Goal: Transaction & Acquisition: Purchase product/service

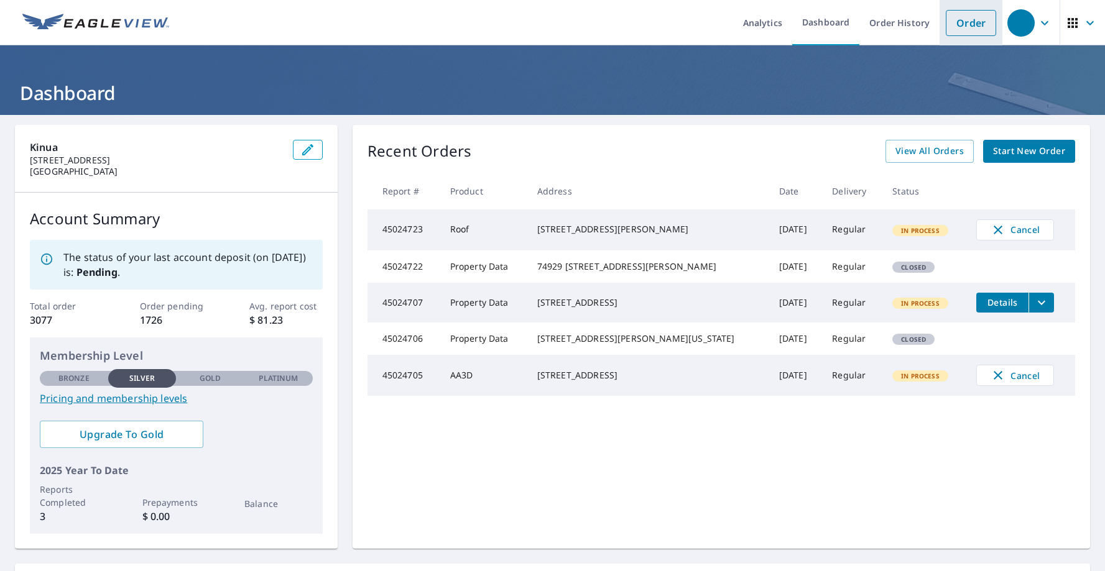
click at [969, 23] on link "Order" at bounding box center [971, 23] width 50 height 26
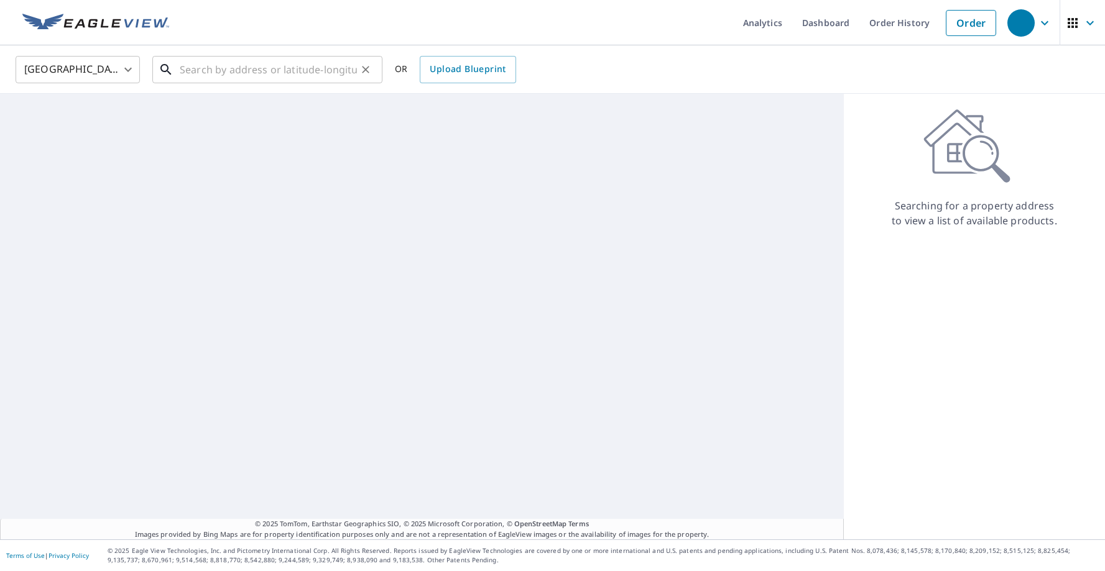
click at [271, 73] on input "text" at bounding box center [268, 69] width 177 height 35
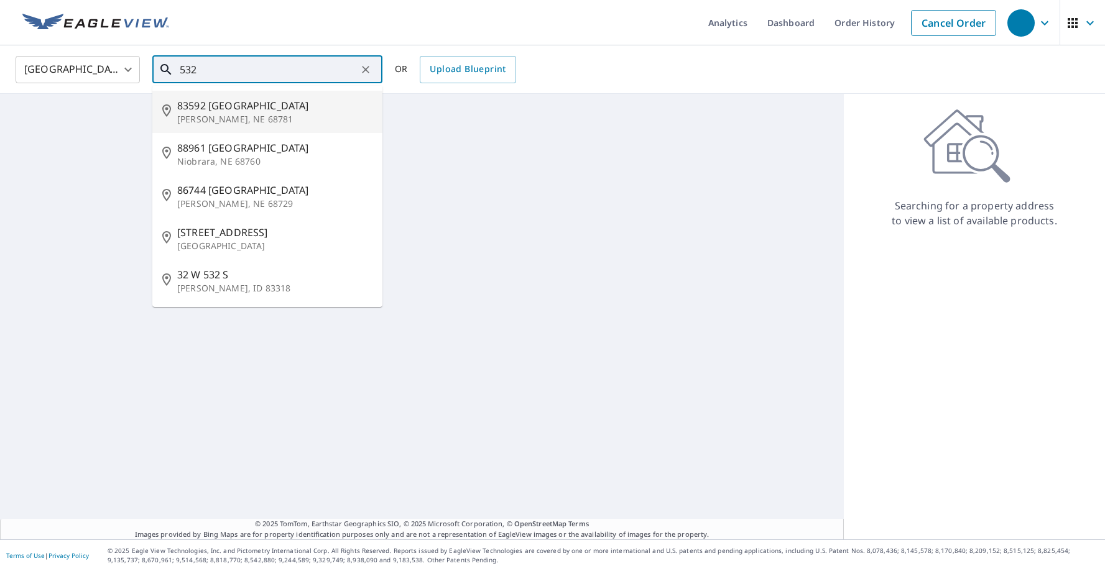
click at [244, 113] on p "Tilden, NE 68781" at bounding box center [274, 119] width 195 height 12
type input "83592 532 Ave Tilden, NE 68781"
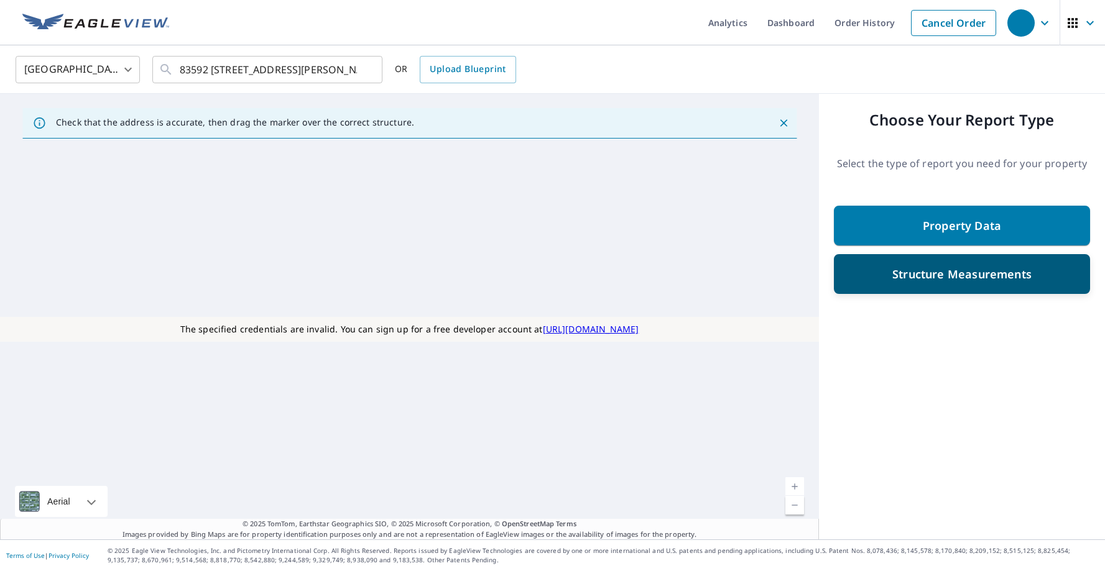
click at [909, 288] on div "Structure Measurements" at bounding box center [962, 274] width 256 height 40
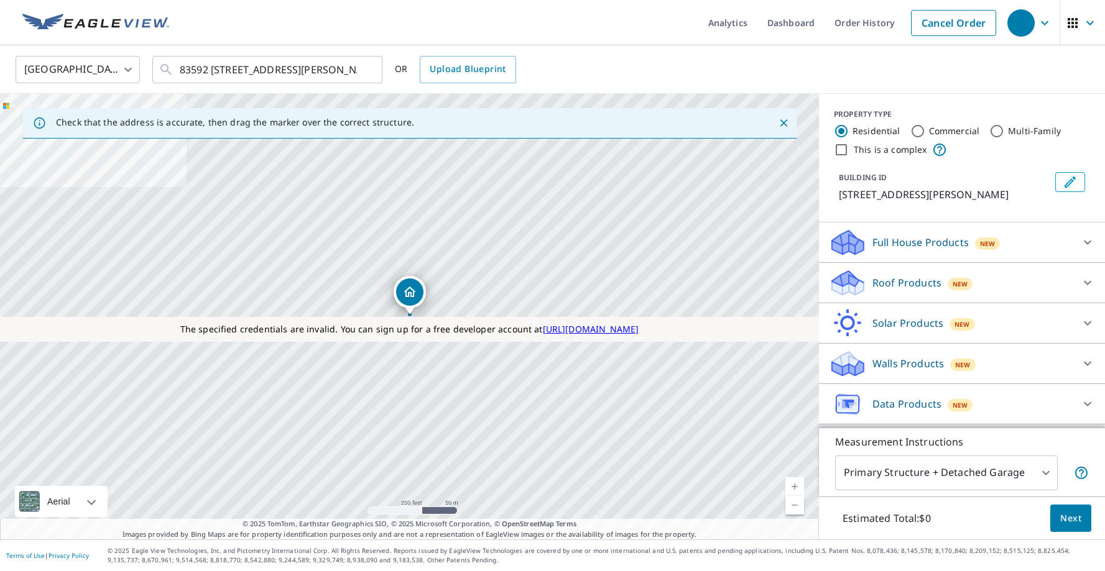
click at [919, 132] on input "Commercial" at bounding box center [917, 131] width 15 height 15
radio input "true"
type input "4"
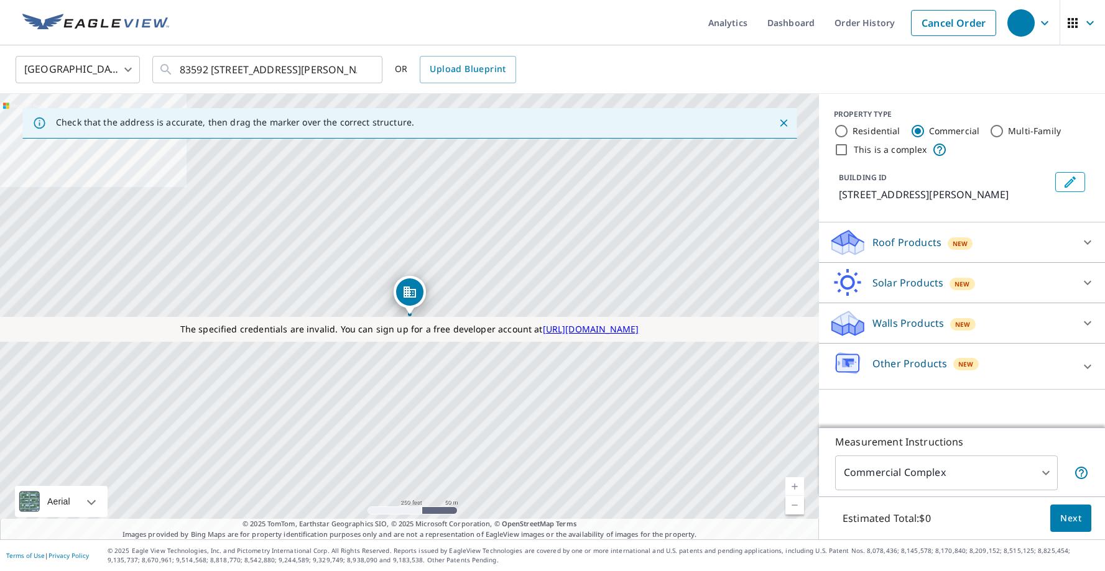
click at [906, 246] on p "Roof Products" at bounding box center [906, 242] width 69 height 15
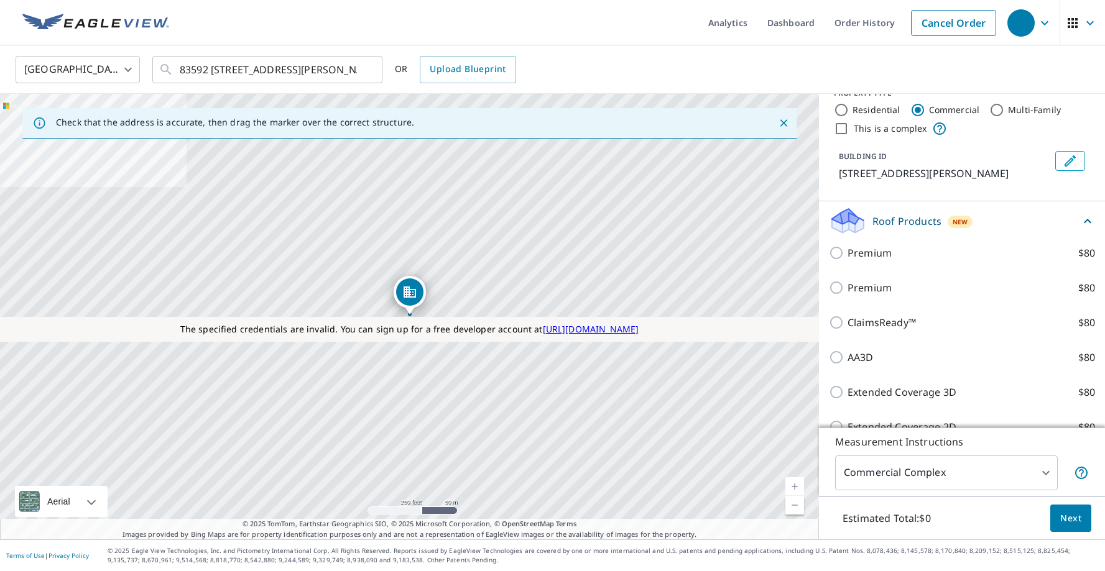
scroll to position [19, 0]
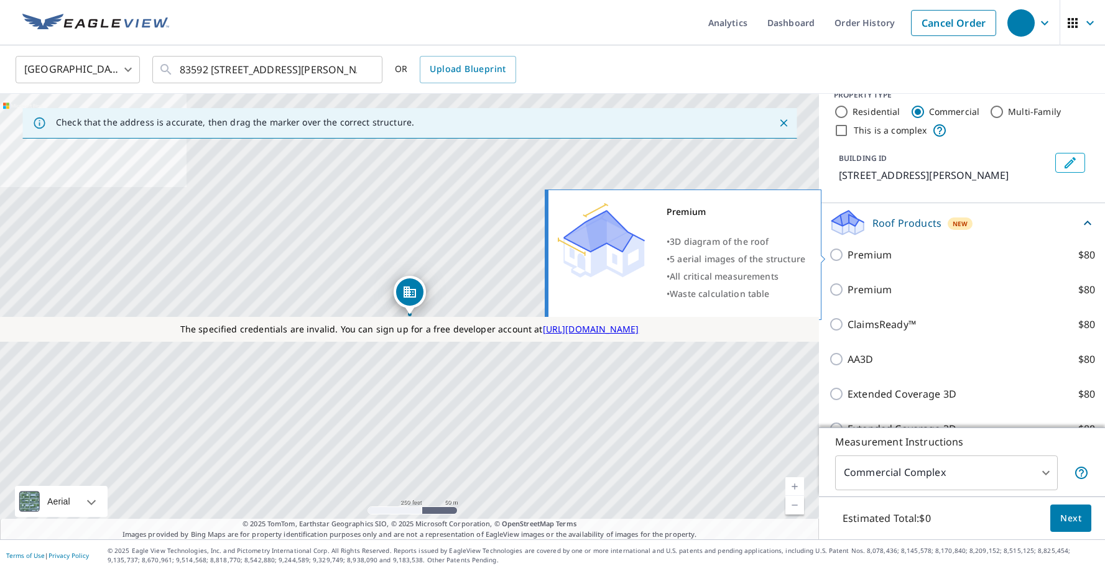
click at [854, 252] on p "Premium" at bounding box center [870, 254] width 44 height 15
click at [848, 252] on input "Premium $80" at bounding box center [838, 254] width 19 height 15
checkbox input "true"
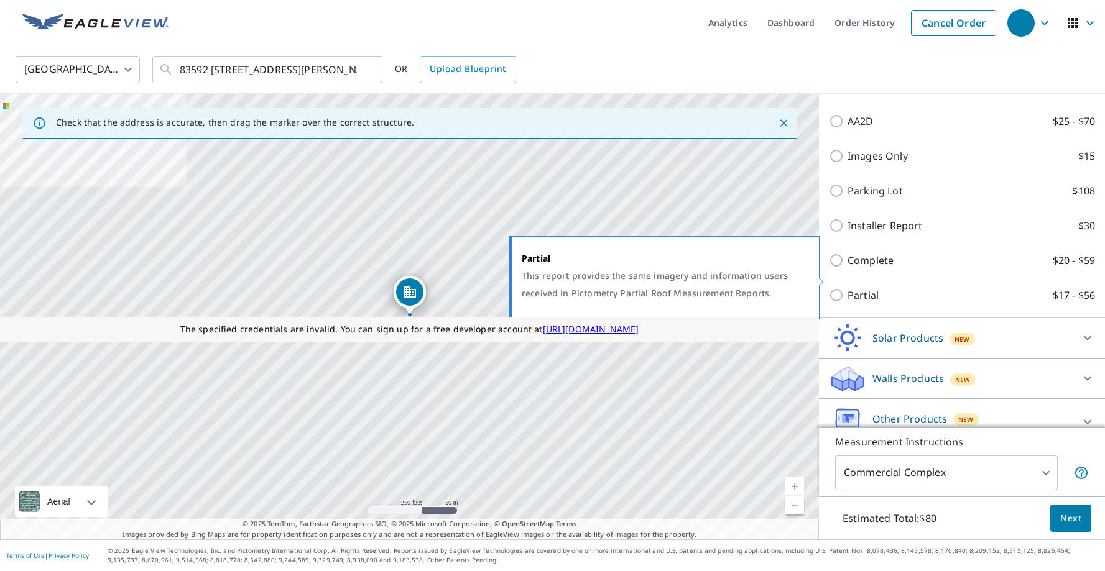
scroll to position [600, 0]
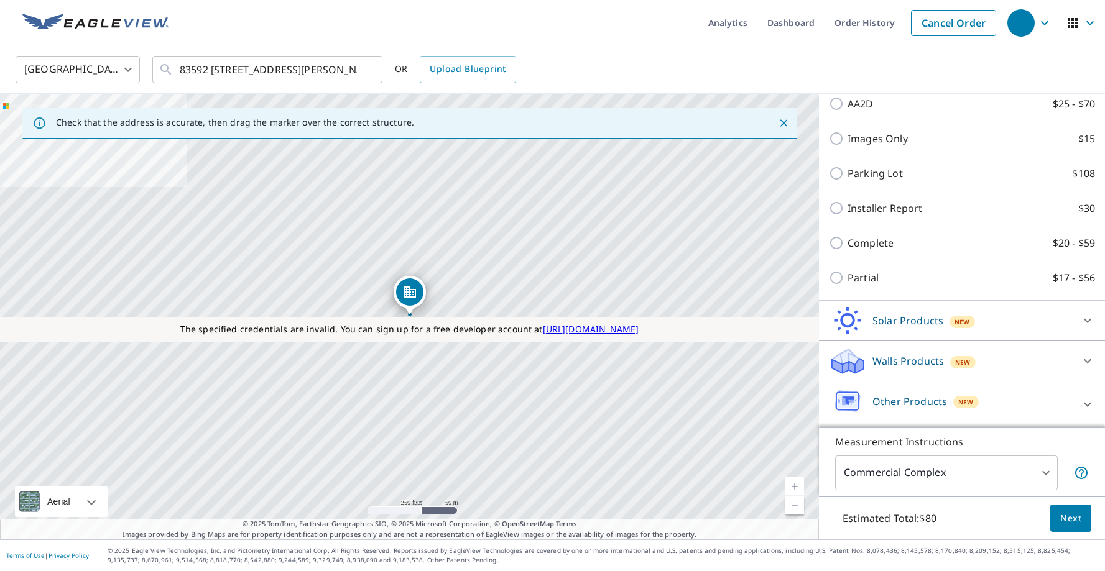
click at [886, 324] on p "Solar Products" at bounding box center [907, 320] width 71 height 15
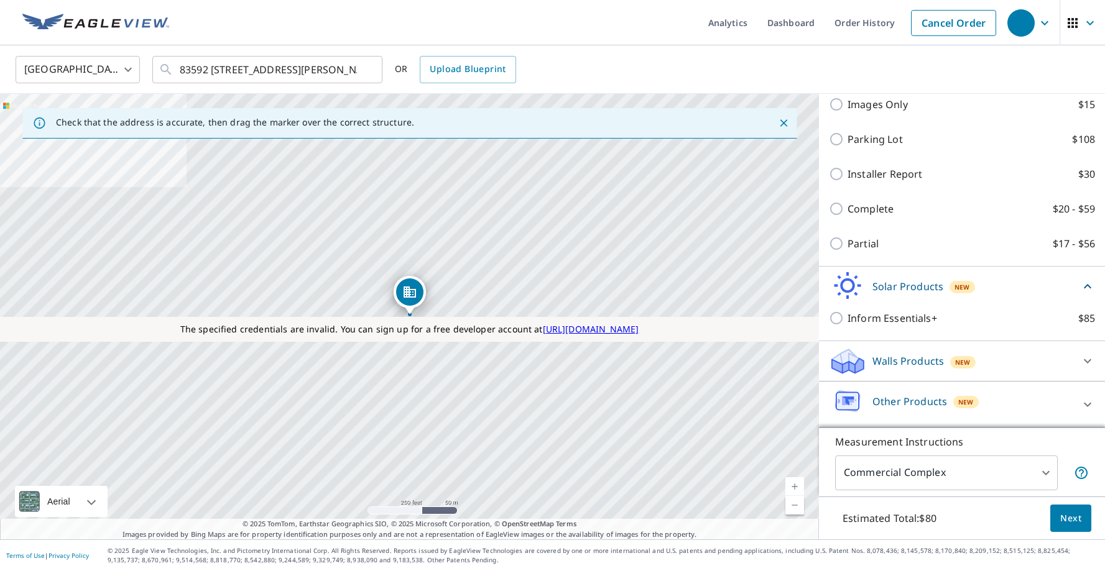
click at [889, 348] on div "Walls Products New" at bounding box center [951, 361] width 244 height 29
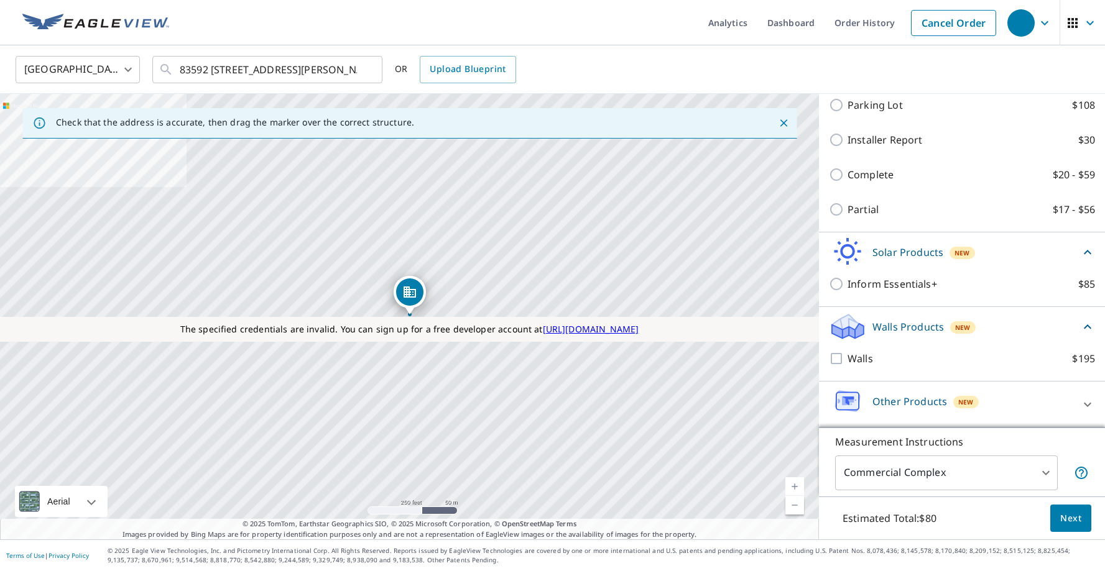
click at [889, 398] on p "Other Products" at bounding box center [909, 401] width 75 height 15
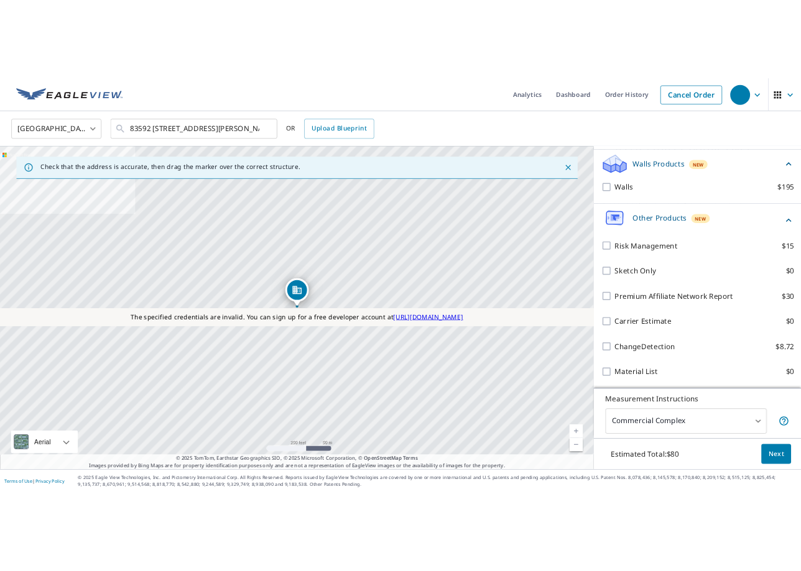
scroll to position [0, 0]
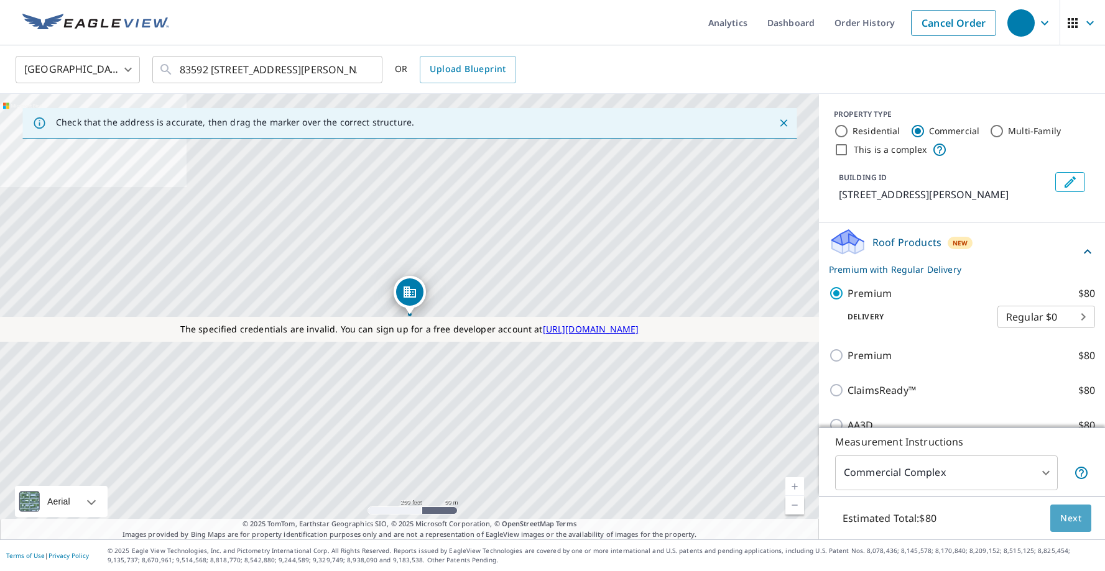
click at [1078, 519] on span "Next" at bounding box center [1070, 519] width 21 height 16
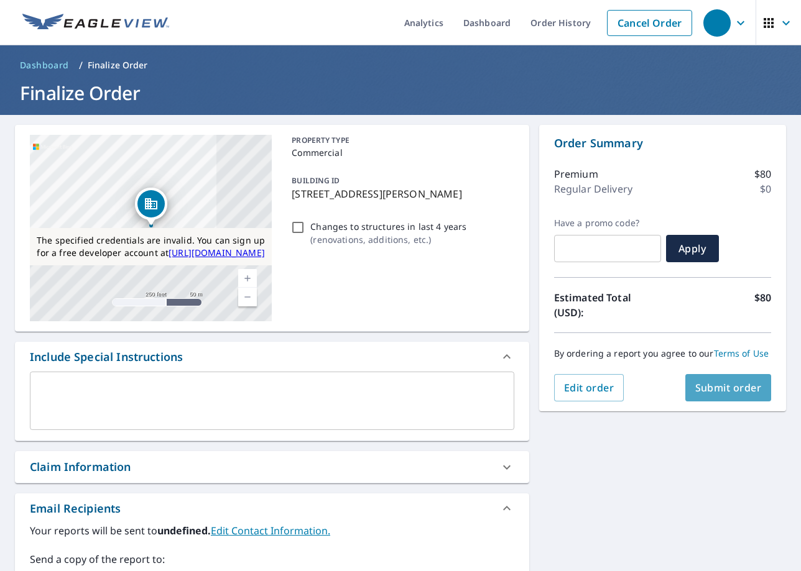
click at [701, 390] on span "Submit order" at bounding box center [728, 388] width 67 height 14
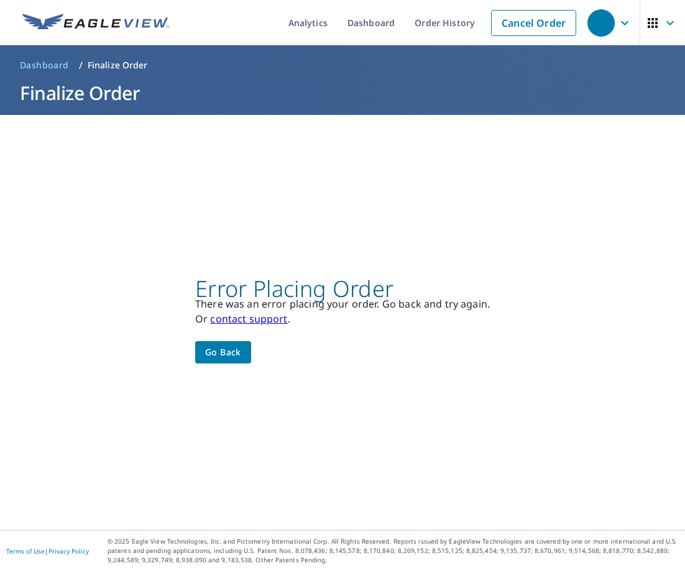
click at [231, 344] on button "Go back" at bounding box center [223, 352] width 56 height 23
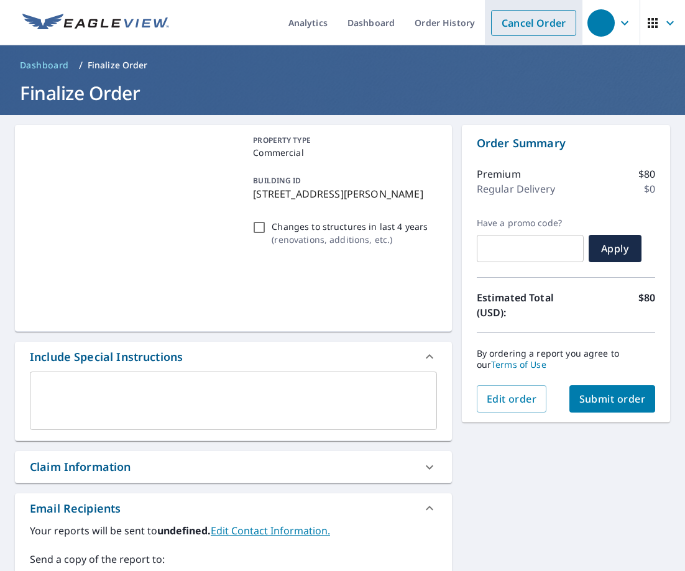
click at [523, 25] on link "Cancel Order" at bounding box center [533, 23] width 85 height 26
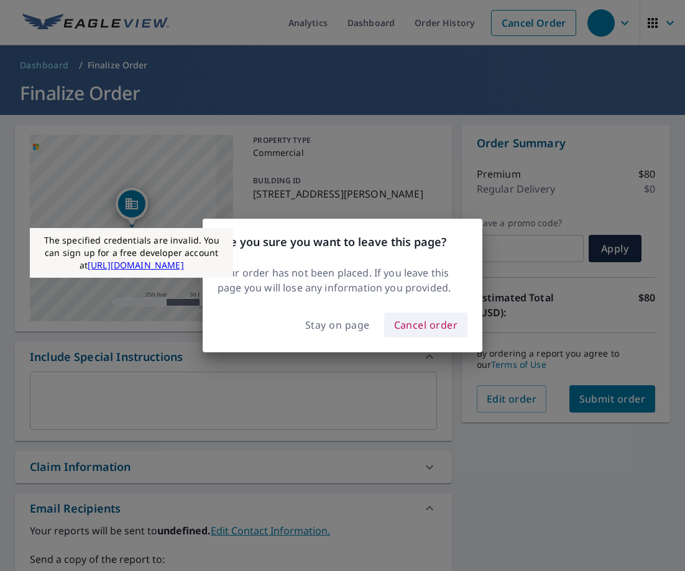
click at [404, 325] on span "Cancel order" at bounding box center [426, 325] width 64 height 17
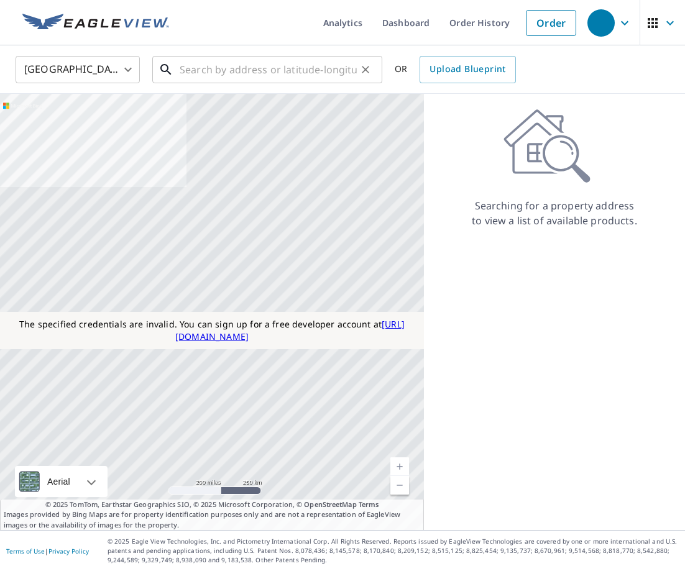
click at [288, 81] on input "text" at bounding box center [268, 69] width 177 height 35
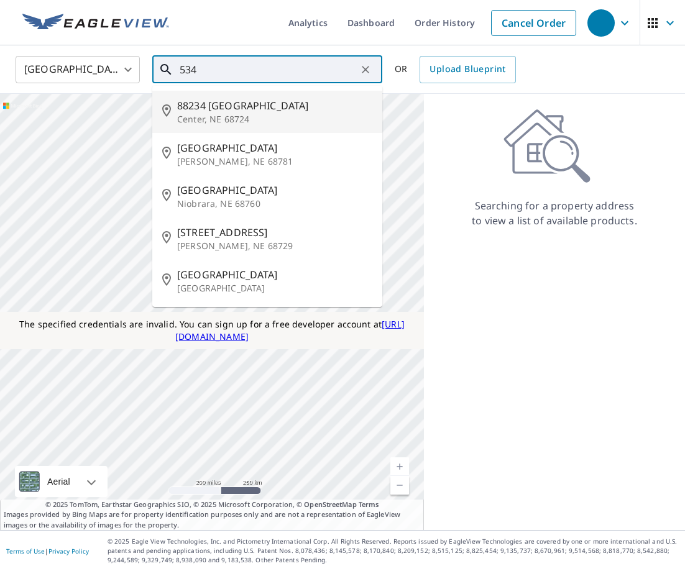
click at [284, 126] on li "88234 534 Ave Center, NE 68724" at bounding box center [267, 112] width 230 height 42
type input "88234 534 Ave Center, NE 68724"
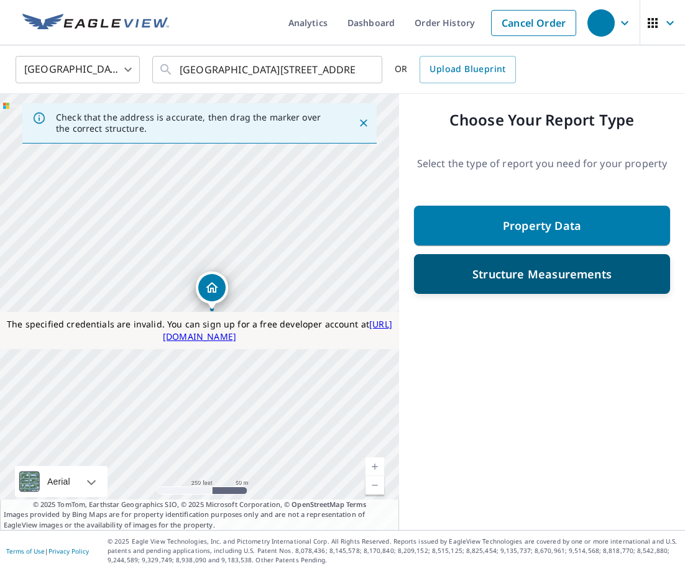
click at [595, 284] on div "Structure Measurements" at bounding box center [542, 274] width 224 height 22
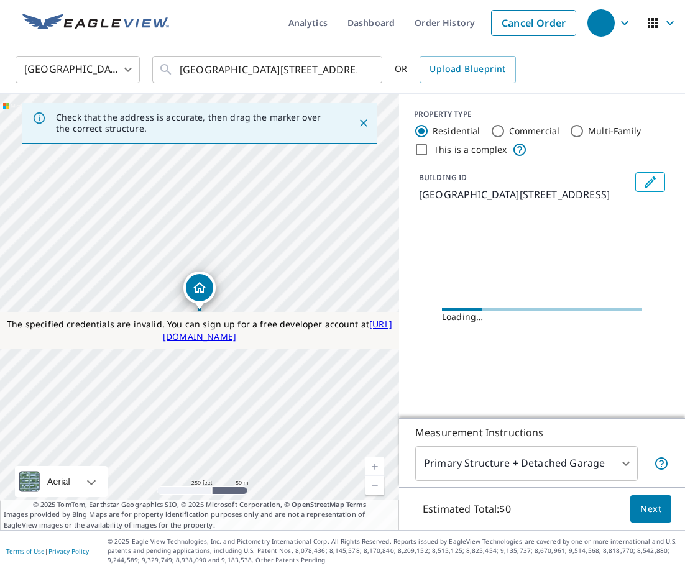
click at [423, 149] on input "This is a complex" at bounding box center [421, 149] width 15 height 15
checkbox input "true"
type input "4"
radio input "false"
radio input "true"
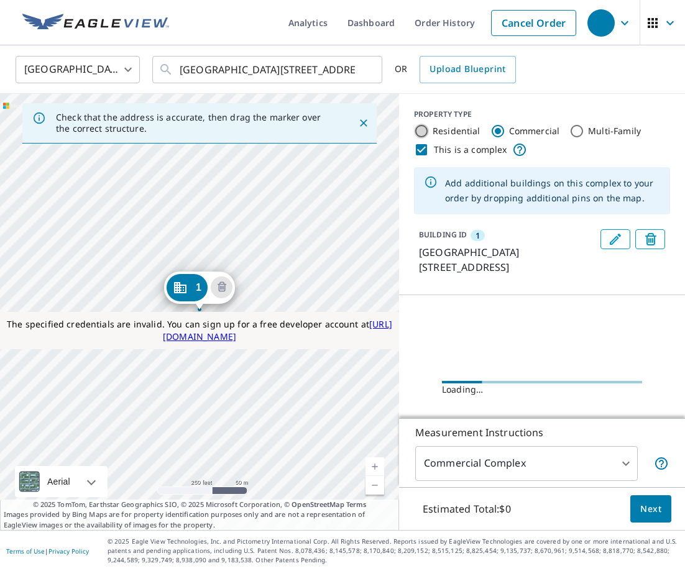
click at [419, 127] on input "Residential" at bounding box center [421, 131] width 15 height 15
radio input "true"
type input "1"
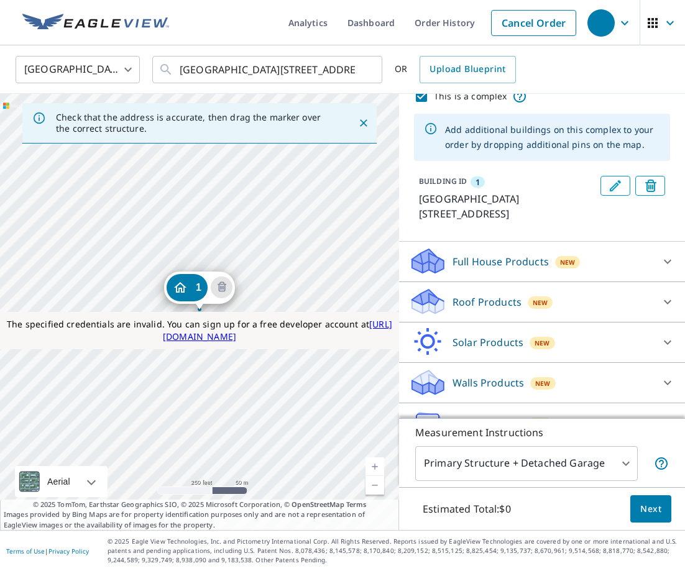
scroll to position [65, 0]
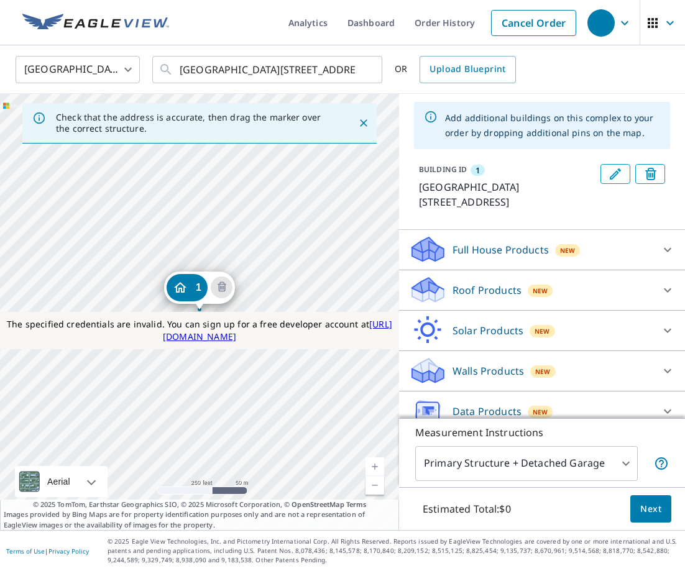
click at [479, 283] on p "Roof Products" at bounding box center [487, 290] width 69 height 15
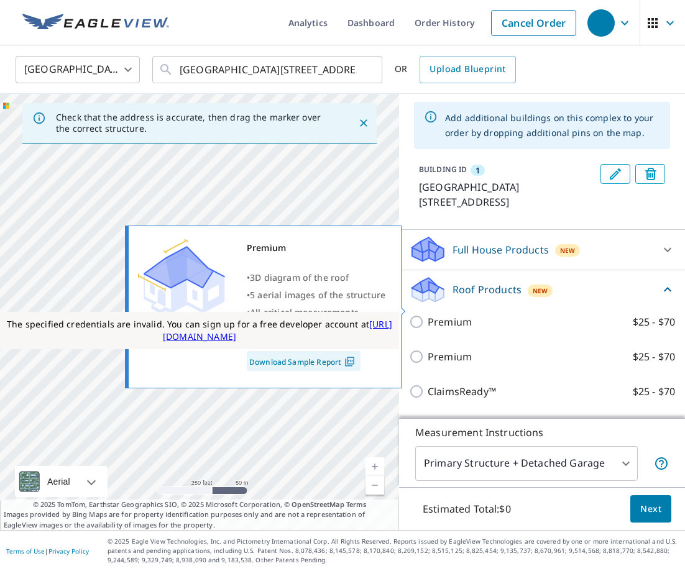
click at [453, 315] on p "Premium" at bounding box center [450, 322] width 44 height 15
click at [428, 315] on input "Premium $25 - $70" at bounding box center [418, 322] width 19 height 15
checkbox input "true"
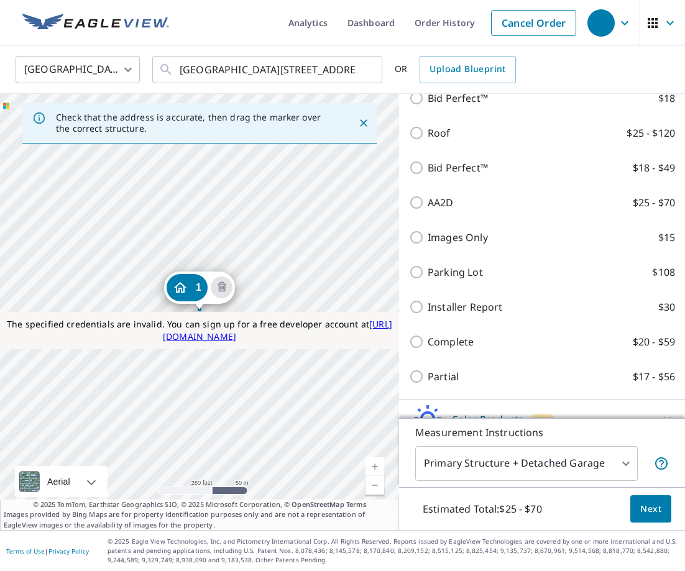
scroll to position [888, 0]
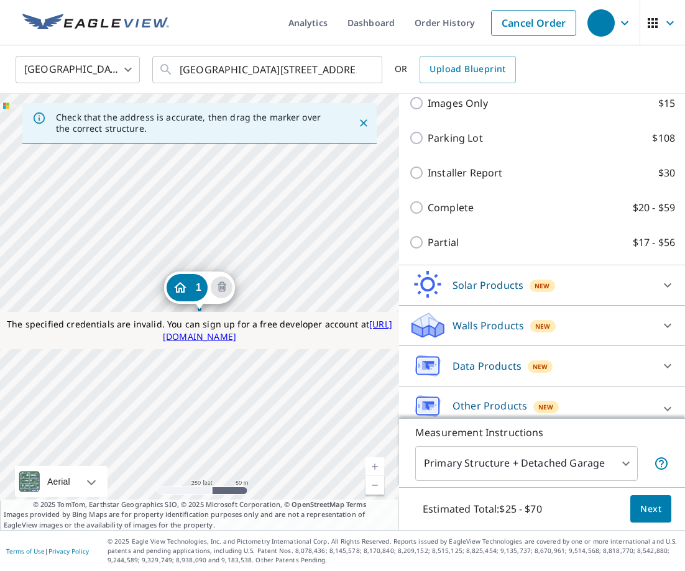
click at [645, 516] on span "Next" at bounding box center [651, 510] width 21 height 16
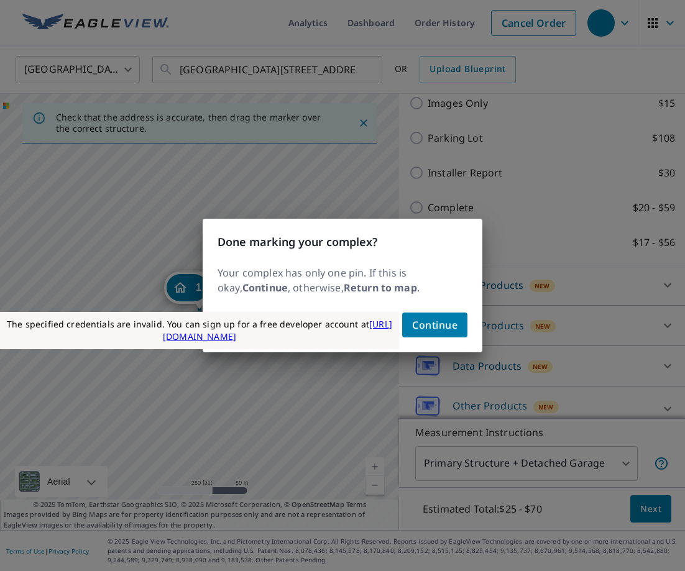
click at [261, 211] on div "Done marking your complex? Your complex has only one pin. If this is okay, Cont…" at bounding box center [342, 285] width 685 height 571
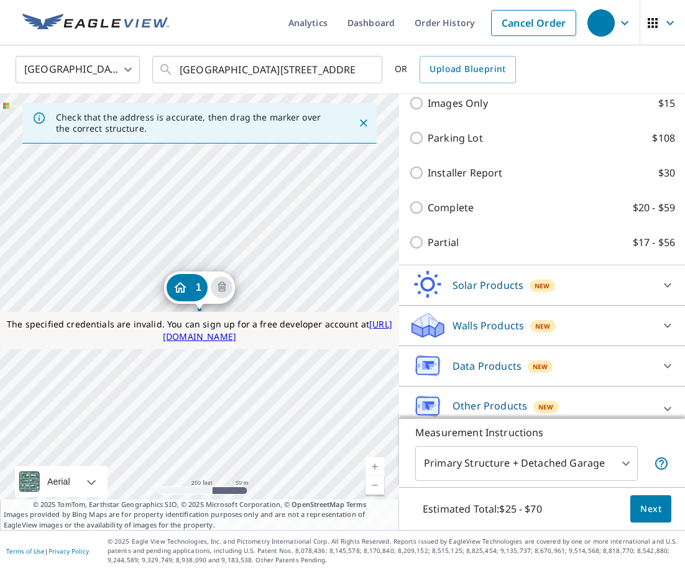
click at [149, 230] on div "1 88234 534 Ave Center, NE 68724" at bounding box center [199, 312] width 399 height 437
click at [215, 203] on div "1 88234 534 Ave Center, NE 68724" at bounding box center [199, 312] width 399 height 437
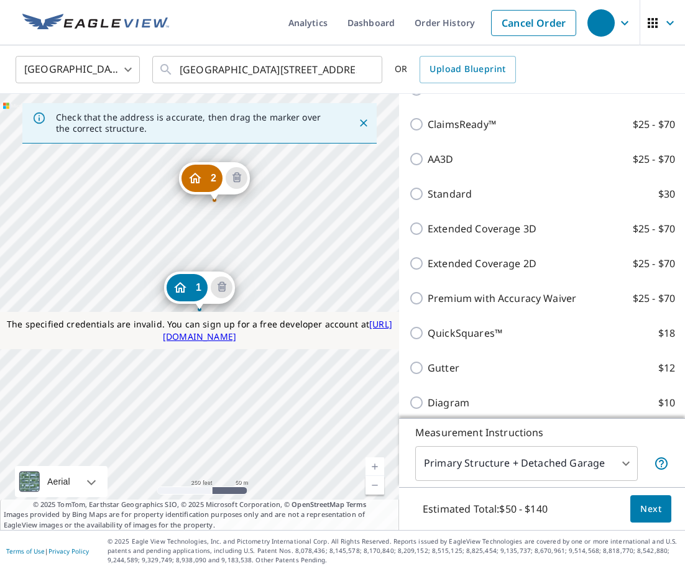
scroll to position [507, 0]
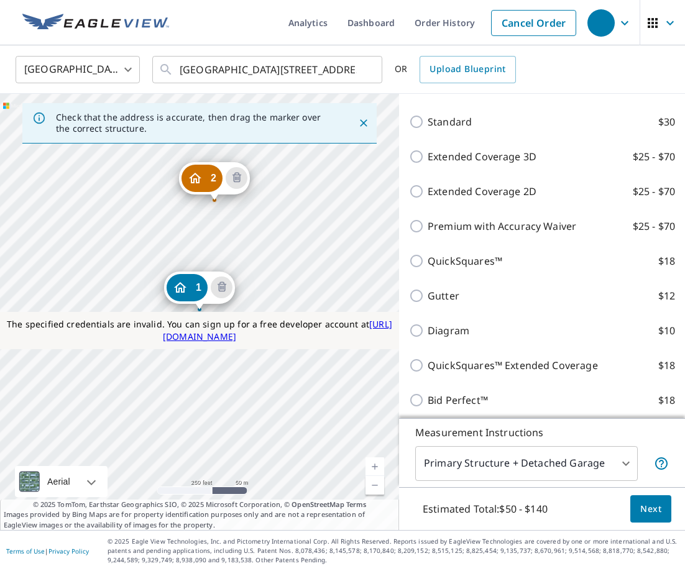
click at [653, 506] on span "Next" at bounding box center [651, 510] width 21 height 16
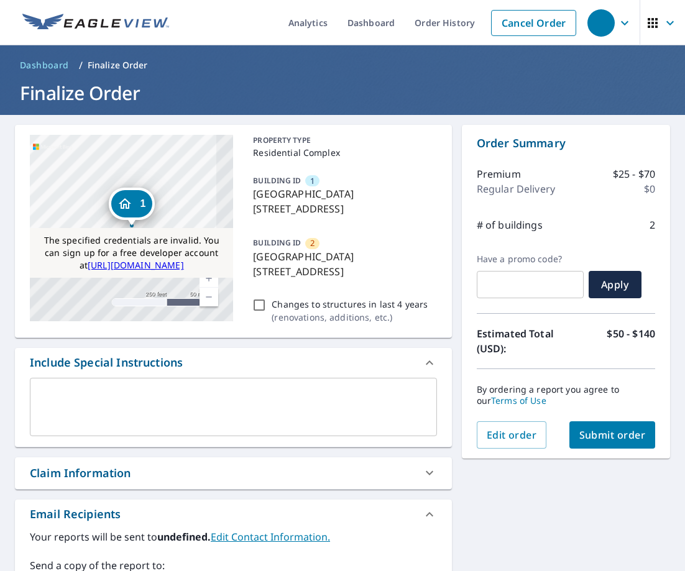
click at [611, 430] on span "Submit order" at bounding box center [613, 435] width 67 height 14
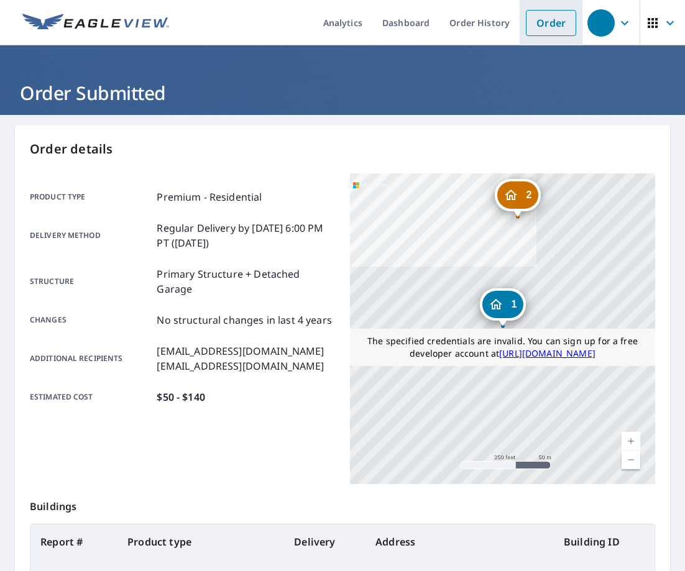
click at [548, 21] on link "Order" at bounding box center [551, 23] width 50 height 26
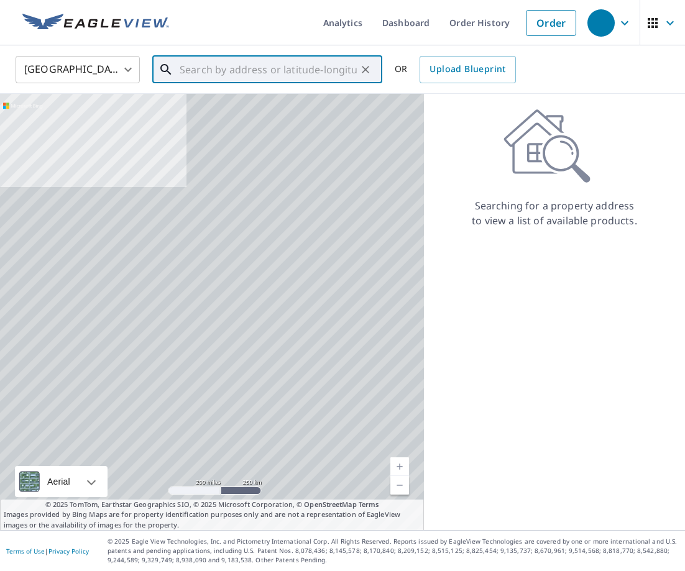
click at [294, 68] on input "text" at bounding box center [268, 69] width 177 height 35
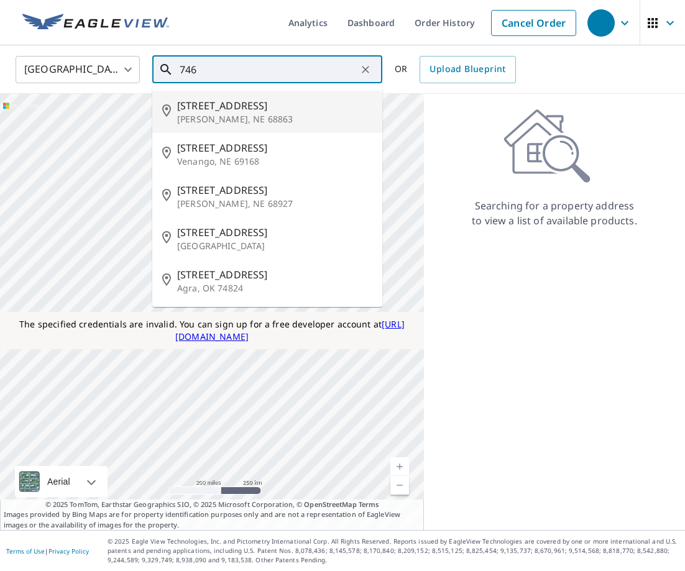
click at [290, 118] on p "Overton, NE 68863" at bounding box center [274, 119] width 195 height 12
type input "10656 746 Rd Overton, NE 68863"
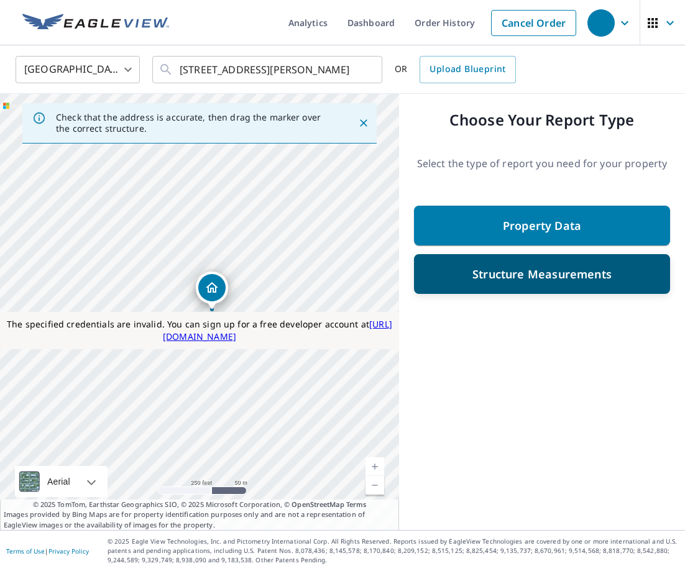
click at [581, 285] on div "Structure Measurements" at bounding box center [542, 274] width 256 height 40
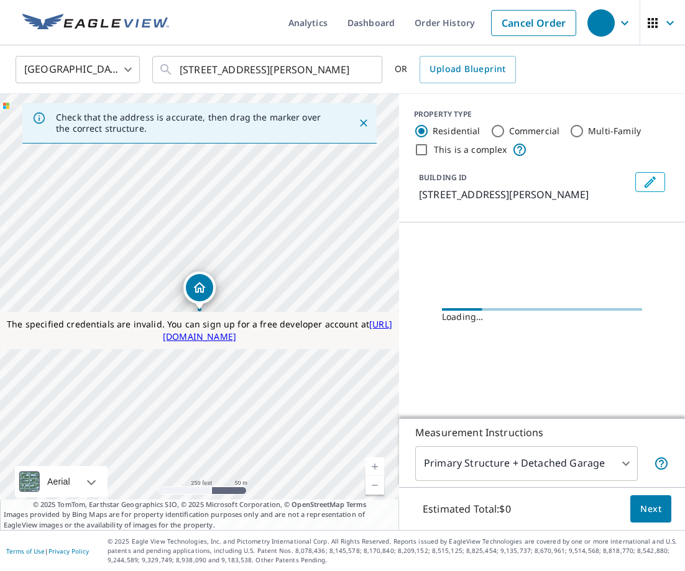
click at [500, 134] on input "Commercial" at bounding box center [498, 131] width 15 height 15
radio input "true"
type input "4"
click at [423, 153] on input "This is a complex" at bounding box center [421, 149] width 15 height 15
checkbox input "true"
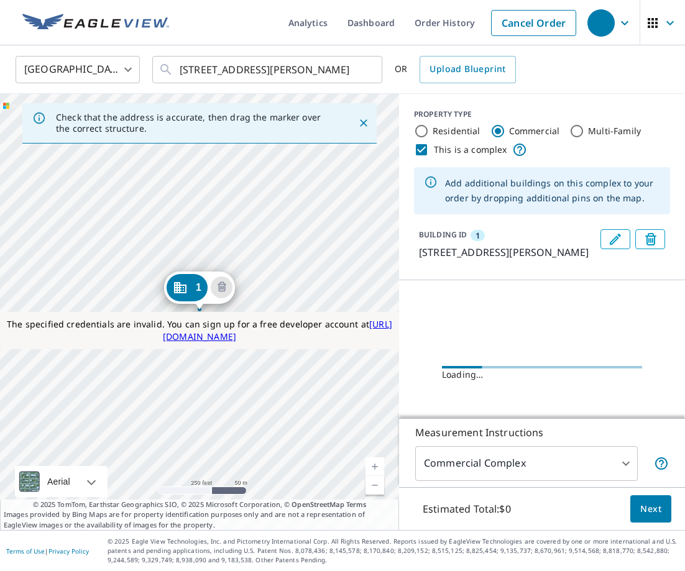
click at [60, 190] on div "1 10656 746 Rd Overton, NE 68863" at bounding box center [199, 312] width 399 height 437
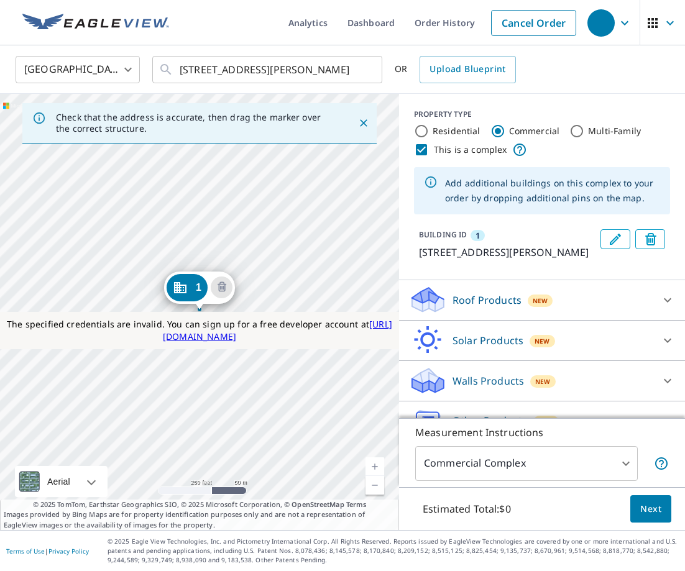
click at [66, 173] on div "1 10656 746 Rd Overton, NE 68863" at bounding box center [199, 312] width 399 height 437
click at [300, 169] on div "1 10656 746 Rd Overton, NE 68863" at bounding box center [199, 312] width 399 height 437
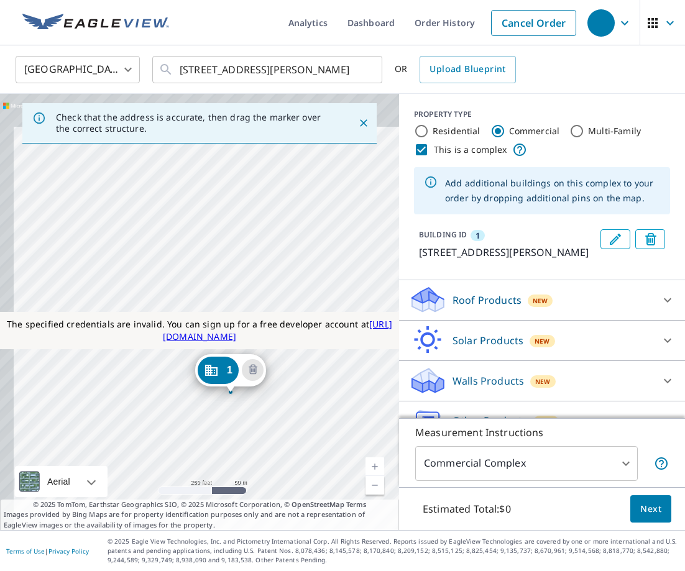
drag, startPoint x: 299, startPoint y: 203, endPoint x: 330, endPoint y: 289, distance: 91.3
click at [330, 289] on div "1 10656 746 Rd Overton, NE 68863" at bounding box center [199, 312] width 399 height 437
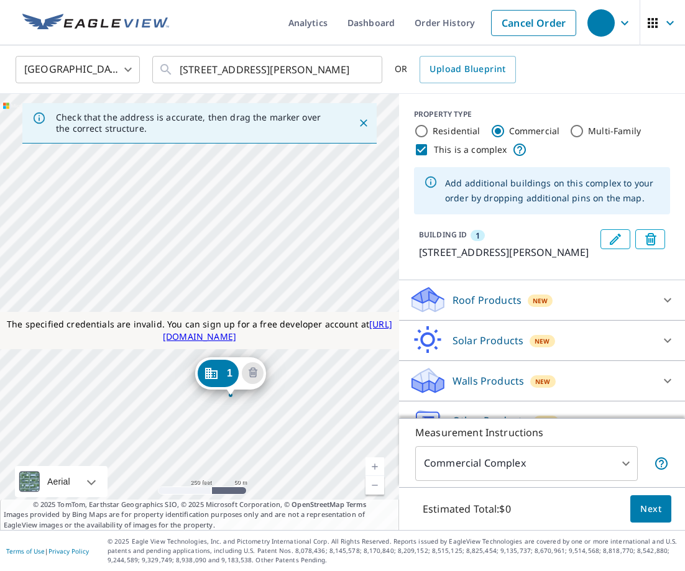
click at [244, 199] on div "1 10656 746 Rd Overton, NE 68863" at bounding box center [199, 312] width 399 height 437
click at [171, 233] on div "1 10656 746 Rd Overton, NE 68863" at bounding box center [199, 312] width 399 height 437
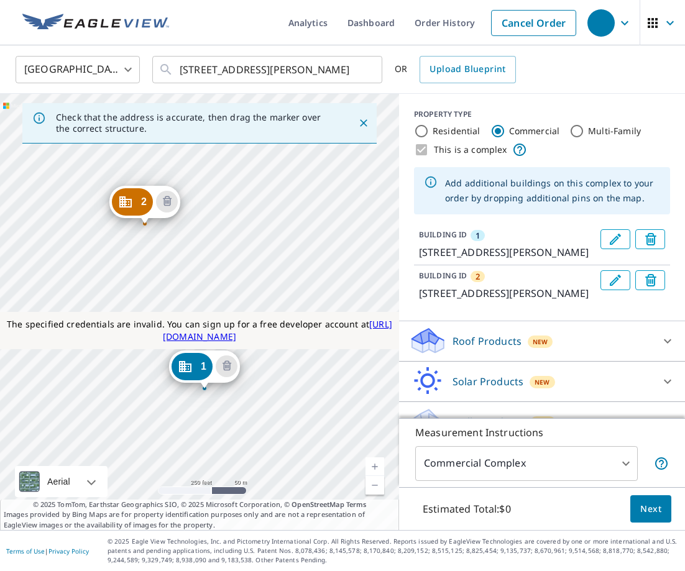
drag, startPoint x: 279, startPoint y: 198, endPoint x: 299, endPoint y: 322, distance: 125.3
click at [299, 322] on div "The specified credentials are invalid. You can sign up for a free developer acc…" at bounding box center [199, 312] width 399 height 437
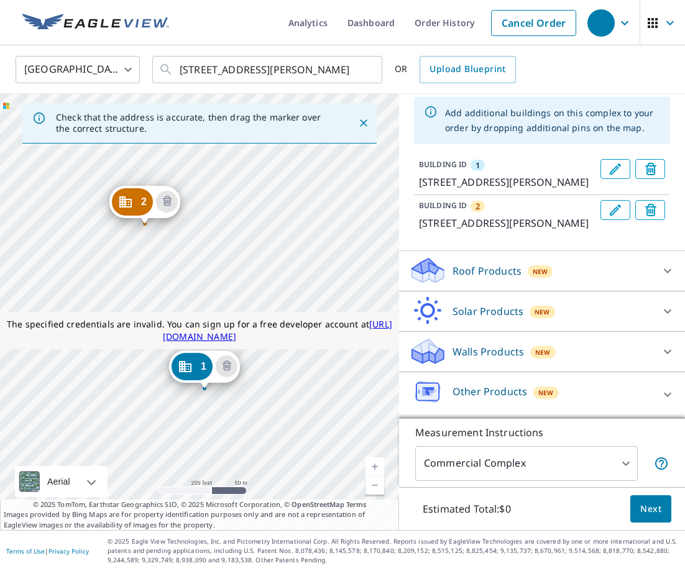
click at [585, 280] on div "Roof Products New" at bounding box center [531, 270] width 244 height 29
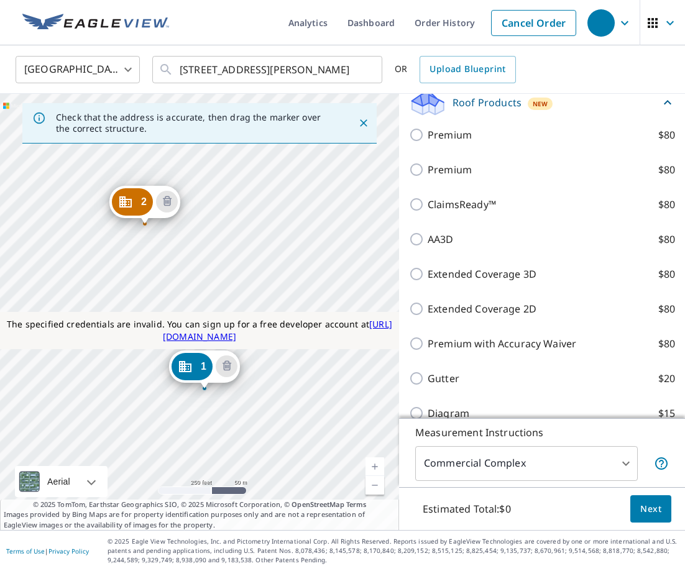
scroll to position [252, 0]
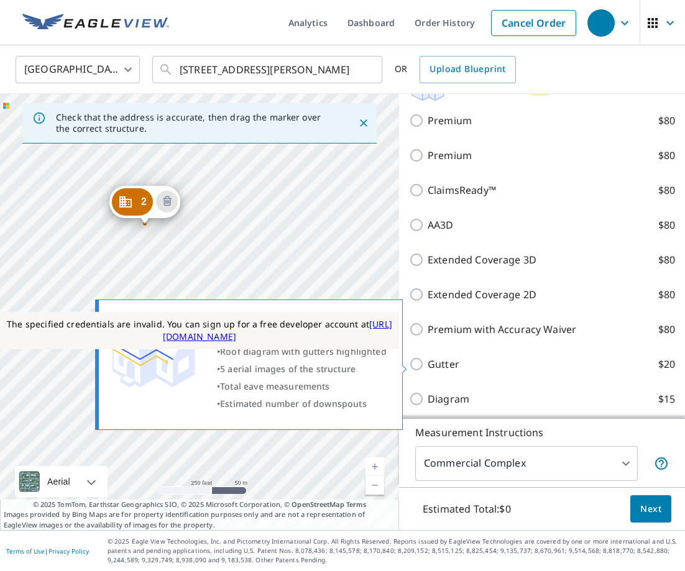
click at [441, 366] on p "Gutter" at bounding box center [444, 364] width 32 height 15
click at [428, 366] on input "Gutter $20" at bounding box center [418, 364] width 19 height 15
checkbox input "true"
type input "2"
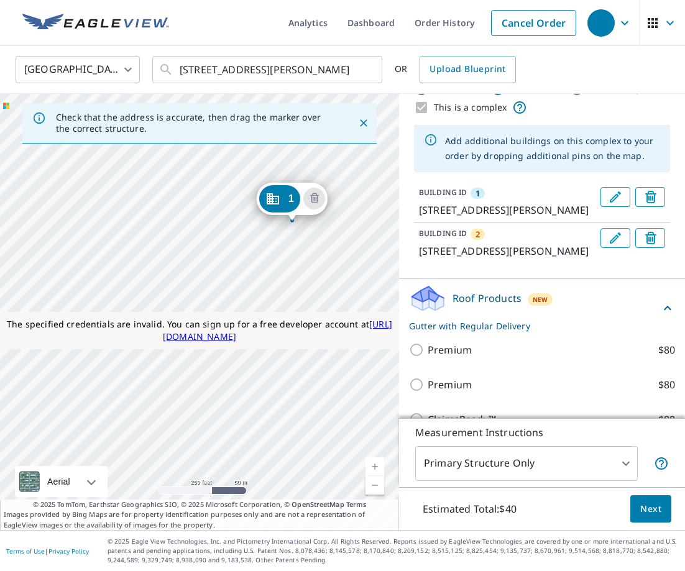
scroll to position [49, 0]
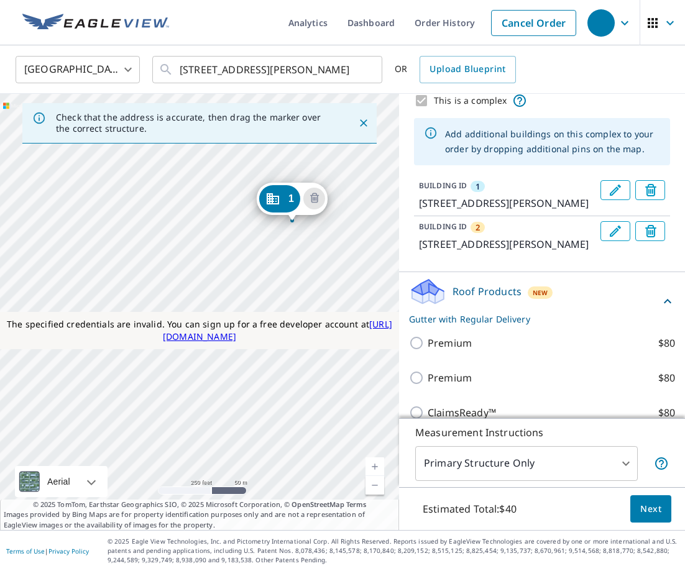
click at [653, 502] on span "Next" at bounding box center [651, 510] width 21 height 16
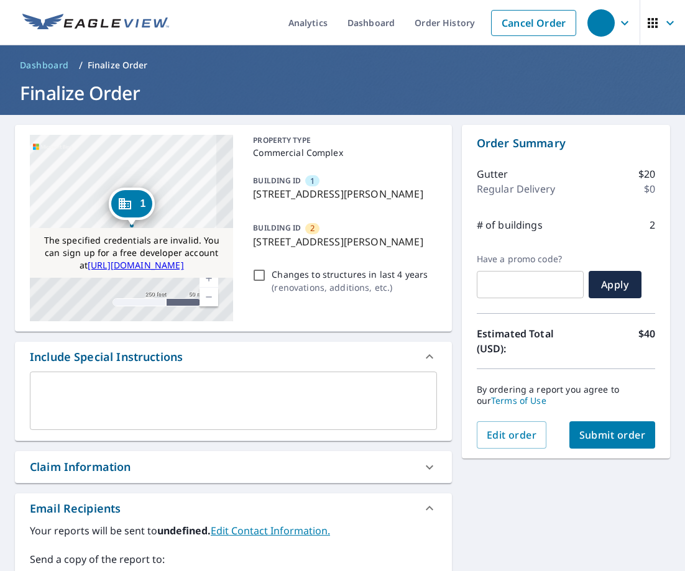
click at [629, 435] on span "Submit order" at bounding box center [613, 435] width 67 height 14
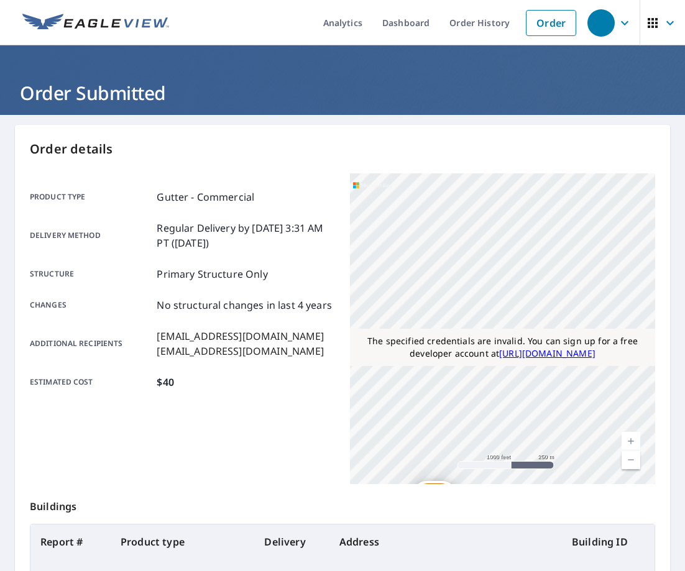
scroll to position [205, 0]
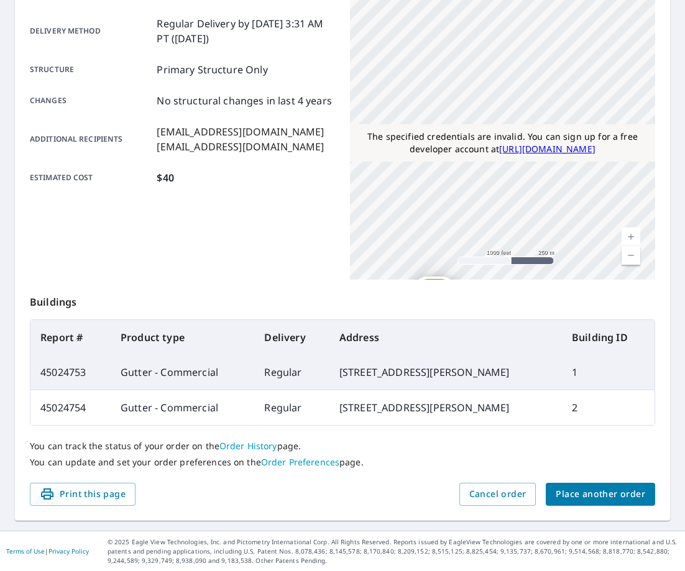
click at [600, 501] on span "Place another order" at bounding box center [601, 495] width 90 height 16
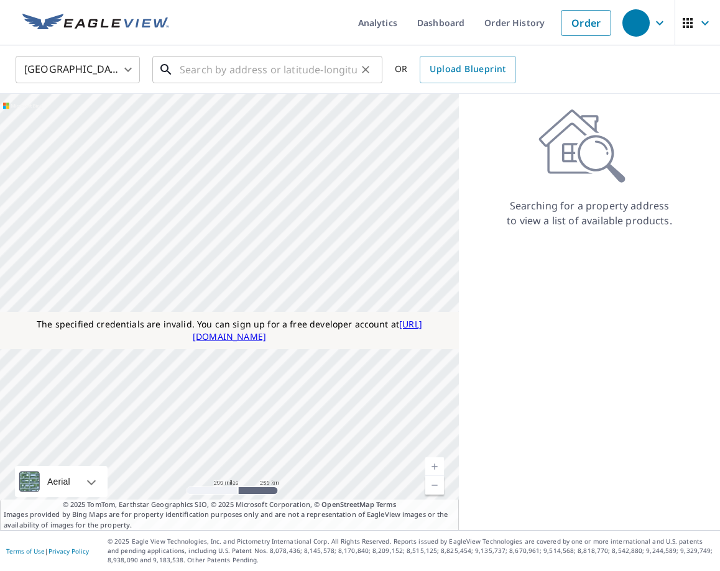
click at [218, 71] on input "text" at bounding box center [268, 69] width 177 height 35
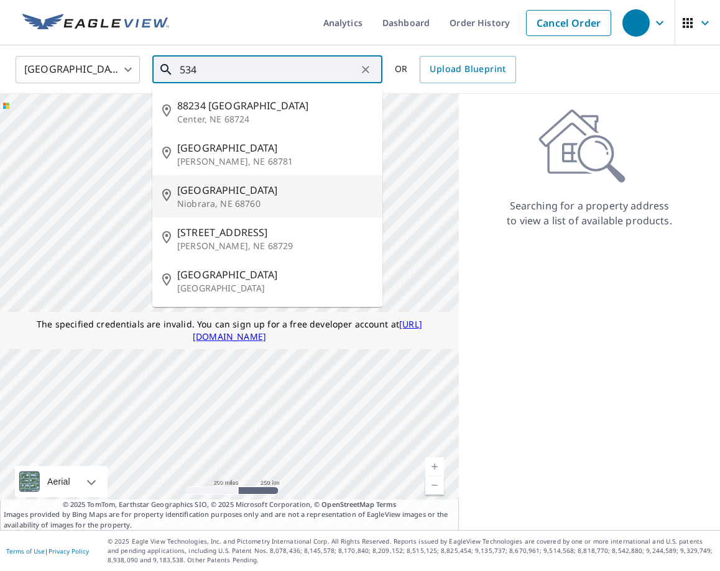
click at [225, 177] on li "89027 534 Ave Niobrara, NE 68760" at bounding box center [267, 196] width 230 height 42
type input "89027 534 Ave Niobrara, NE 68760"
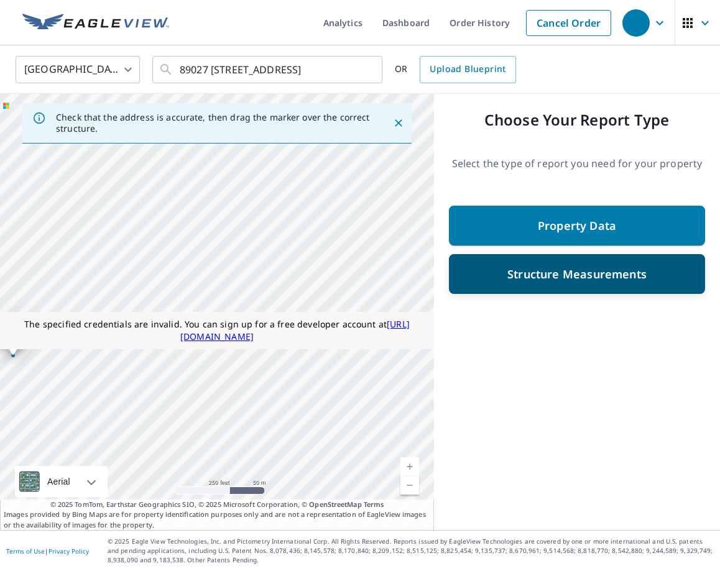
click at [570, 290] on div "Structure Measurements" at bounding box center [577, 274] width 256 height 40
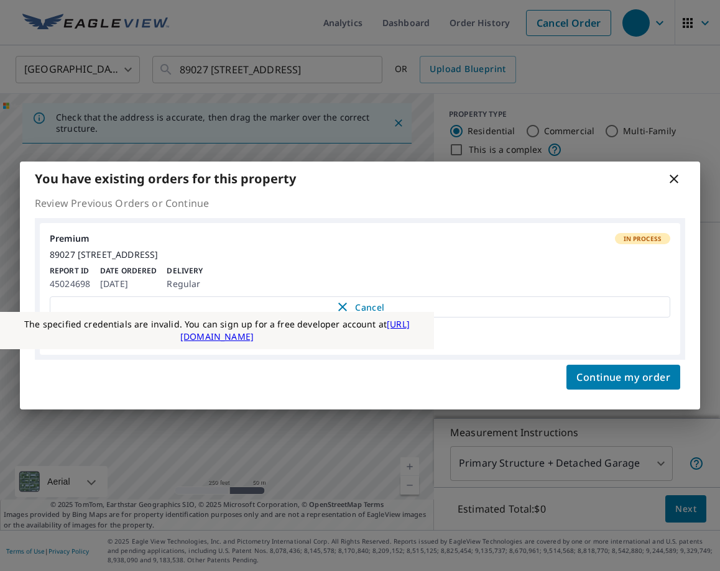
click at [670, 173] on icon at bounding box center [674, 179] width 15 height 15
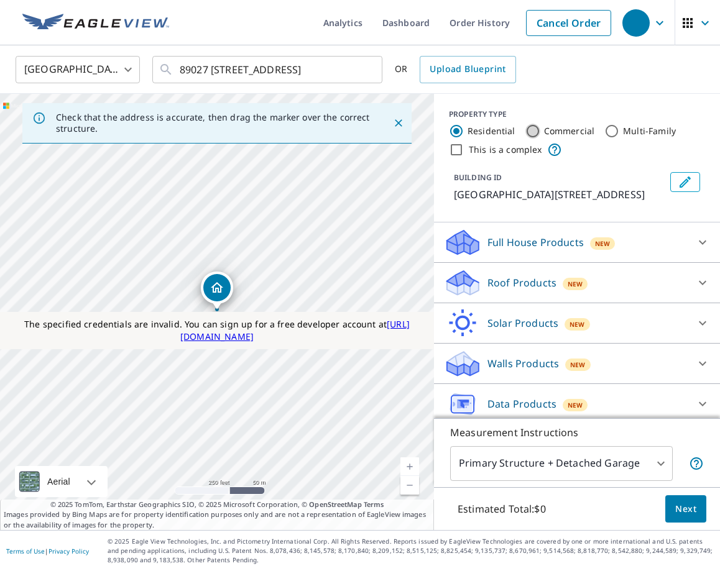
click at [530, 136] on input "Commercial" at bounding box center [532, 131] width 15 height 15
radio input "true"
type input "4"
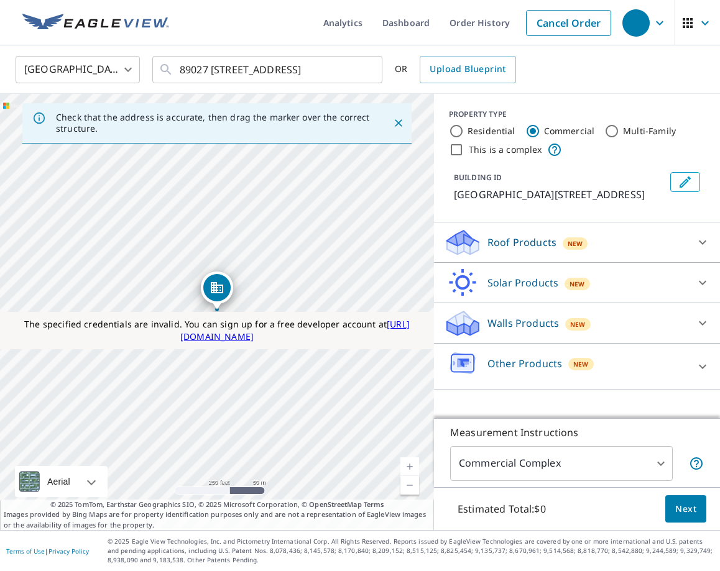
click at [519, 234] on div "Roof Products New" at bounding box center [566, 242] width 244 height 29
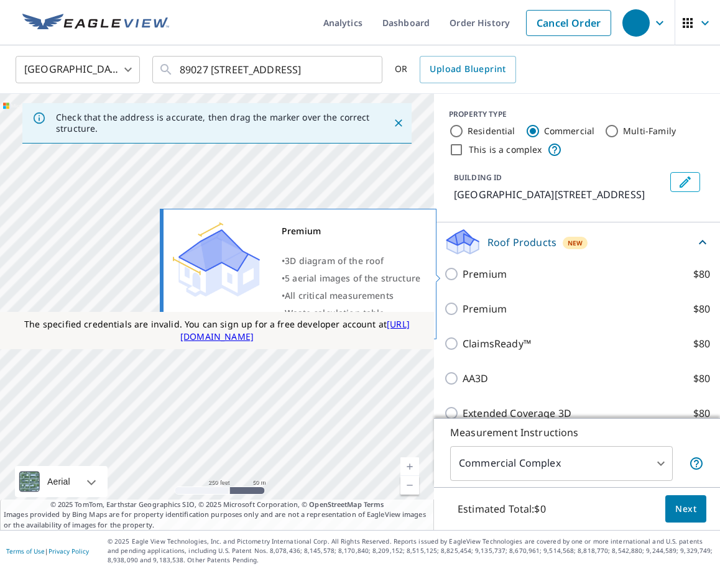
click at [483, 275] on p "Premium" at bounding box center [485, 274] width 44 height 15
click at [463, 275] on input "Premium $80" at bounding box center [453, 274] width 19 height 15
checkbox input "true"
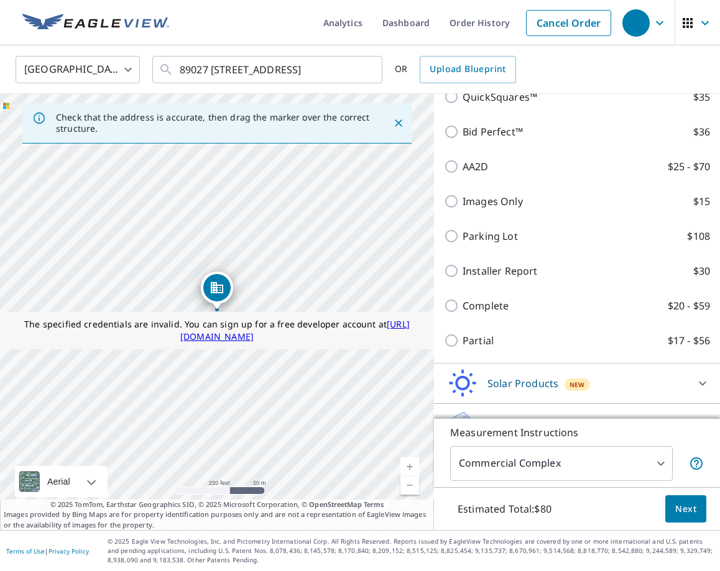
scroll to position [609, 0]
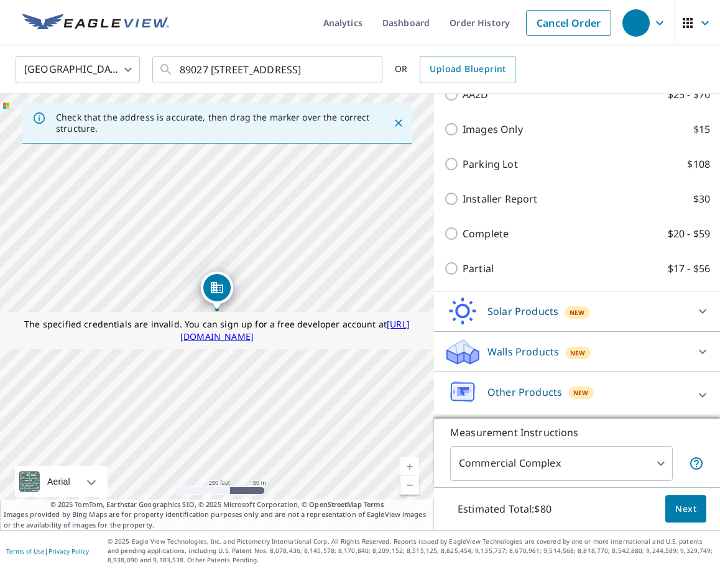
click at [698, 509] on button "Next" at bounding box center [685, 510] width 41 height 28
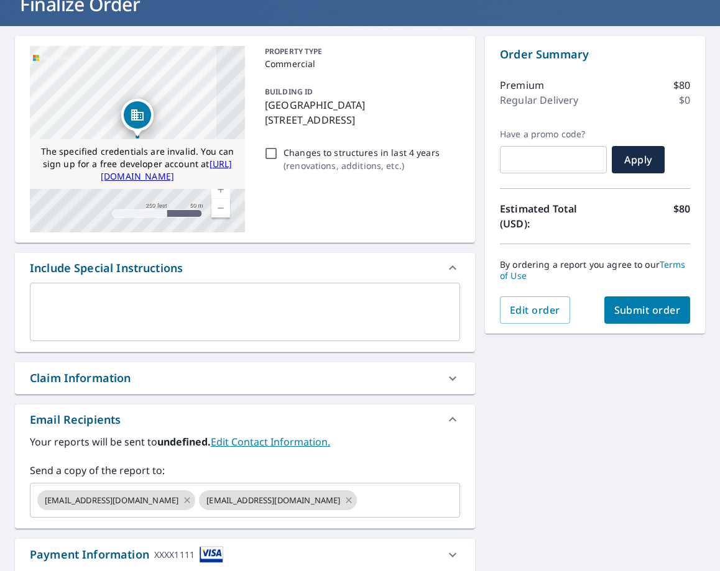
scroll to position [187, 0]
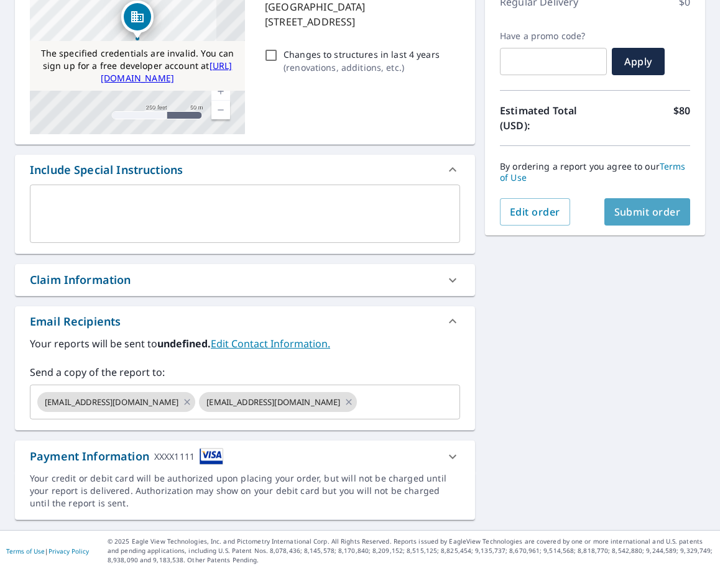
click at [636, 208] on span "Submit order" at bounding box center [647, 212] width 67 height 14
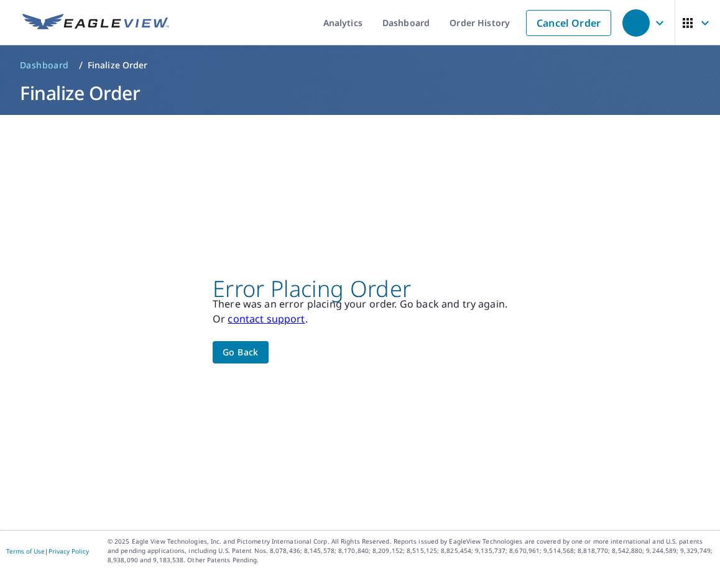
scroll to position [0, 0]
click at [241, 353] on span "Go back" at bounding box center [241, 353] width 36 height 16
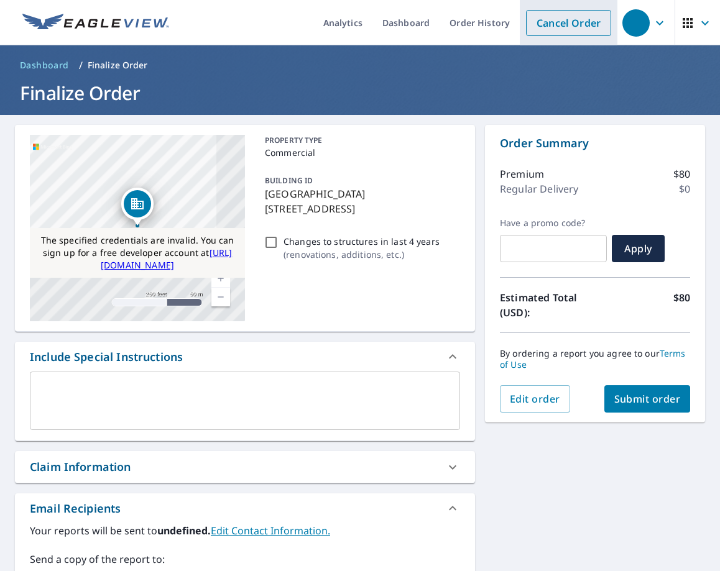
click at [550, 22] on link "Cancel Order" at bounding box center [568, 23] width 85 height 26
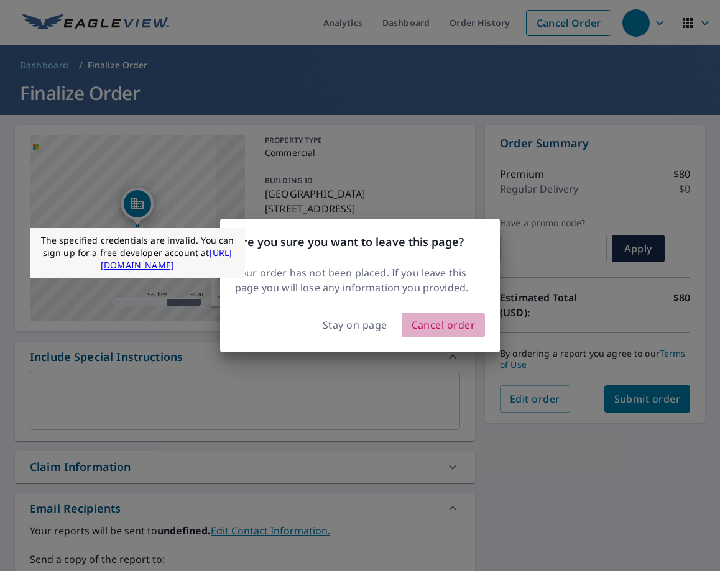
click at [422, 328] on span "Cancel order" at bounding box center [444, 325] width 64 height 17
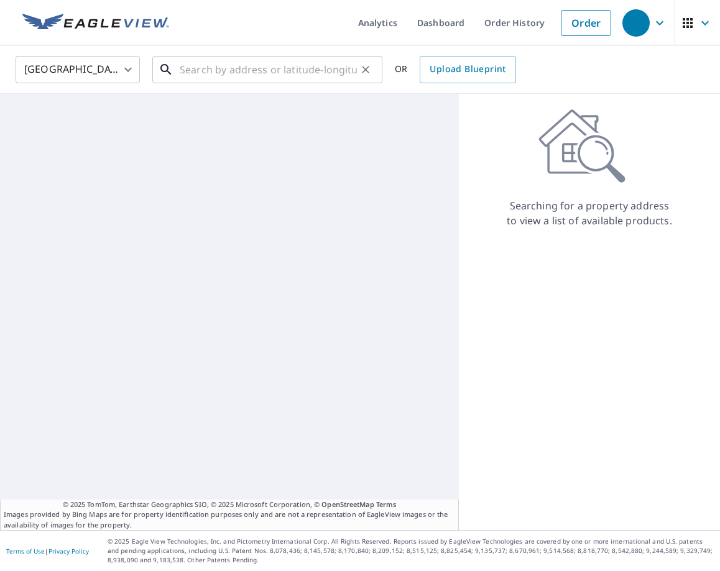
click at [243, 75] on input "text" at bounding box center [268, 69] width 177 height 35
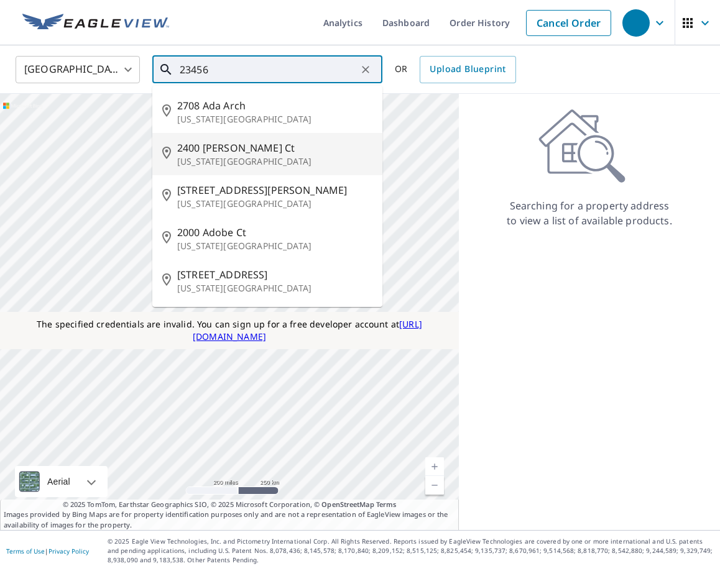
click at [236, 162] on p "Virginia Beach, VA 23456" at bounding box center [274, 161] width 195 height 12
type input "2400 Adair Ct Virginia Beach, VA 23456"
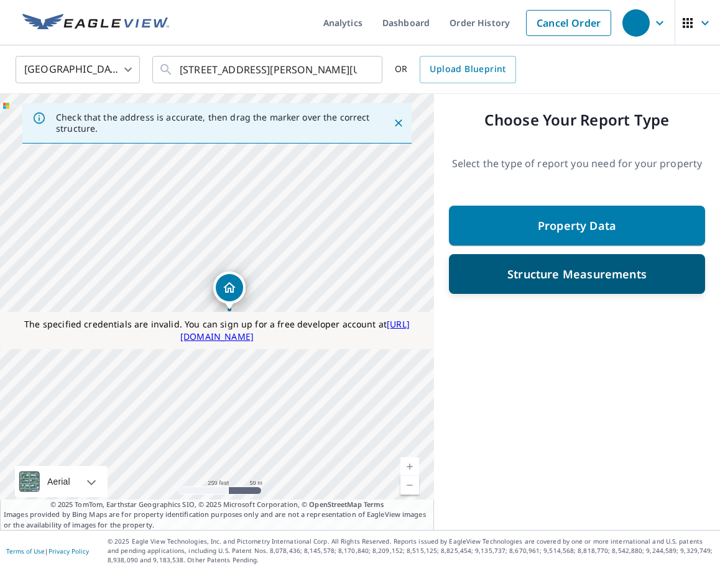
click at [546, 280] on p "Structure Measurements" at bounding box center [576, 274] width 139 height 15
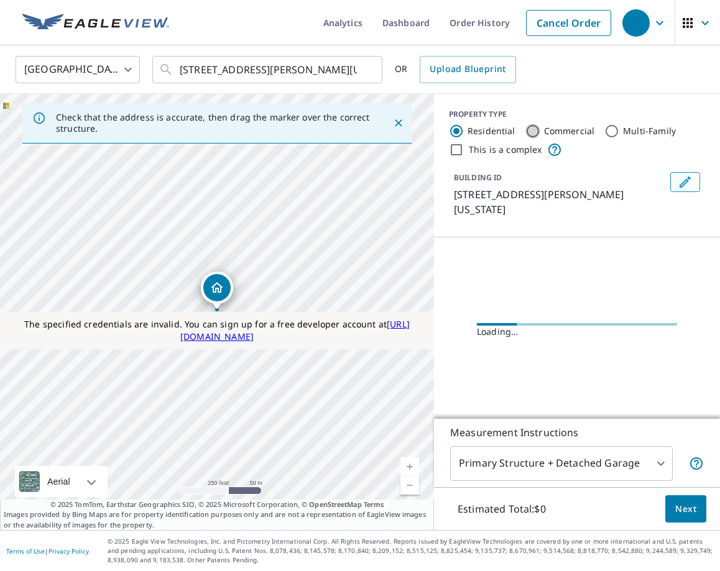
click at [534, 130] on input "Commercial" at bounding box center [532, 131] width 15 height 15
radio input "true"
type input "4"
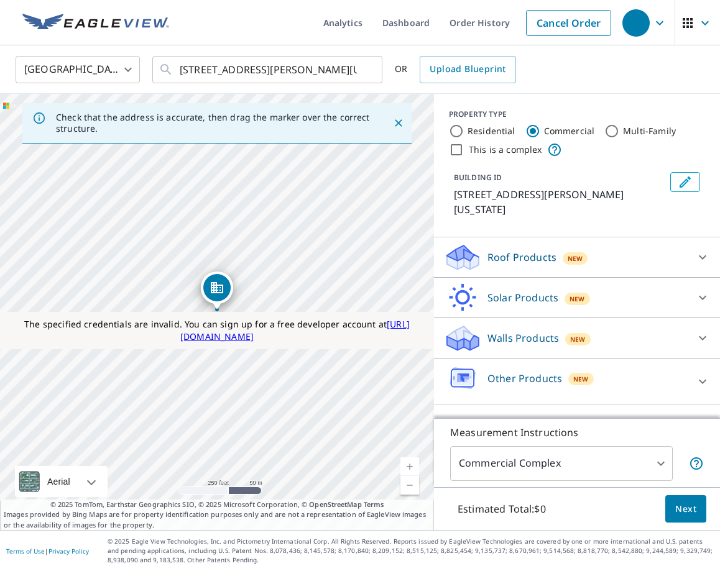
click at [455, 154] on input "This is a complex" at bounding box center [456, 149] width 15 height 15
checkbox input "true"
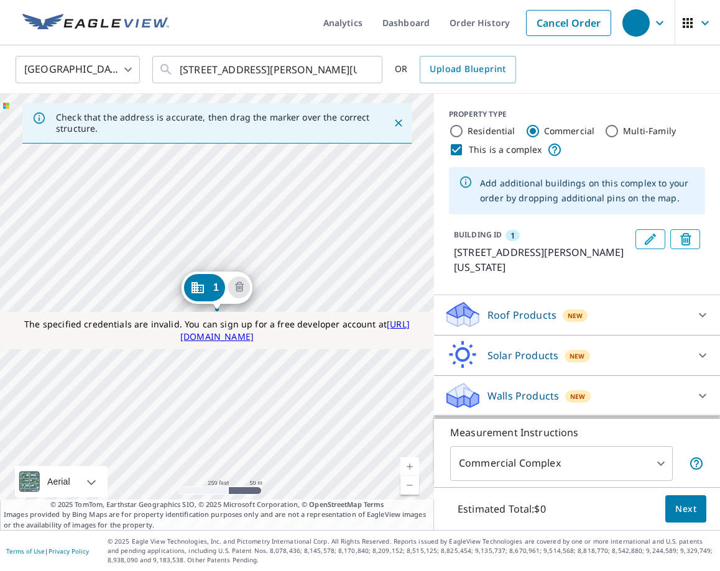
click at [504, 313] on p "Roof Products" at bounding box center [522, 315] width 69 height 15
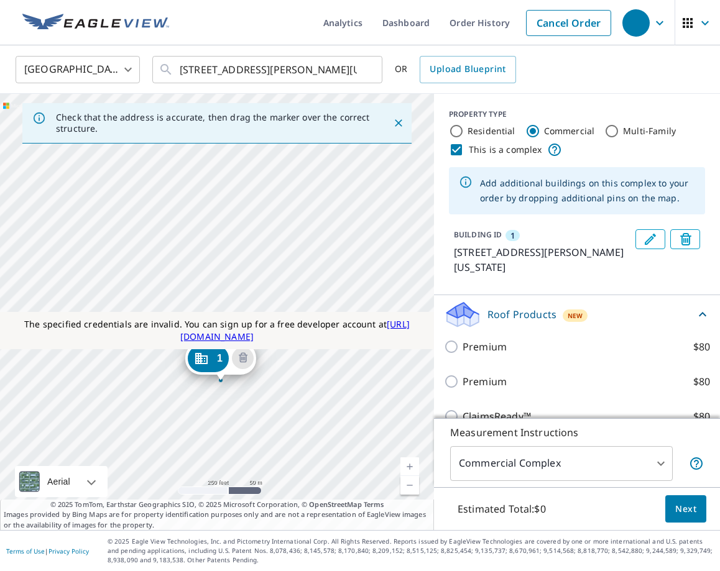
click at [226, 222] on div "1 2400 Adair Ct Virginia Beach, VA 23456" at bounding box center [217, 312] width 434 height 437
click at [229, 216] on div "1 2400 Adair Ct Virginia Beach, VA 23456" at bounding box center [217, 312] width 434 height 437
click at [229, 218] on div "1 2400 Adair Ct Virginia Beach, VA 23456" at bounding box center [217, 312] width 434 height 437
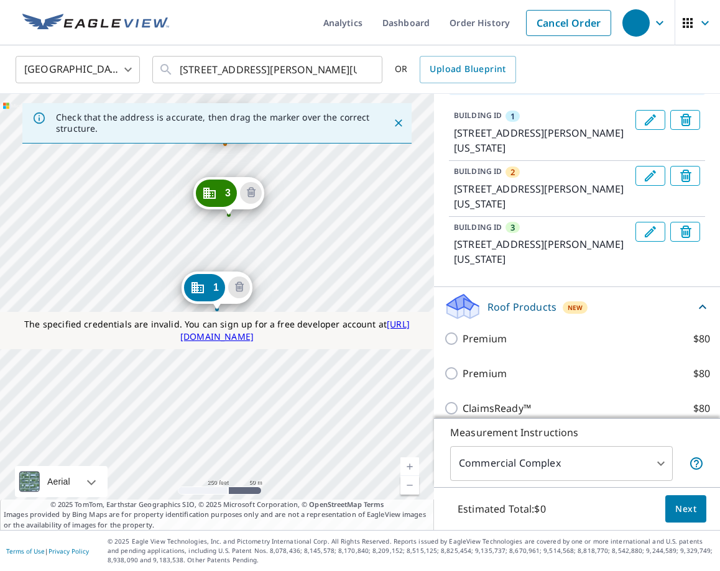
scroll to position [68, 0]
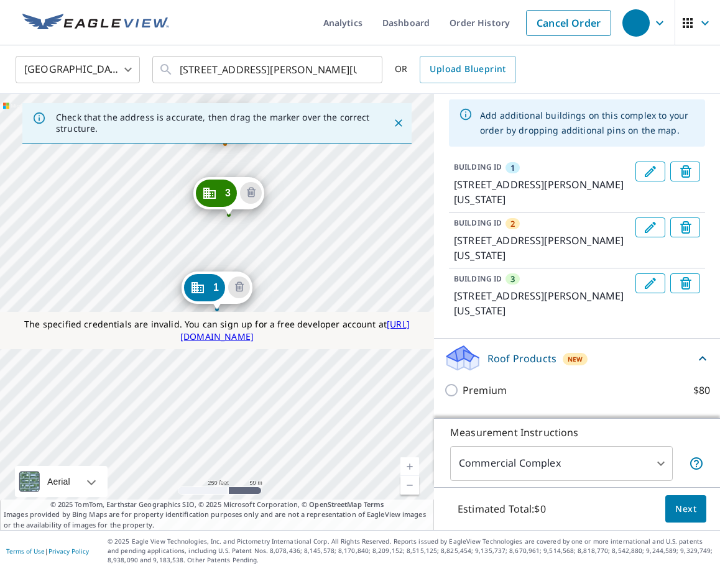
click at [684, 280] on icon "Delete building 3" at bounding box center [685, 283] width 11 height 12
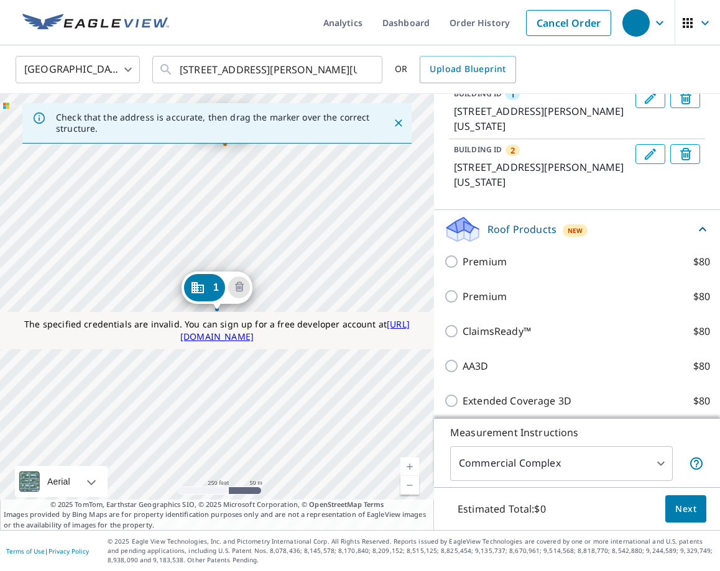
scroll to position [146, 0]
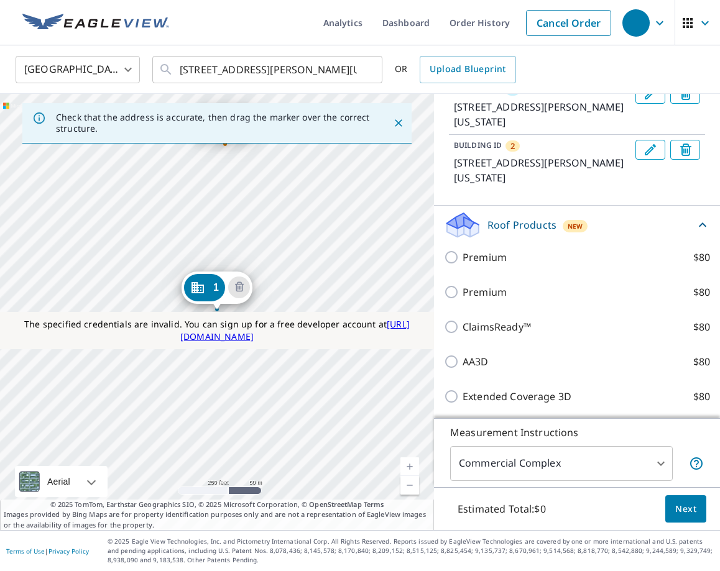
click at [476, 267] on div "Premium $80" at bounding box center [577, 257] width 266 height 35
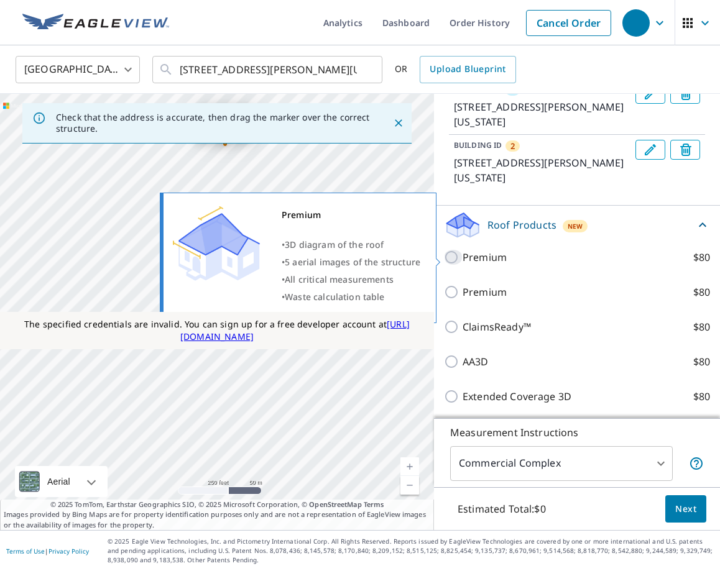
click at [457, 257] on input "Premium $80" at bounding box center [453, 257] width 19 height 15
checkbox input "true"
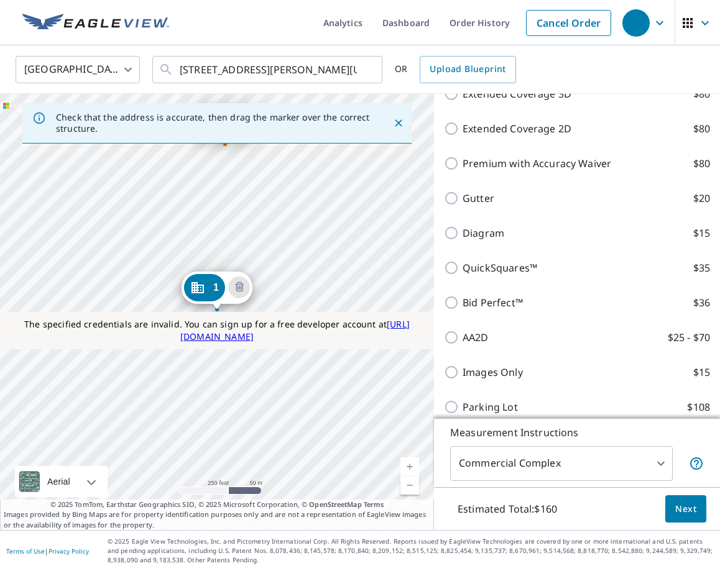
scroll to position [611, 0]
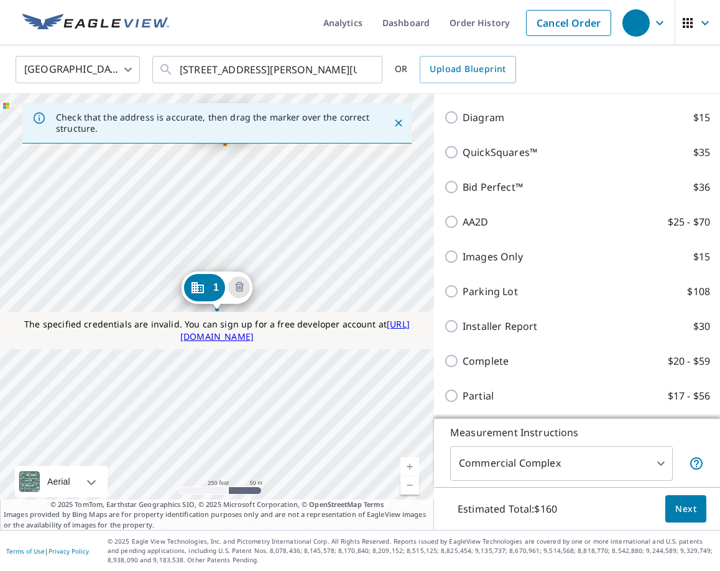
click at [689, 506] on span "Next" at bounding box center [685, 510] width 21 height 16
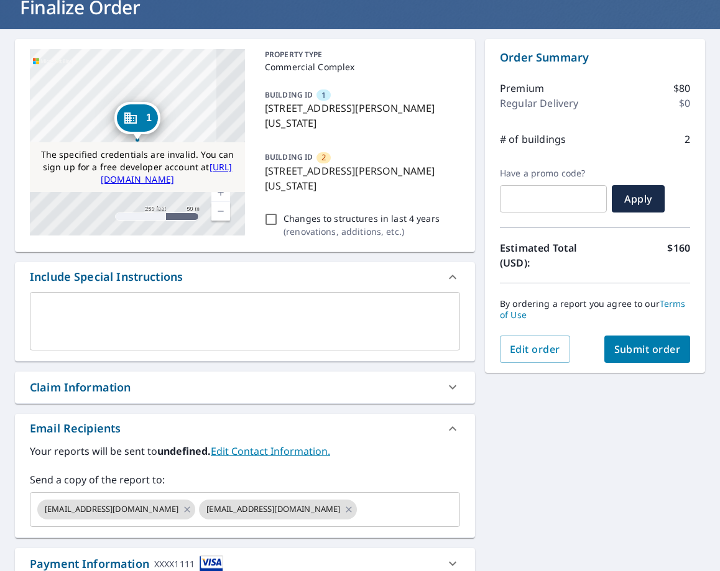
scroll to position [187, 0]
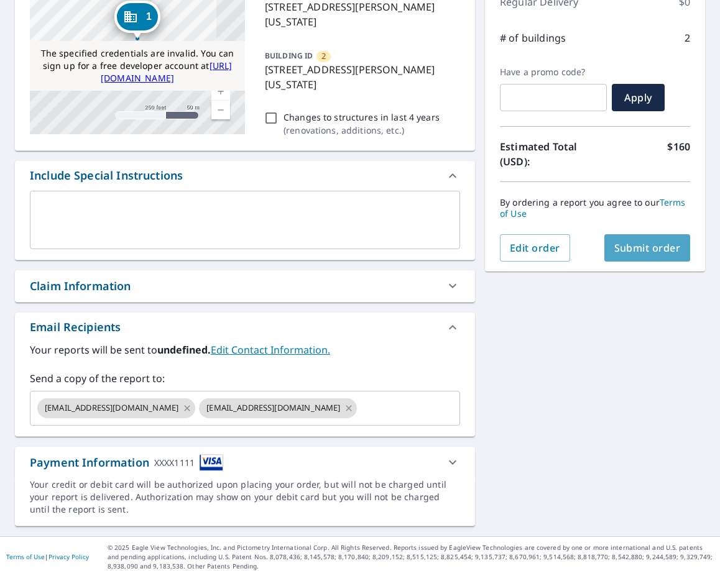
click at [636, 253] on span "Submit order" at bounding box center [647, 248] width 67 height 14
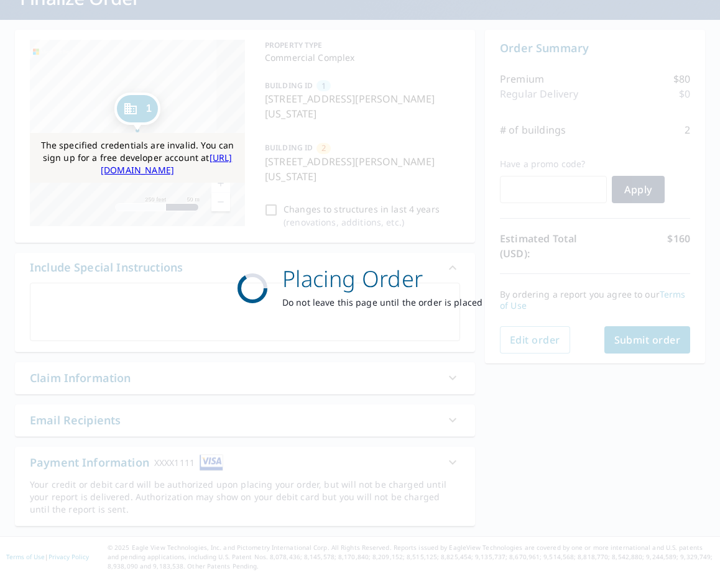
scroll to position [0, 0]
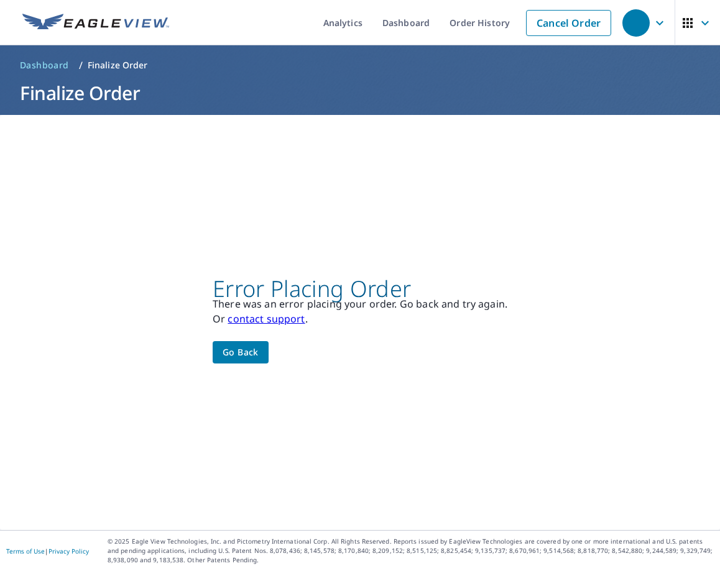
click at [250, 356] on span "Go back" at bounding box center [241, 353] width 36 height 16
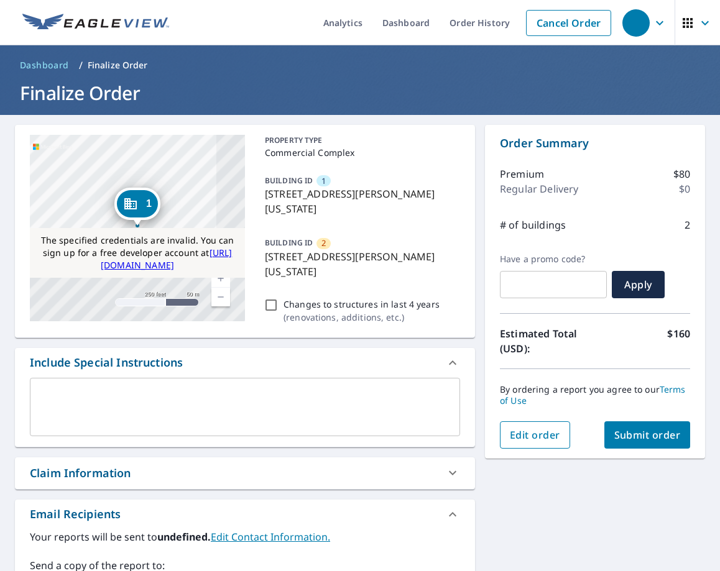
click at [534, 424] on button "Edit order" at bounding box center [535, 435] width 70 height 27
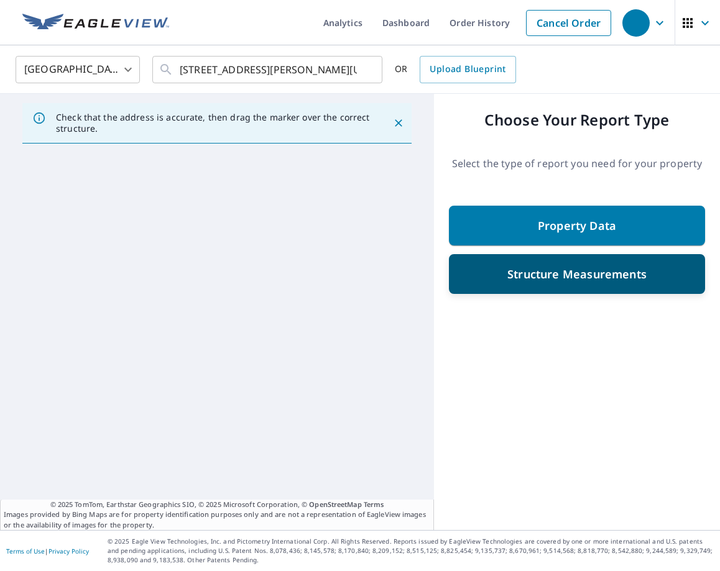
click at [539, 282] on div "Structure Measurements" at bounding box center [577, 274] width 224 height 22
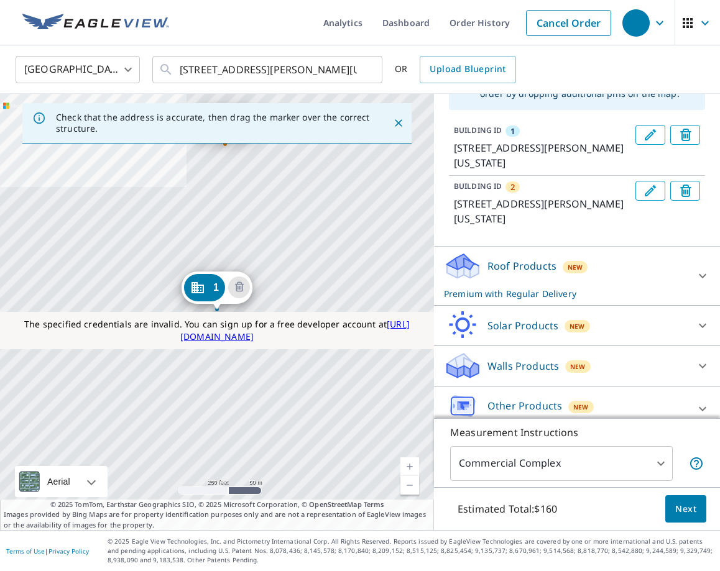
click at [499, 267] on p "Roof Products" at bounding box center [522, 266] width 69 height 15
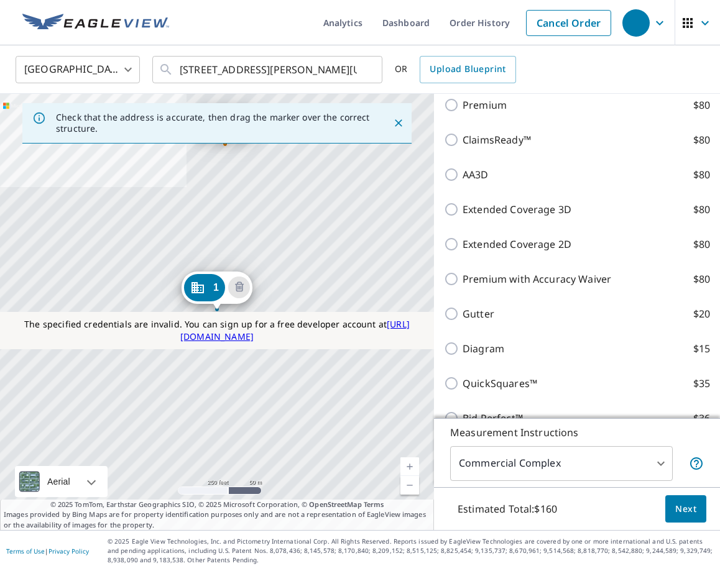
scroll to position [381, 0]
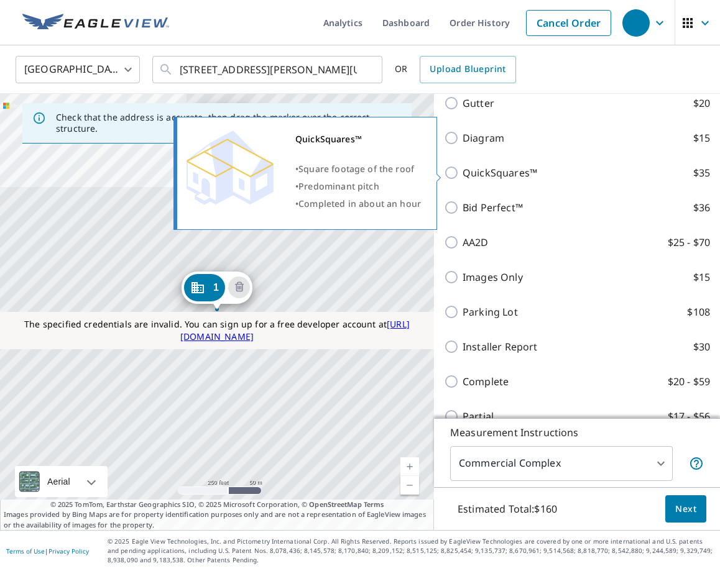
click at [473, 171] on p "QuickSquares™" at bounding box center [500, 172] width 75 height 15
click at [463, 171] on input "QuickSquares™ $35" at bounding box center [453, 172] width 19 height 15
checkbox input "true"
type input "2"
checkbox input "false"
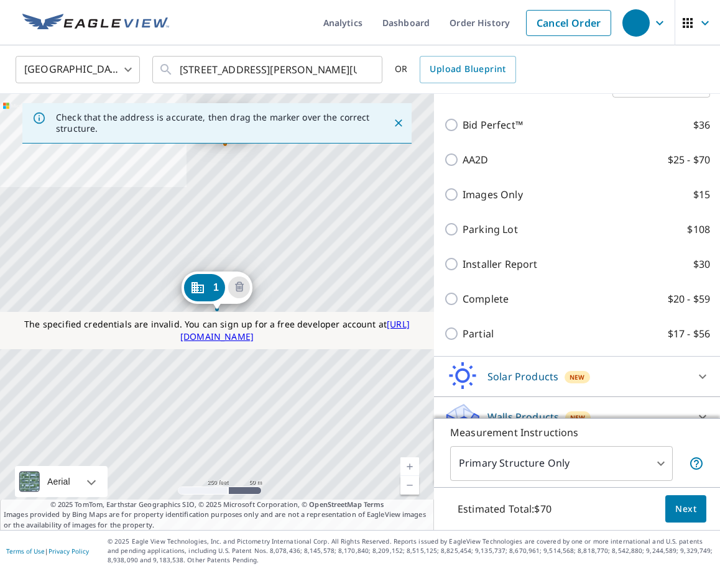
scroll to position [739, 0]
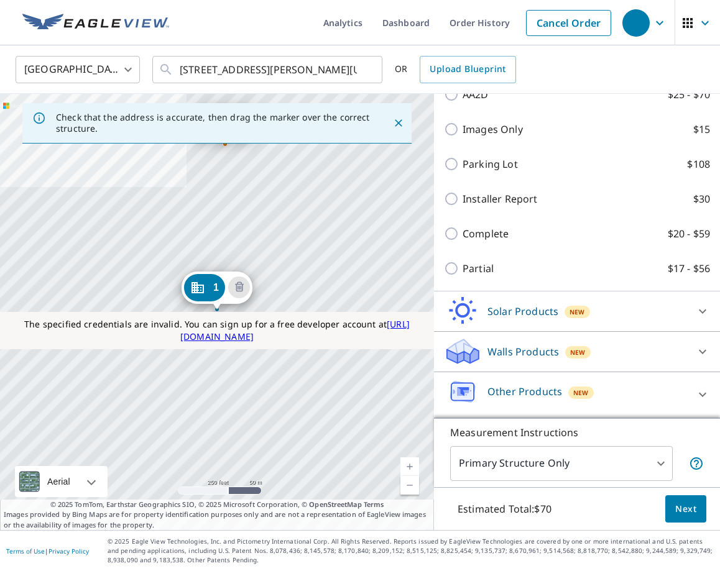
click at [680, 514] on span "Next" at bounding box center [685, 510] width 21 height 16
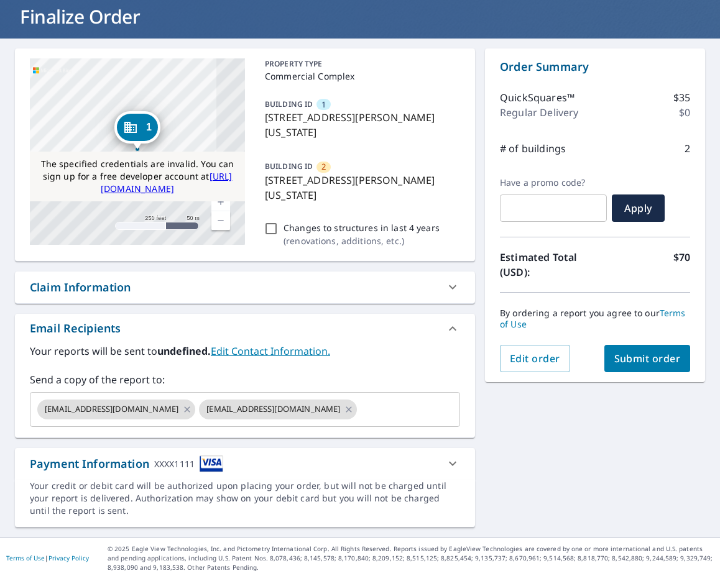
scroll to position [78, 0]
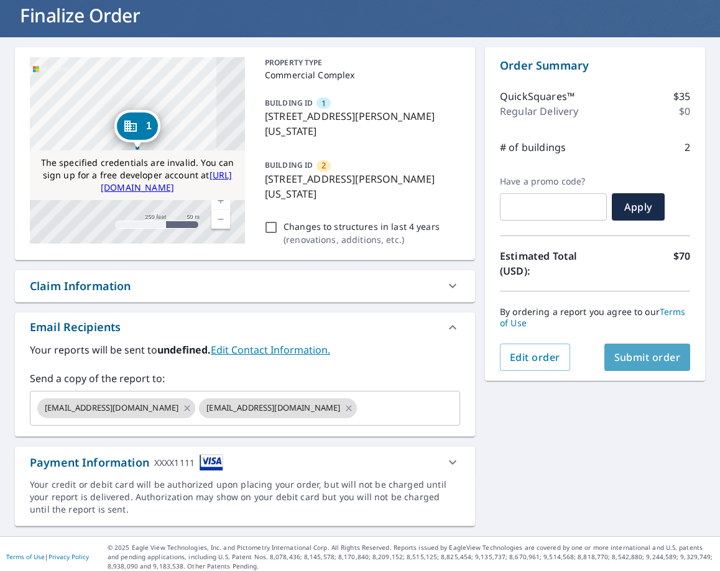
click at [617, 348] on button "Submit order" at bounding box center [647, 357] width 86 height 27
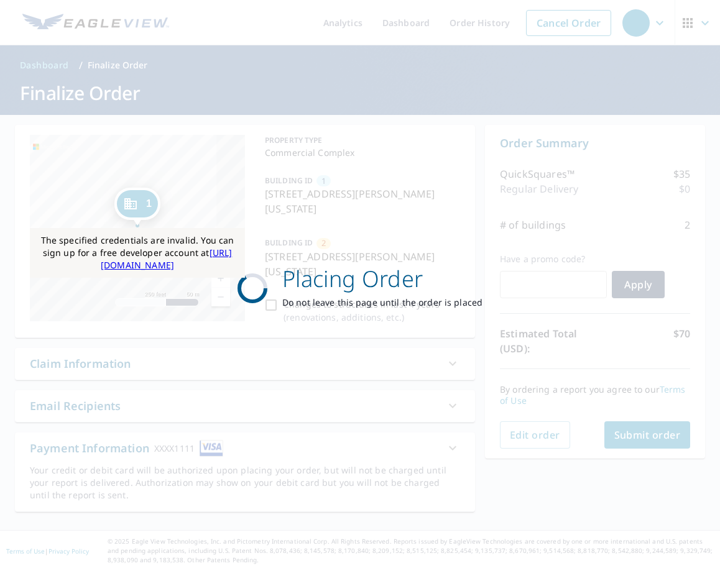
scroll to position [0, 0]
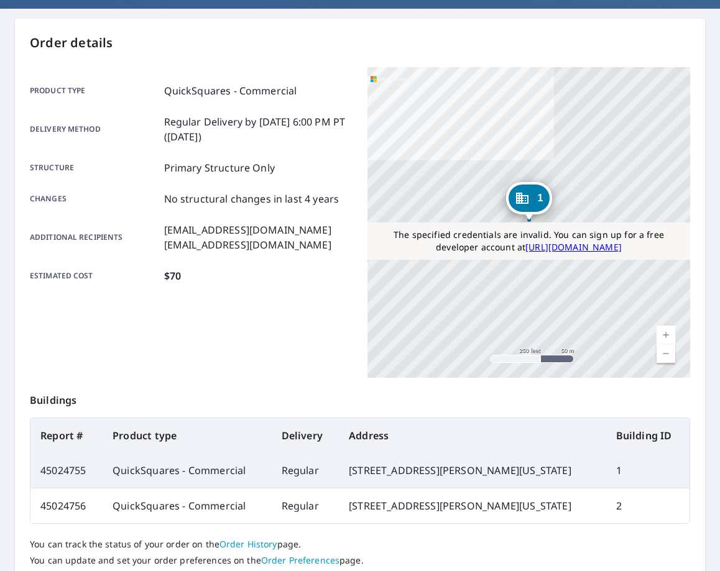
scroll to position [205, 0]
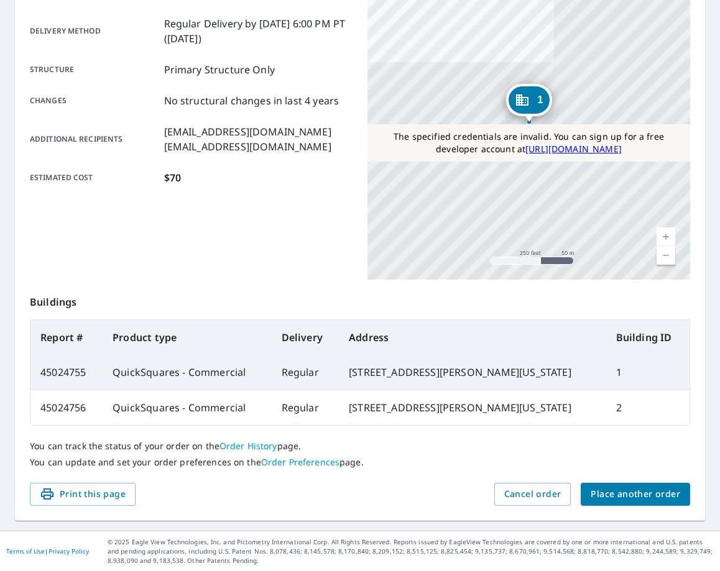
click at [608, 487] on span "Place another order" at bounding box center [636, 495] width 90 height 16
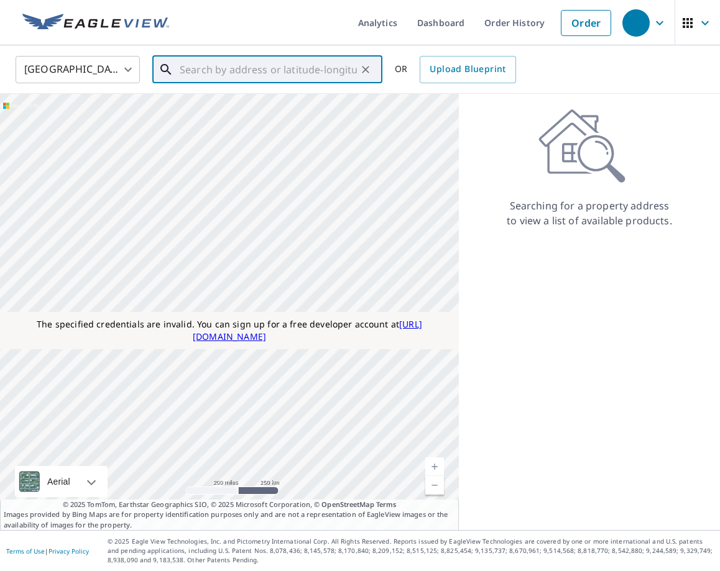
click at [216, 60] on input "text" at bounding box center [268, 69] width 177 height 35
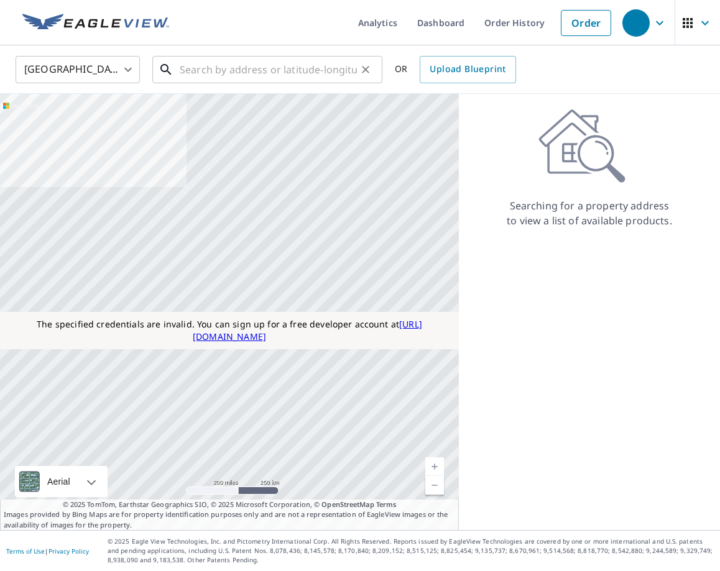
click at [311, 69] on input "text" at bounding box center [268, 69] width 177 height 35
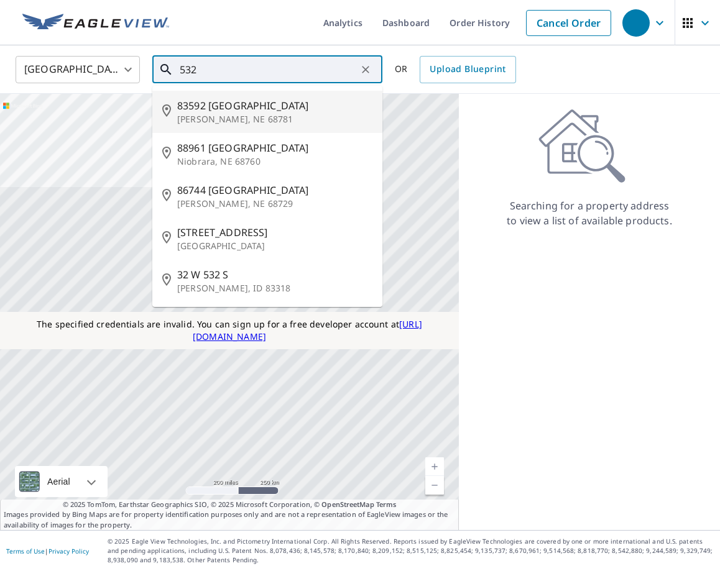
click at [287, 104] on span "83592 532 Ave" at bounding box center [274, 105] width 195 height 15
type input "83592 532 Ave Tilden, NE 68781"
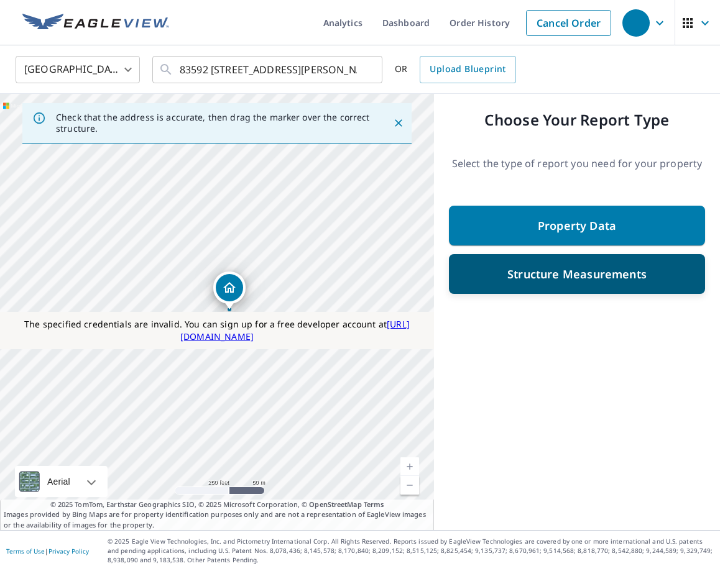
click at [504, 280] on div "Structure Measurements" at bounding box center [577, 274] width 224 height 22
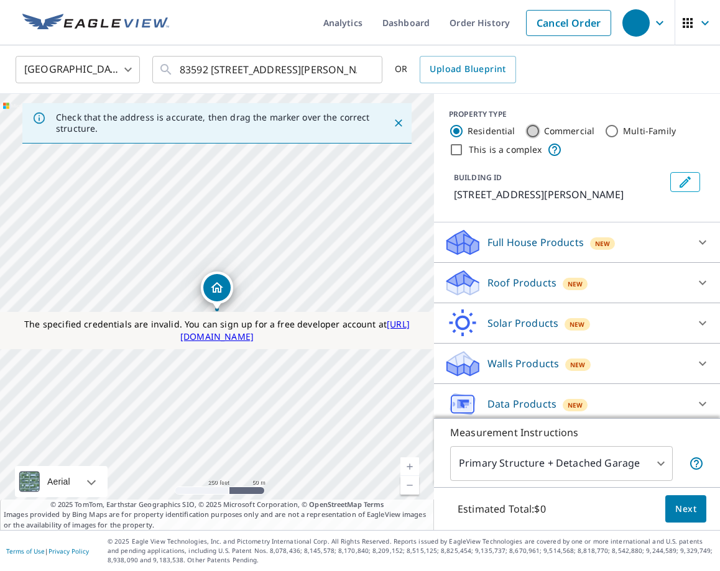
click at [530, 132] on input "Commercial" at bounding box center [532, 131] width 15 height 15
radio input "true"
type input "2"
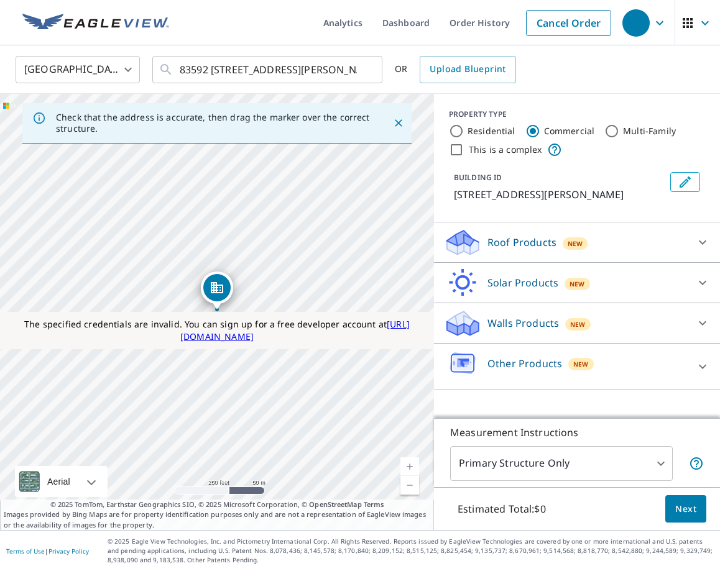
click at [527, 243] on p "Roof Products" at bounding box center [522, 242] width 69 height 15
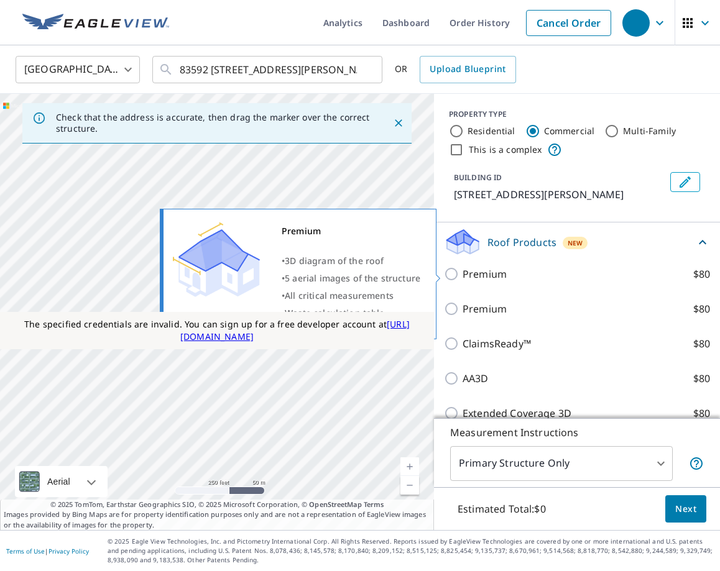
click at [480, 276] on p "Premium" at bounding box center [485, 274] width 44 height 15
click at [463, 276] on input "Premium $80" at bounding box center [453, 274] width 19 height 15
checkbox input "true"
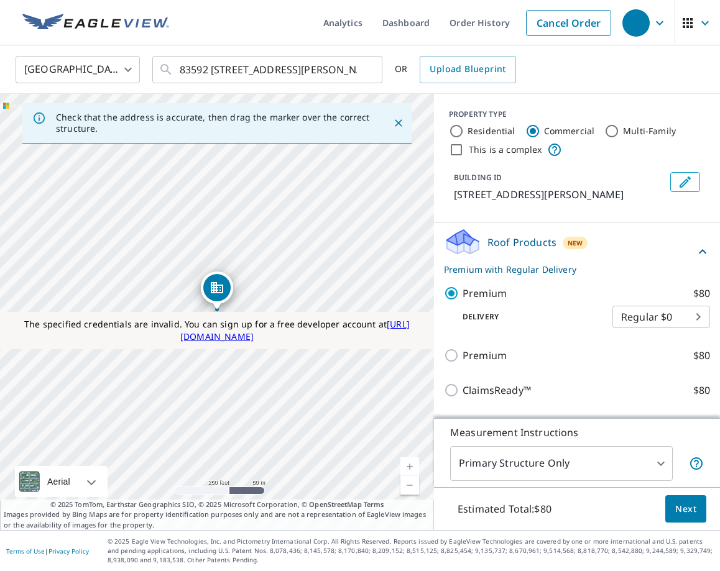
click at [451, 272] on p "Premium with Regular Delivery" at bounding box center [569, 269] width 251 height 13
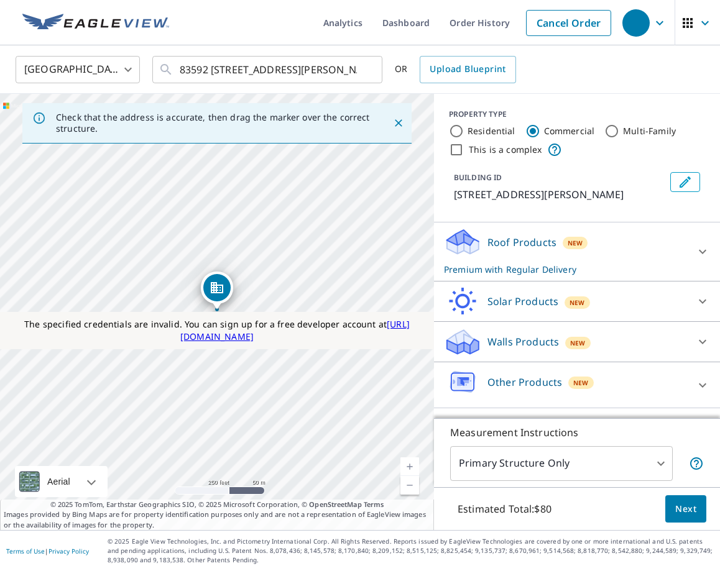
click at [476, 260] on div "Roof Products New Premium with Regular Delivery" at bounding box center [566, 252] width 244 height 49
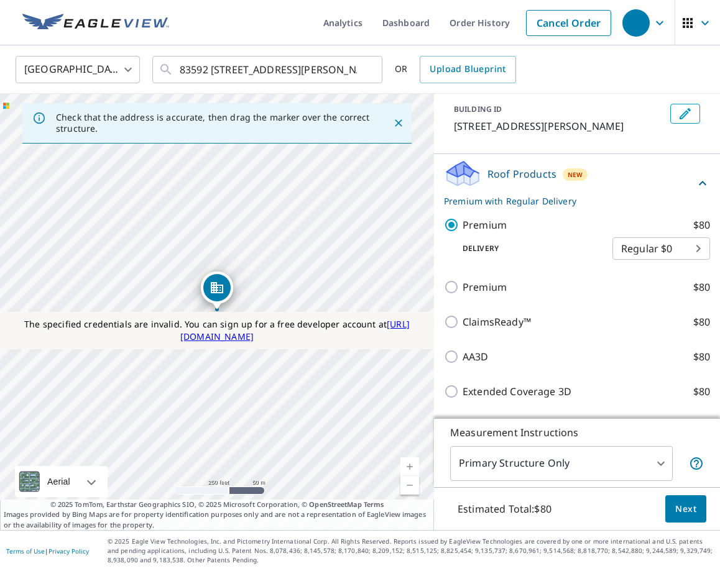
scroll to position [71, 0]
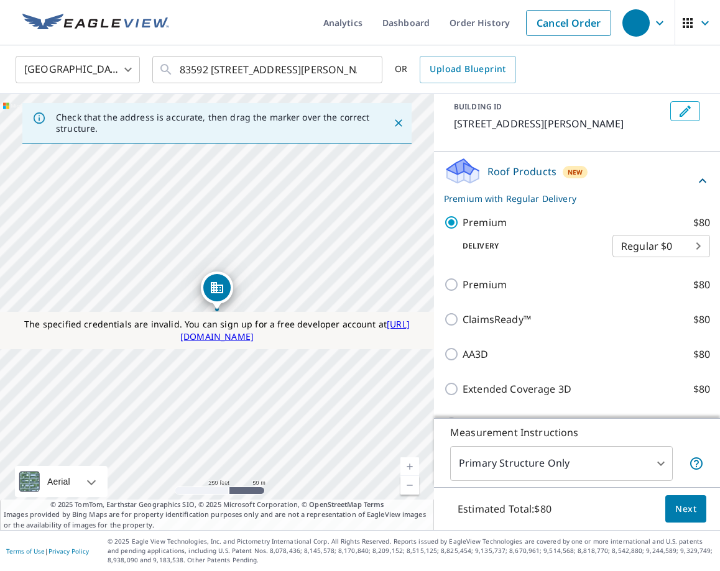
click at [543, 454] on body "Analytics Dashboard Order History Cancel Order United States US ​ 83592 532 Ave…" at bounding box center [360, 285] width 720 height 571
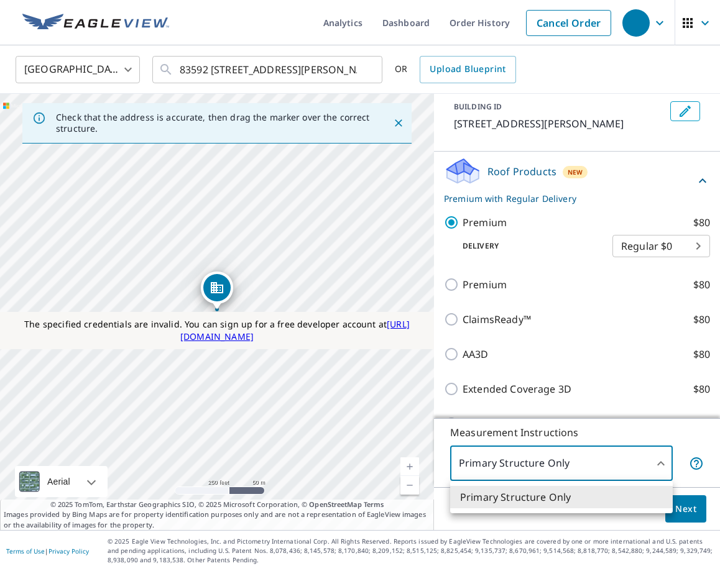
click at [543, 455] on div at bounding box center [360, 285] width 720 height 571
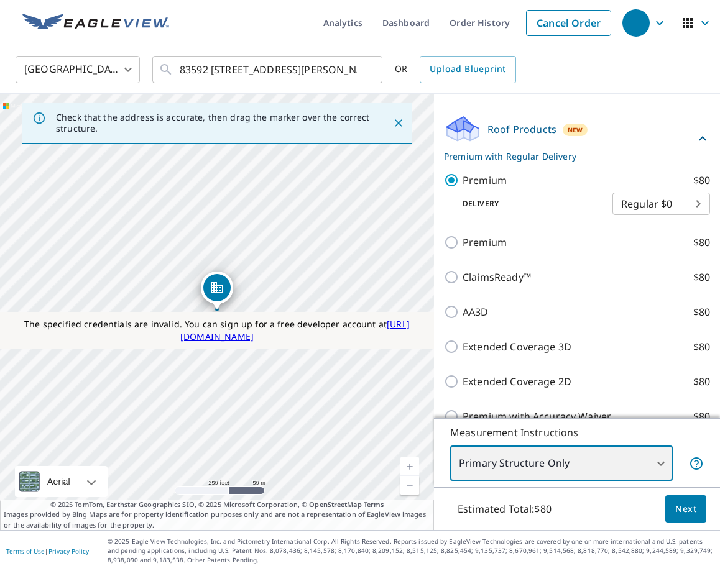
scroll to position [169, 0]
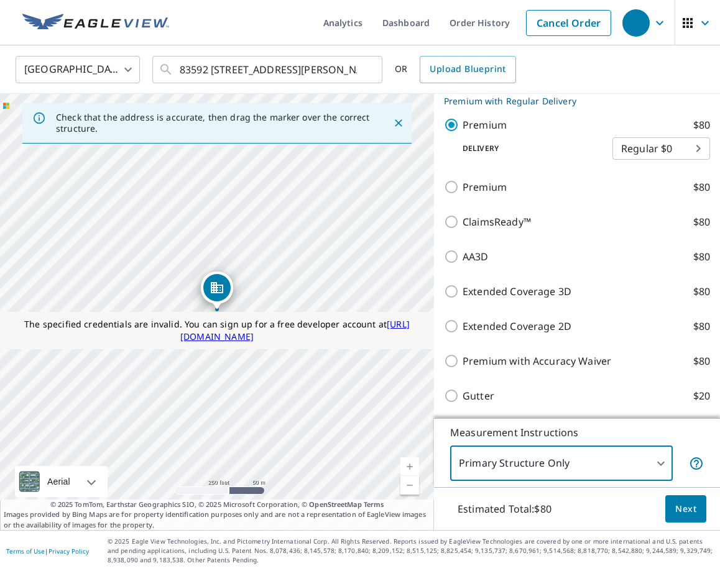
click at [455, 298] on input "Extended Coverage 3D $80" at bounding box center [453, 291] width 19 height 15
checkbox input "true"
checkbox input "false"
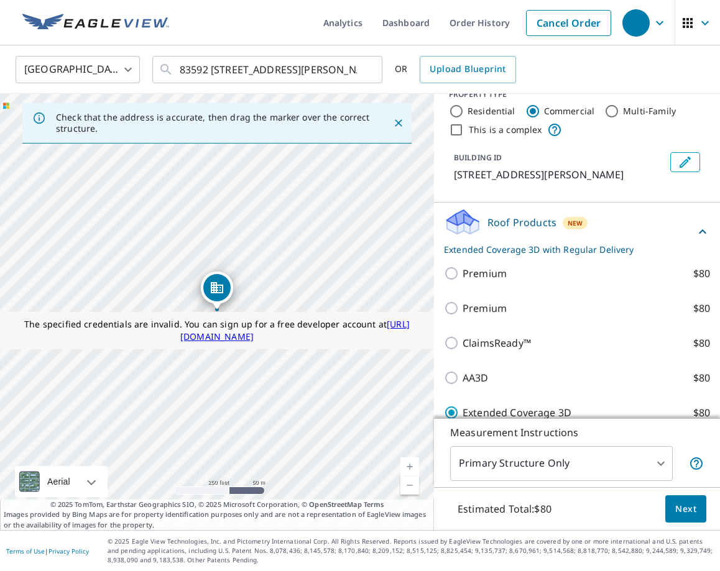
scroll to position [0, 0]
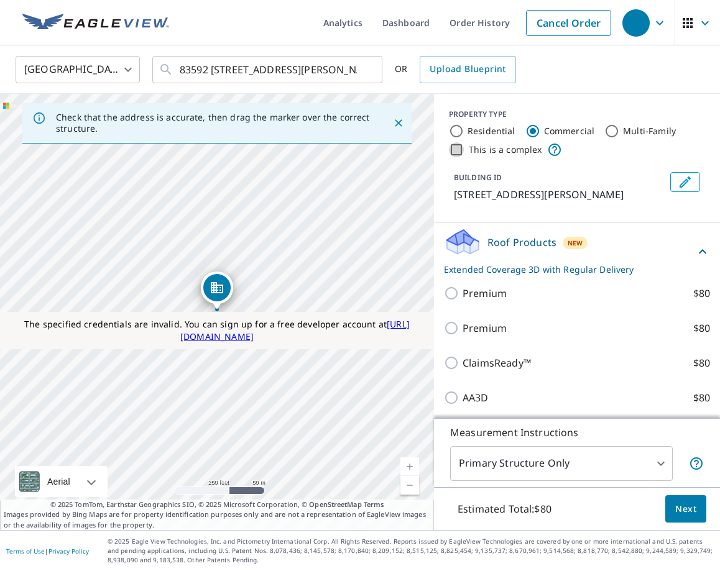
click at [453, 146] on input "This is a complex" at bounding box center [456, 149] width 15 height 15
checkbox input "true"
checkbox input "false"
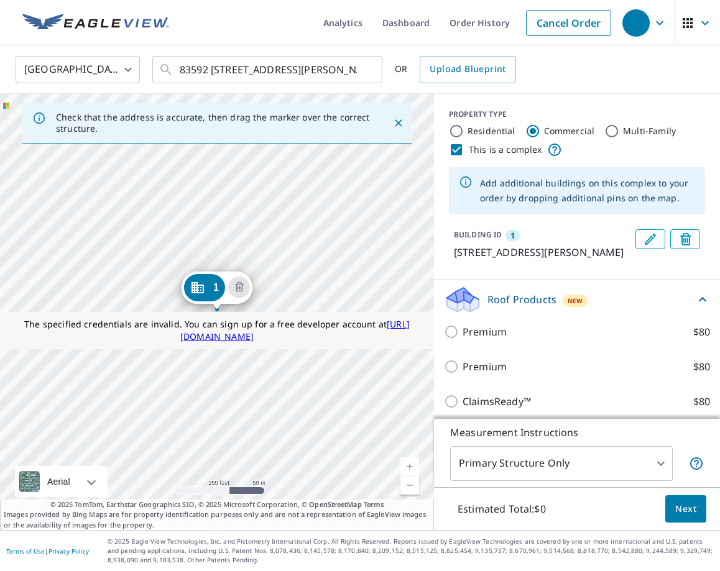
click at [458, 151] on input "This is a complex" at bounding box center [456, 149] width 15 height 15
checkbox input "false"
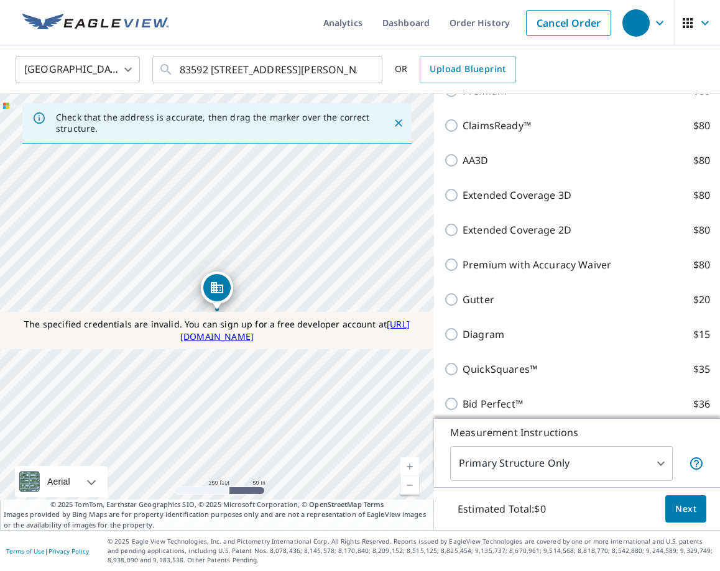
scroll to position [332, 0]
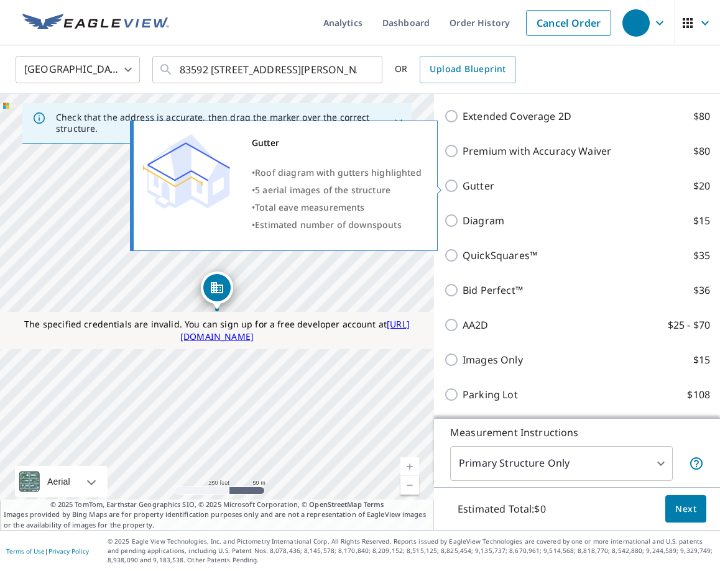
click at [464, 188] on p "Gutter" at bounding box center [479, 185] width 32 height 15
click at [463, 188] on input "Gutter $20" at bounding box center [453, 185] width 19 height 15
checkbox input "true"
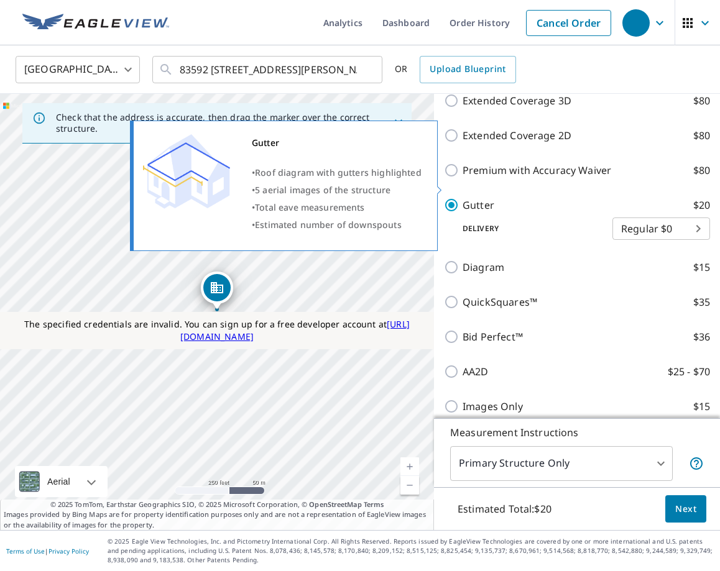
scroll to position [351, 0]
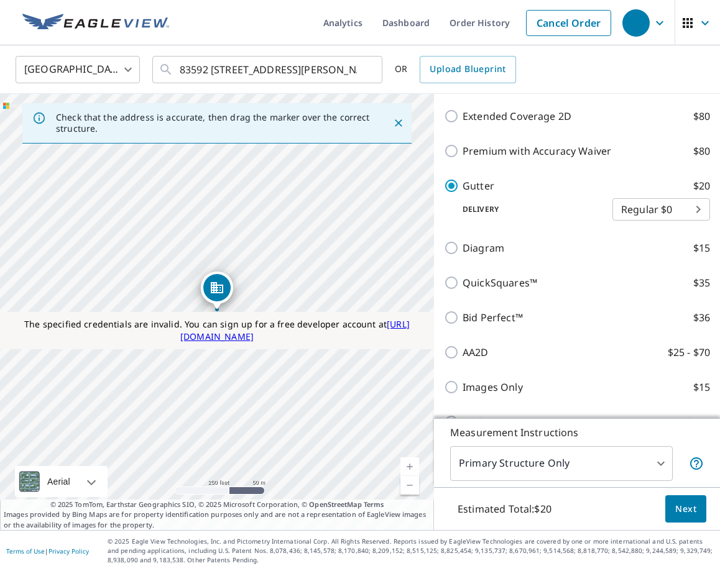
click at [494, 473] on body "Analytics Dashboard Order History Cancel Order United States US ​ 83592 532 Ave…" at bounding box center [360, 285] width 720 height 571
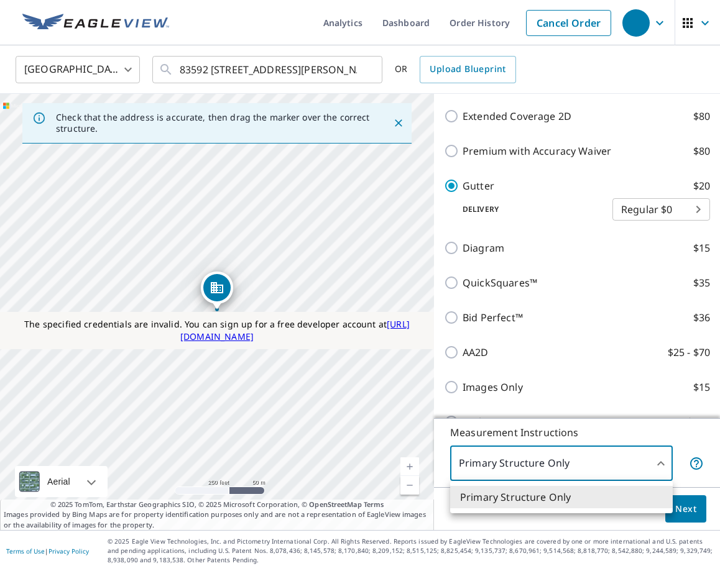
click at [494, 473] on div at bounding box center [360, 285] width 720 height 571
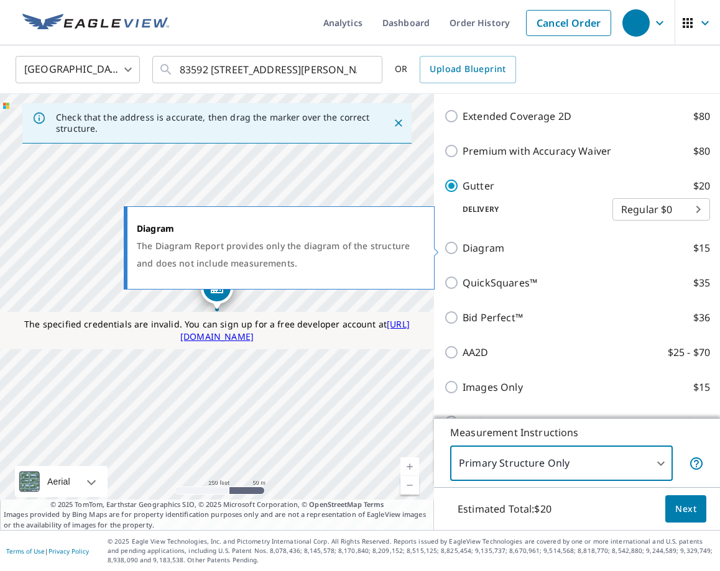
click at [479, 243] on p "Diagram" at bounding box center [484, 248] width 42 height 15
click at [463, 243] on input "Diagram $15" at bounding box center [453, 248] width 19 height 15
checkbox input "true"
checkbox input "false"
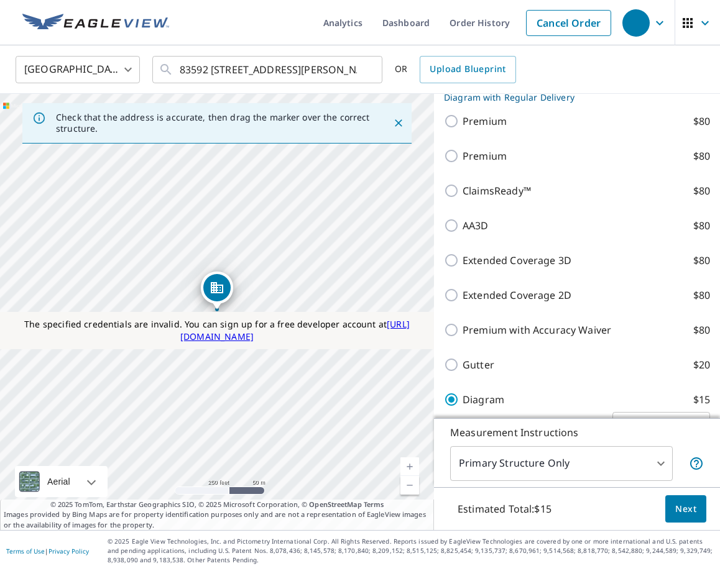
scroll to position [163, 0]
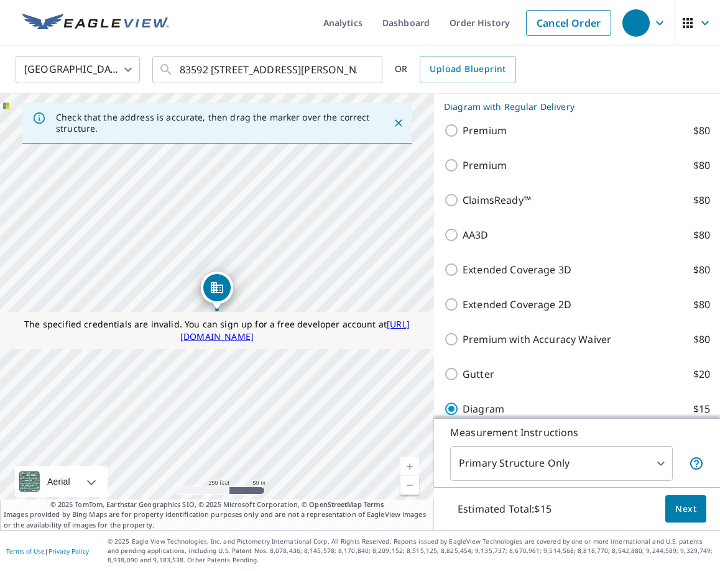
click at [487, 271] on p "Extended Coverage 3D" at bounding box center [517, 269] width 109 height 15
click at [463, 271] on input "Extended Coverage 3D $80" at bounding box center [453, 269] width 19 height 15
checkbox input "true"
checkbox input "false"
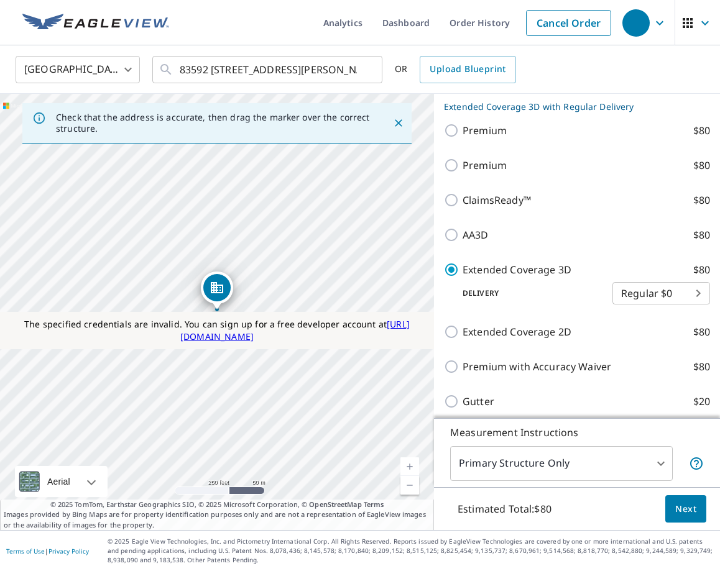
click at [466, 242] on p "AA3D" at bounding box center [476, 235] width 26 height 15
click at [463, 242] on input "AA3D $80" at bounding box center [453, 235] width 19 height 15
checkbox input "true"
checkbox input "false"
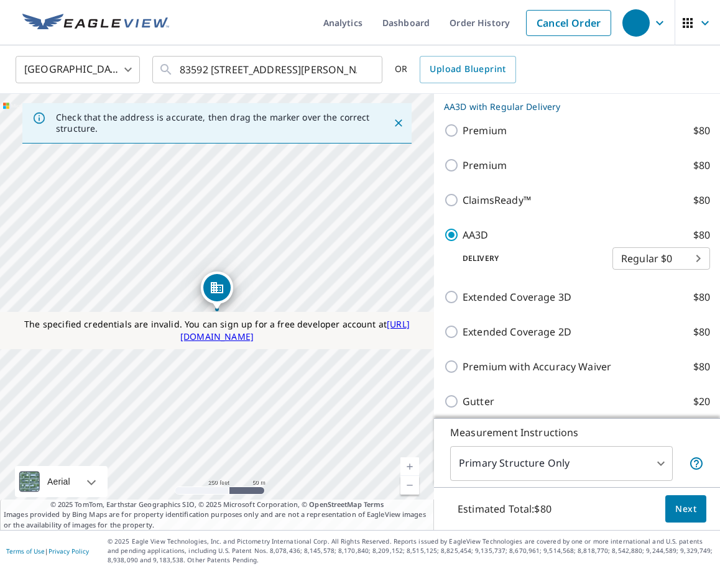
click at [505, 460] on body "Analytics Dashboard Order History Cancel Order United States US ​ 83592 532 Ave…" at bounding box center [360, 285] width 720 height 571
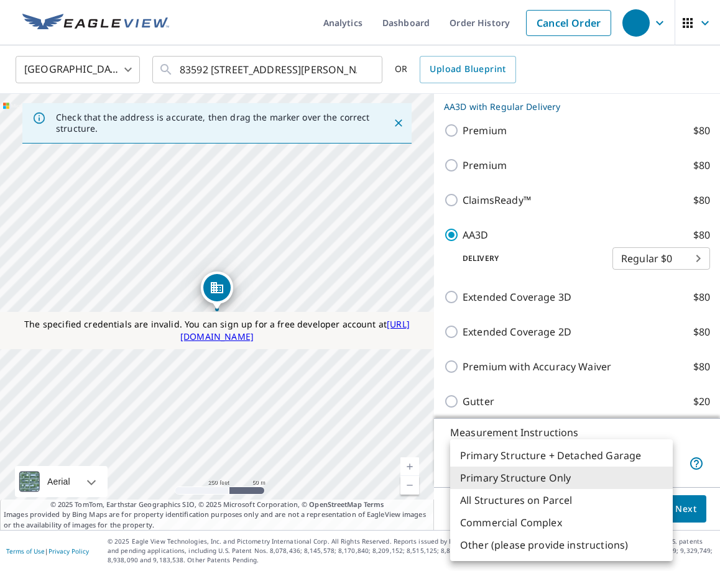
click at [512, 372] on div at bounding box center [360, 285] width 720 height 571
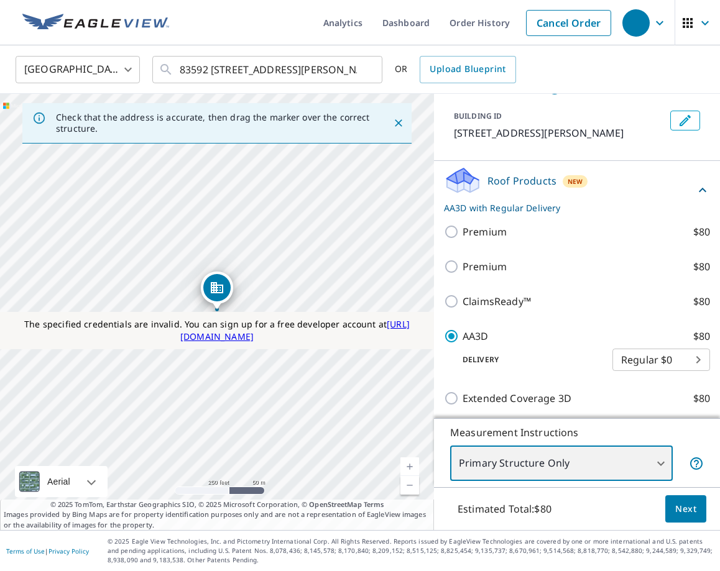
scroll to position [0, 0]
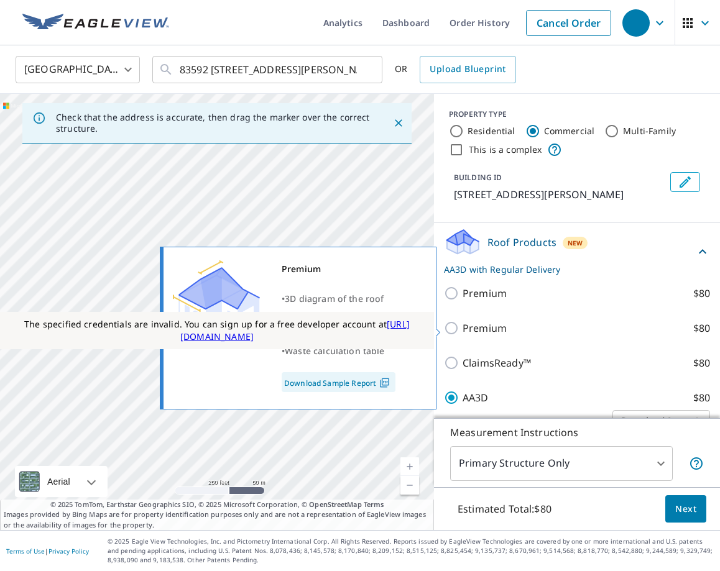
click at [475, 327] on p "Premium" at bounding box center [485, 328] width 44 height 15
click at [463, 327] on input "Premium $80" at bounding box center [453, 328] width 19 height 15
checkbox input "true"
checkbox input "false"
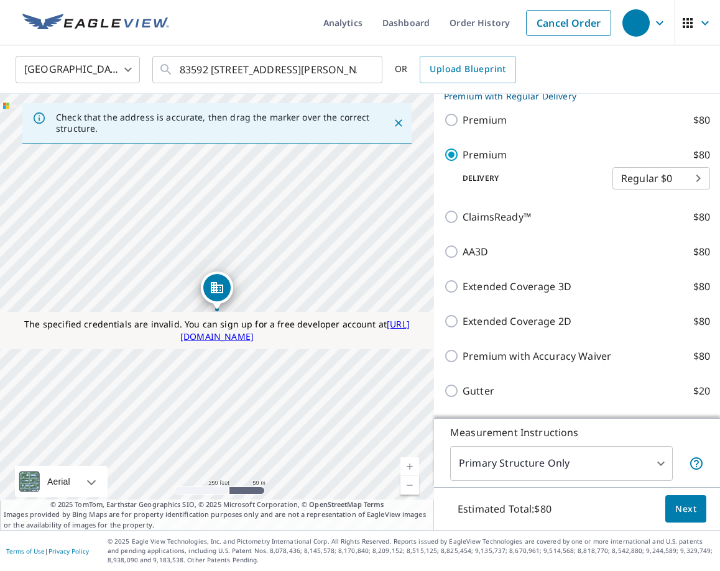
scroll to position [182, 0]
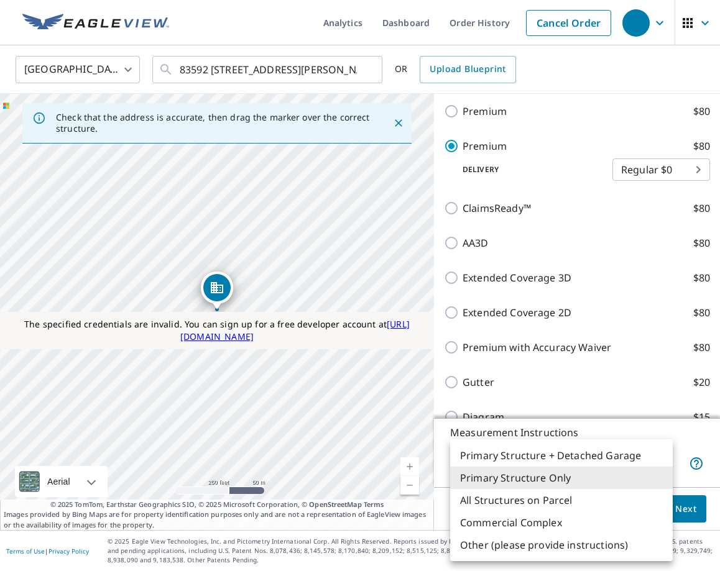
click at [521, 464] on body "Analytics Dashboard Order History Cancel Order United States US ​ 83592 532 Ave…" at bounding box center [360, 285] width 720 height 571
click at [517, 526] on li "Commercial Complex" at bounding box center [561, 523] width 223 height 22
type input "4"
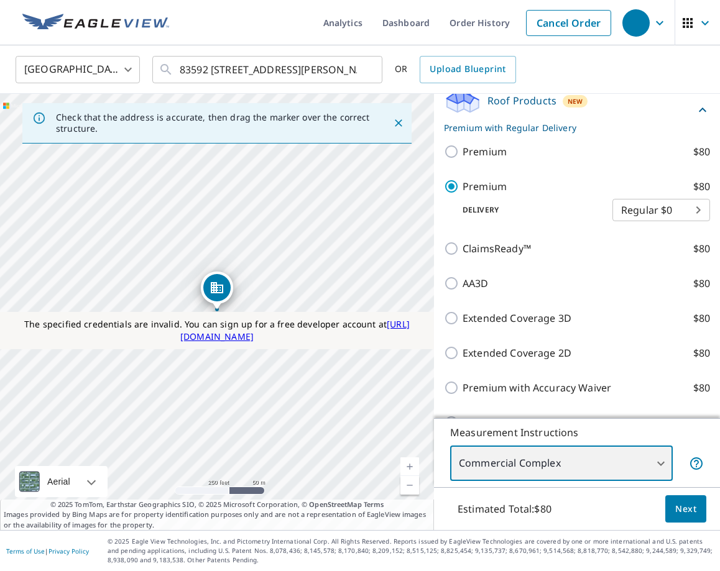
scroll to position [141, 0]
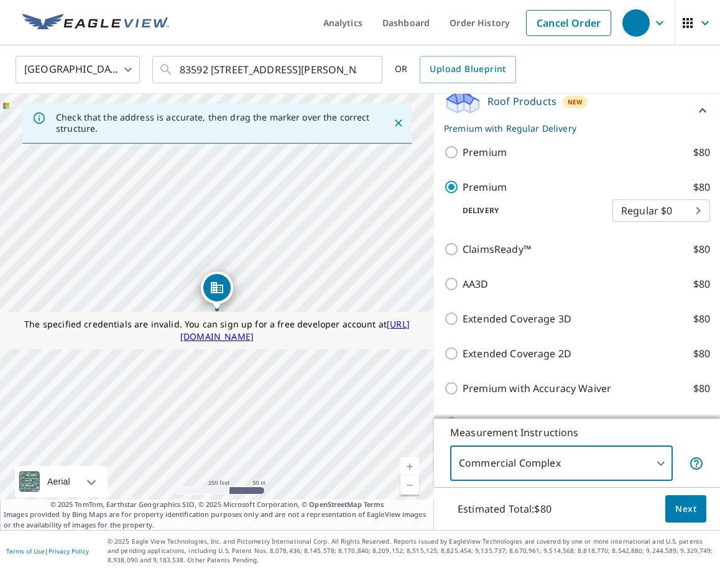
click at [683, 509] on span "Next" at bounding box center [685, 510] width 21 height 16
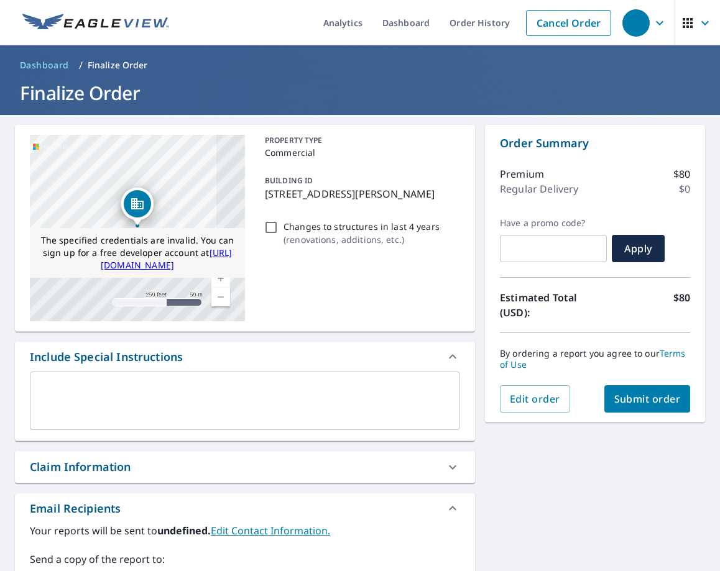
click at [637, 402] on span "Submit order" at bounding box center [647, 399] width 67 height 14
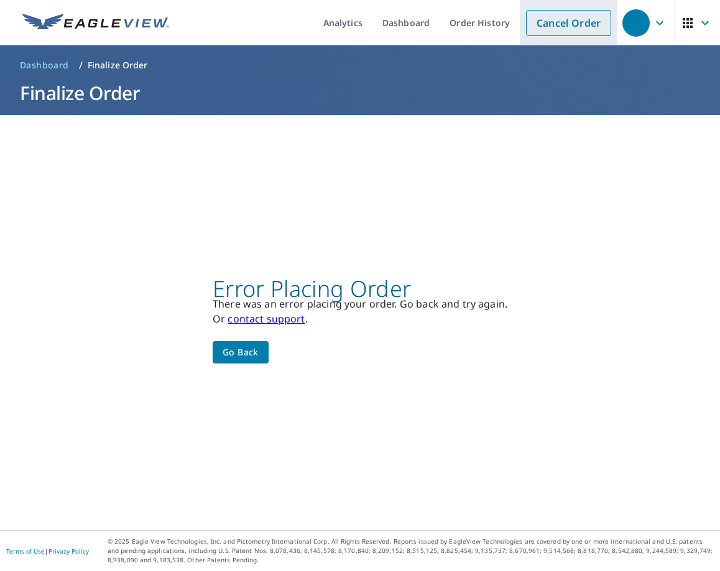
click at [564, 24] on link "Cancel Order" at bounding box center [568, 23] width 85 height 26
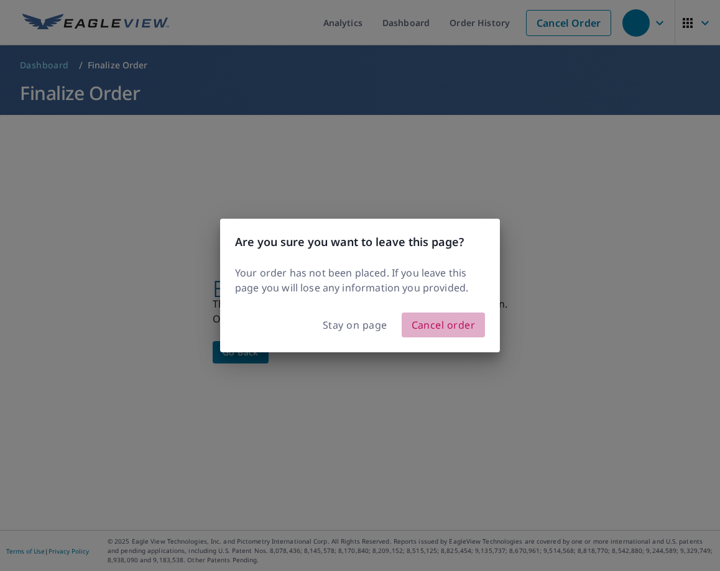
click at [418, 327] on span "Cancel order" at bounding box center [444, 325] width 64 height 17
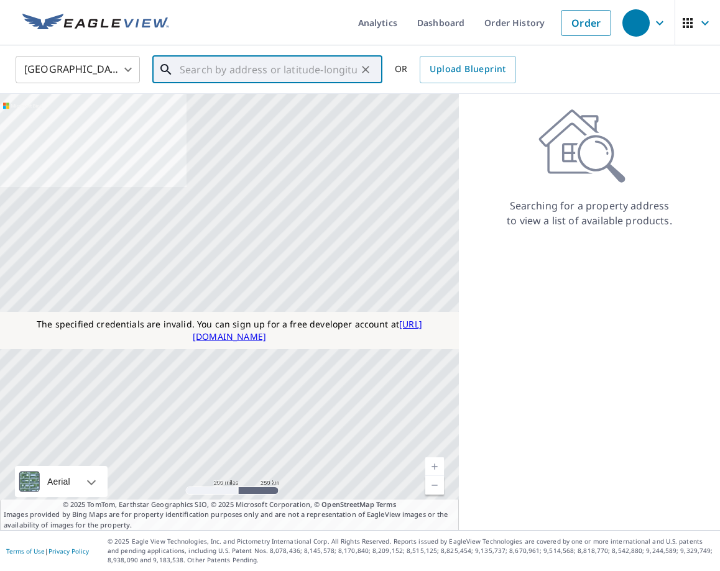
click at [290, 76] on input "text" at bounding box center [268, 69] width 177 height 35
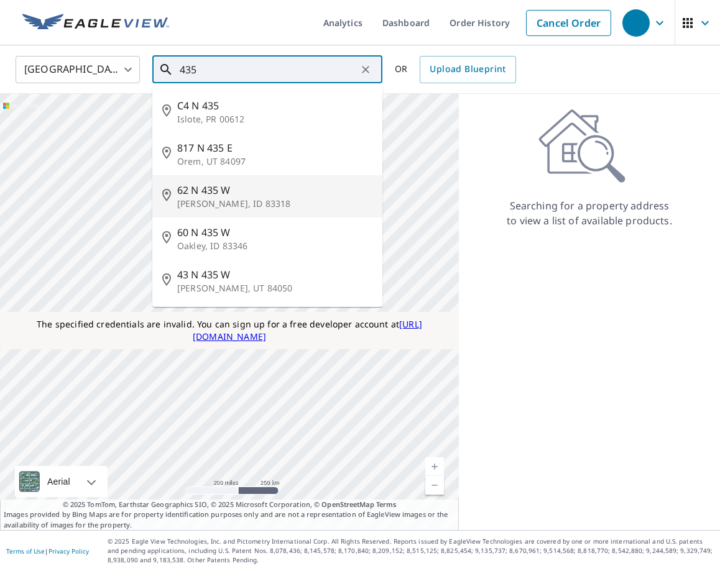
click at [272, 190] on span "62 N 435 W" at bounding box center [274, 190] width 195 height 15
type input "62 N 435 W Burley, ID 83318"
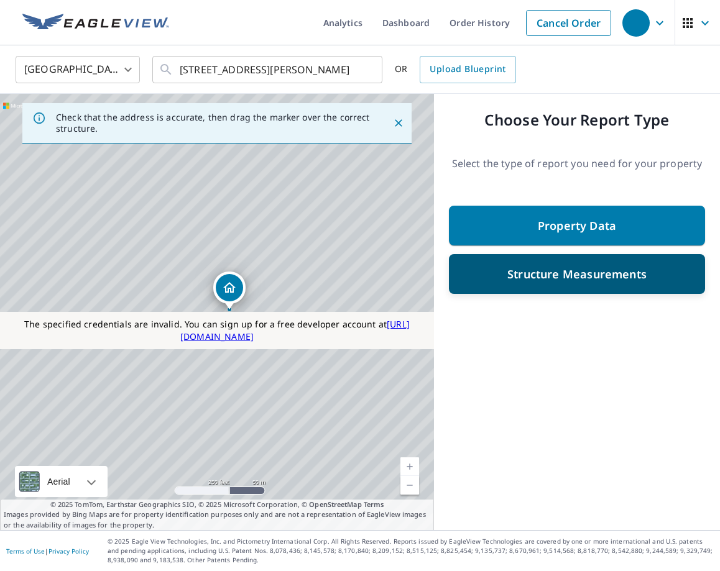
click at [511, 277] on p "Structure Measurements" at bounding box center [576, 274] width 139 height 15
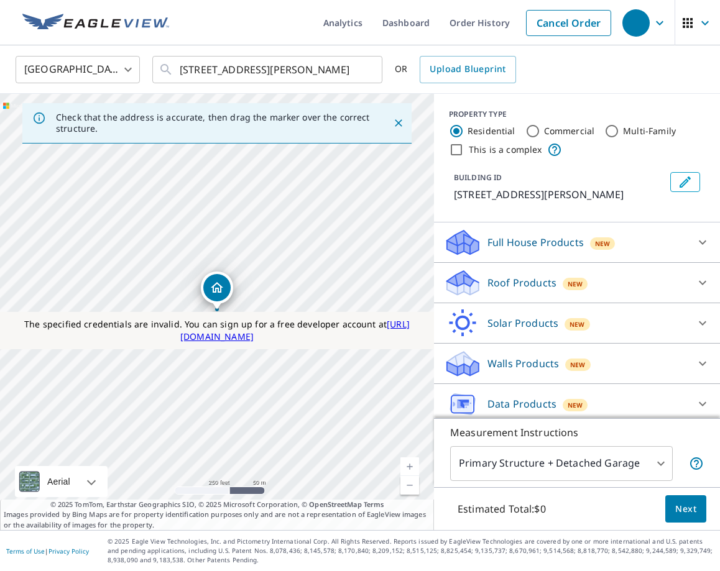
click at [516, 365] on p "Walls Products" at bounding box center [524, 363] width 72 height 15
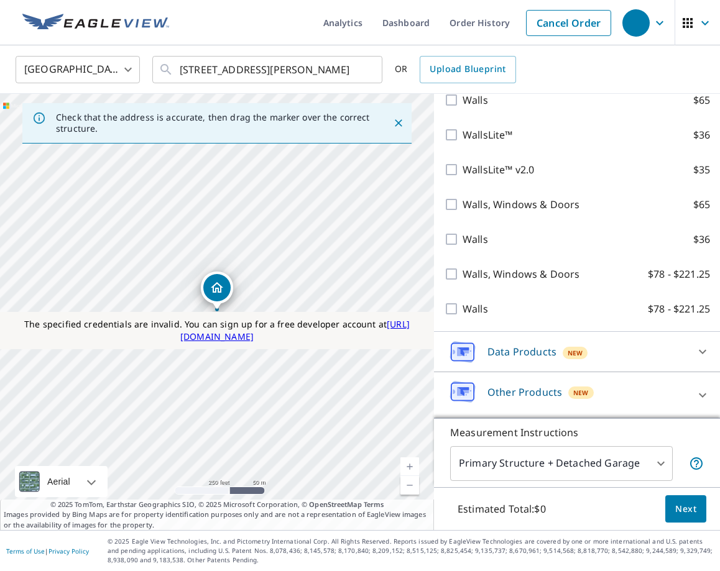
click at [533, 356] on p "Data Products" at bounding box center [522, 352] width 69 height 15
click at [488, 377] on p "Property Data" at bounding box center [497, 383] width 68 height 15
click at [463, 377] on input "Property Data $5" at bounding box center [453, 383] width 19 height 15
checkbox input "true"
type input "5"
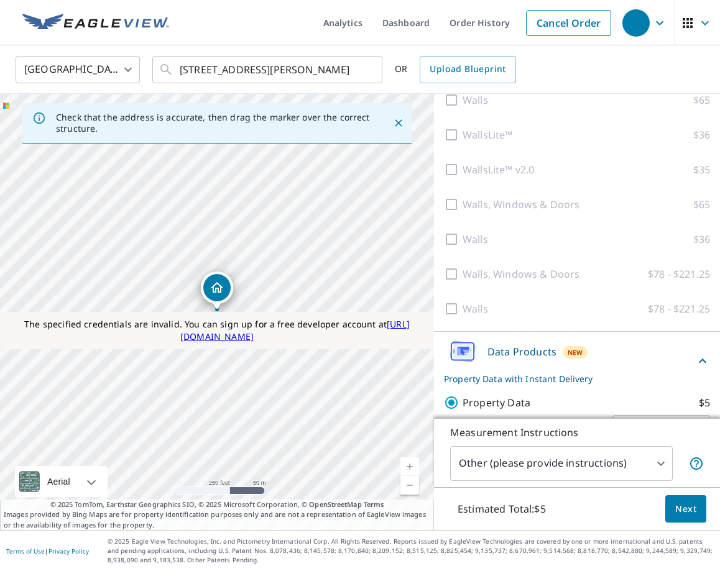
click at [689, 508] on span "Next" at bounding box center [685, 510] width 21 height 16
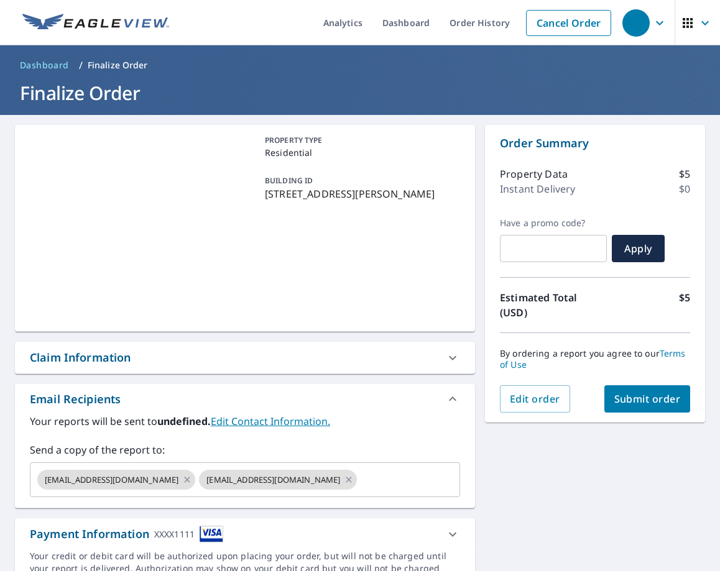
click at [644, 402] on span "Submit order" at bounding box center [647, 399] width 67 height 14
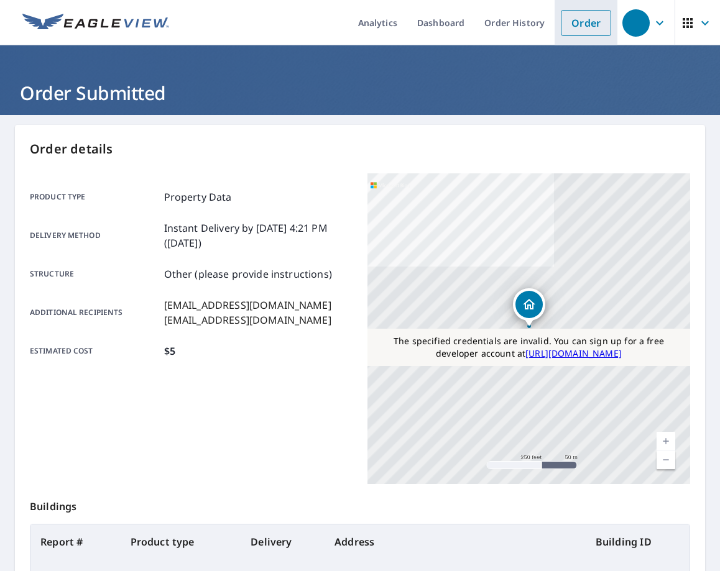
click at [579, 25] on link "Order" at bounding box center [586, 23] width 50 height 26
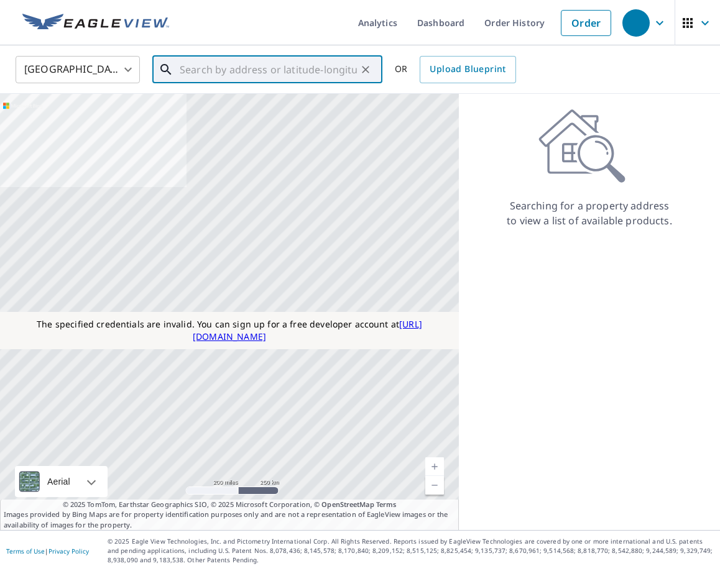
click at [302, 65] on input "text" at bounding box center [268, 69] width 177 height 35
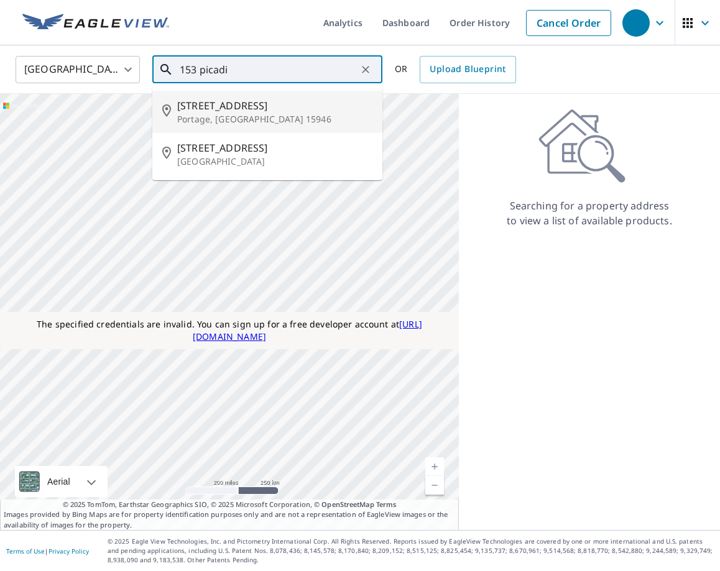
click at [251, 109] on span "153 Picadilly Rd" at bounding box center [274, 105] width 195 height 15
type input "153 Picadilly Rd Portage, PA 15946"
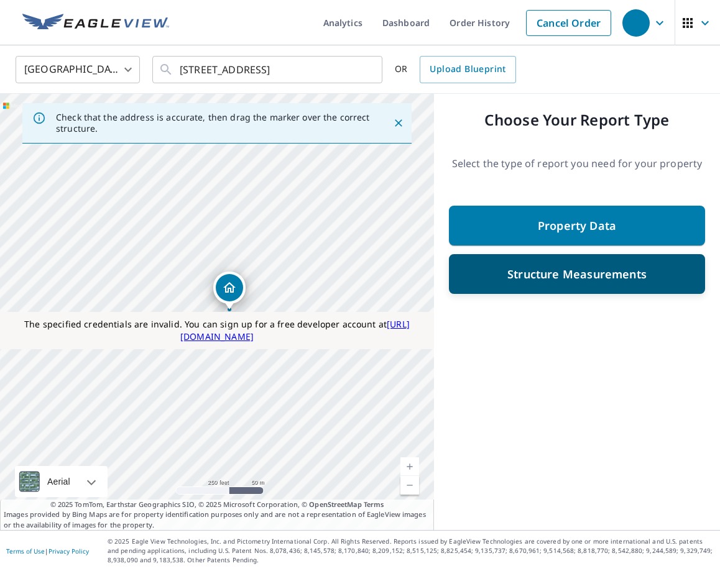
click at [529, 277] on p "Structure Measurements" at bounding box center [576, 274] width 139 height 15
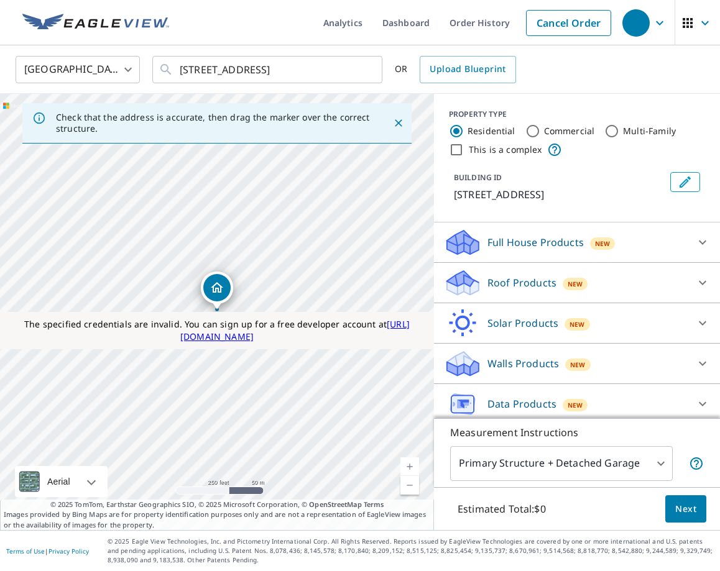
click at [529, 363] on p "Walls Products" at bounding box center [524, 363] width 72 height 15
click at [531, 361] on p "Walls Products" at bounding box center [524, 363] width 72 height 15
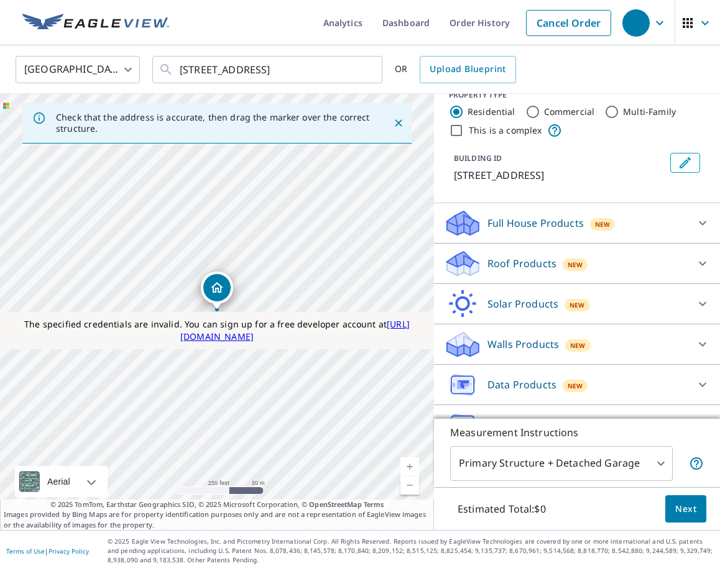
click at [532, 105] on input "Commercial" at bounding box center [532, 111] width 15 height 15
radio input "true"
type input "2"
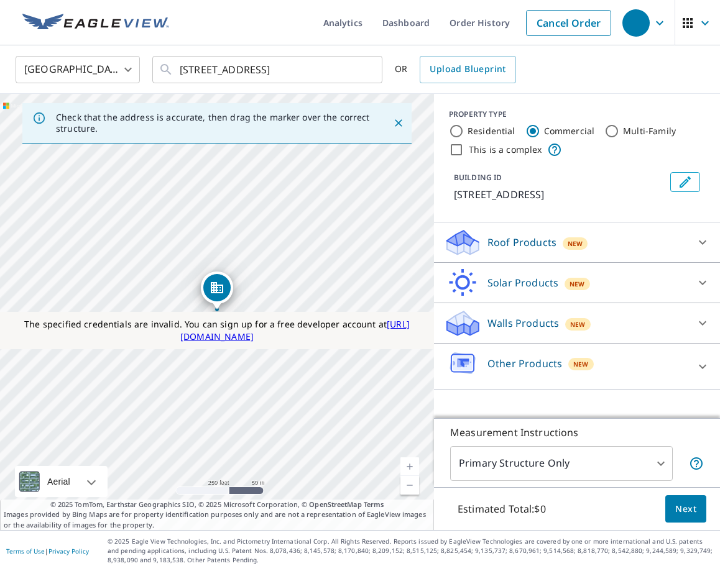
scroll to position [0, 0]
click at [522, 354] on div "Other Products New" at bounding box center [566, 366] width 244 height 35
click at [526, 245] on p "Roof Products" at bounding box center [522, 242] width 69 height 15
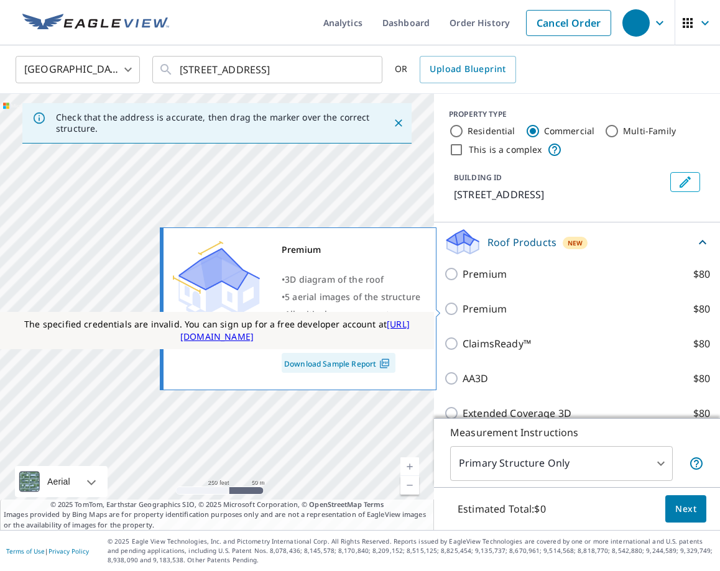
click at [474, 313] on p "Premium" at bounding box center [485, 309] width 44 height 15
click at [463, 313] on input "Premium $80" at bounding box center [453, 309] width 19 height 15
checkbox input "true"
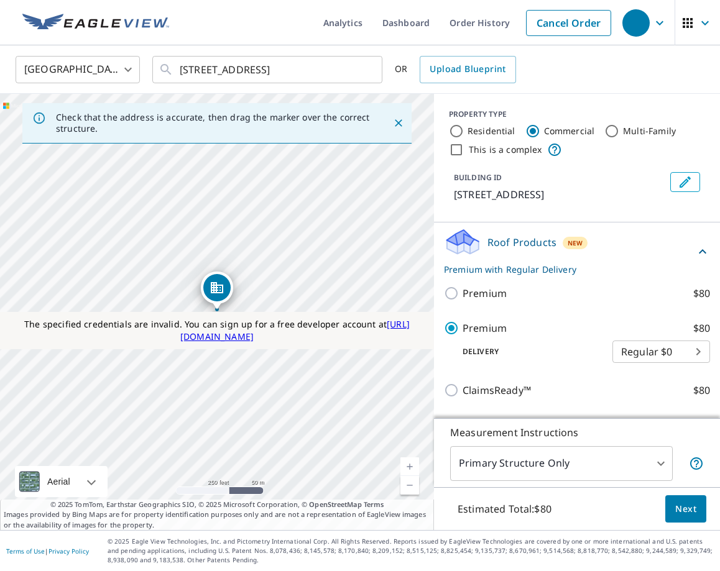
click at [518, 456] on body "Analytics Dashboard Order History Cancel Order United States US ​ 153 Picadilly…" at bounding box center [360, 285] width 720 height 571
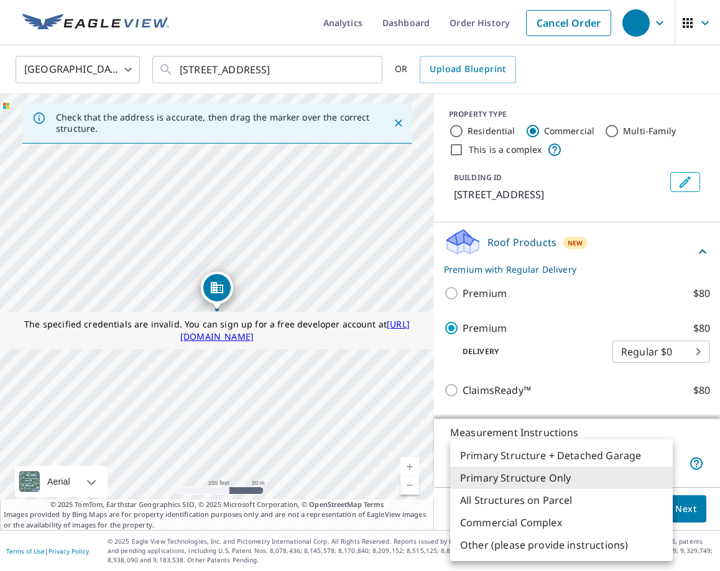
click at [514, 483] on li "Primary Structure Only" at bounding box center [561, 478] width 223 height 22
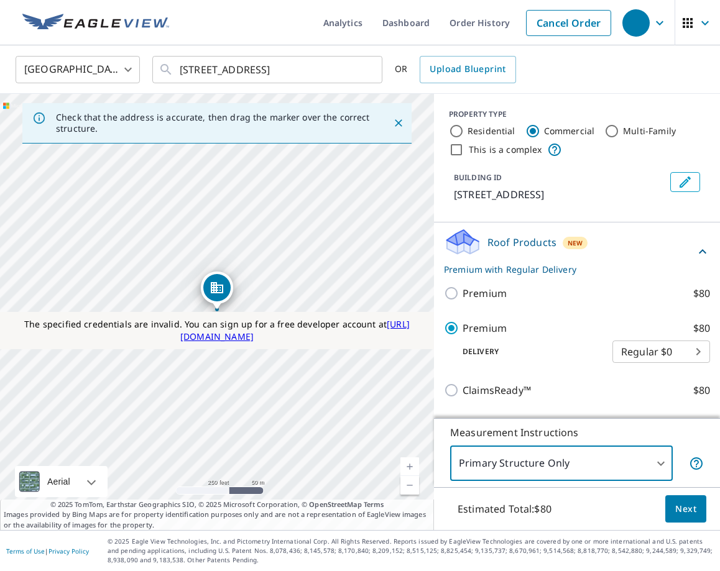
click at [687, 514] on span "Next" at bounding box center [685, 510] width 21 height 16
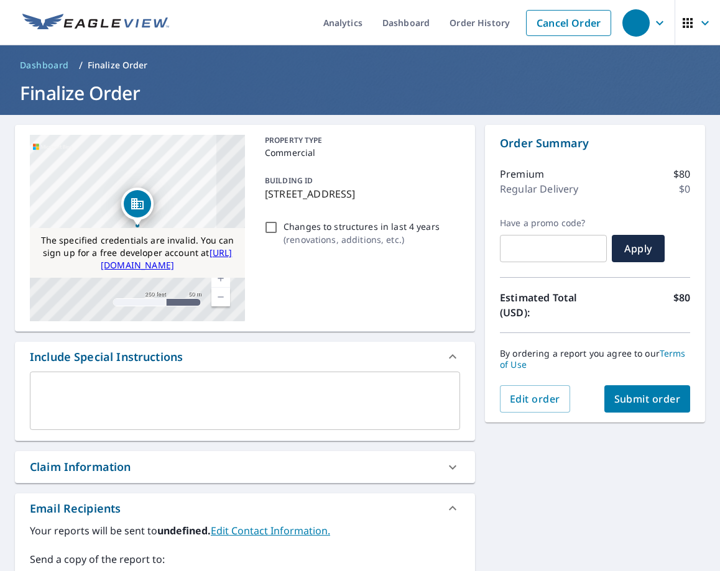
click at [642, 407] on button "Submit order" at bounding box center [647, 399] width 86 height 27
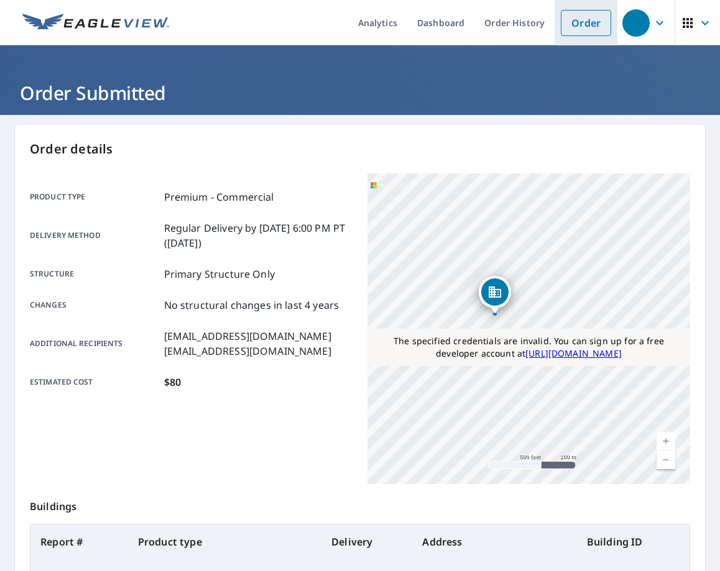
click at [576, 26] on link "Order" at bounding box center [586, 23] width 50 height 26
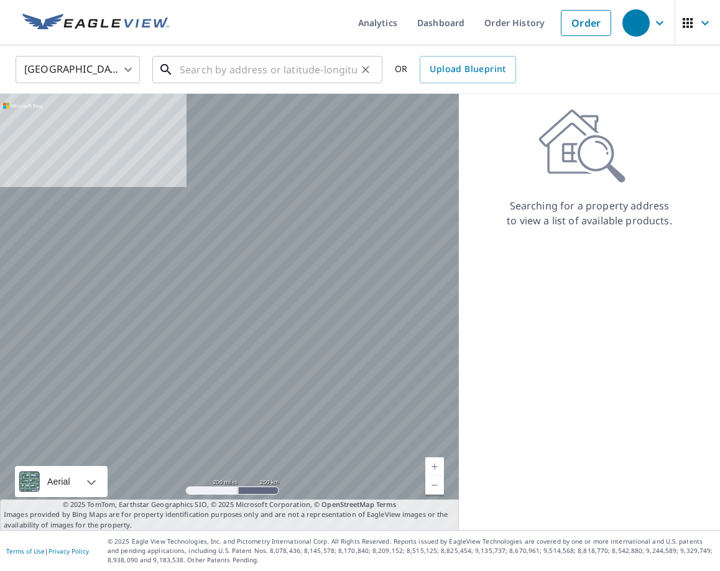
click at [298, 73] on input "text" at bounding box center [268, 69] width 177 height 35
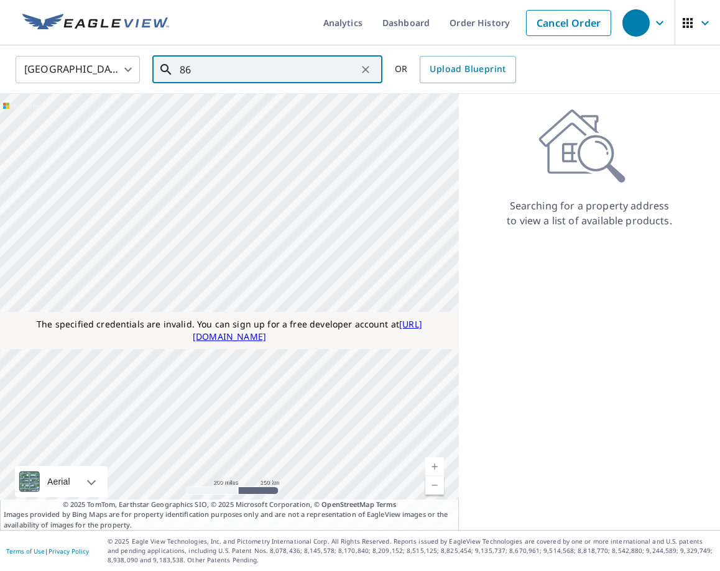
type input "865"
click at [282, 69] on input "865" at bounding box center [268, 69] width 177 height 35
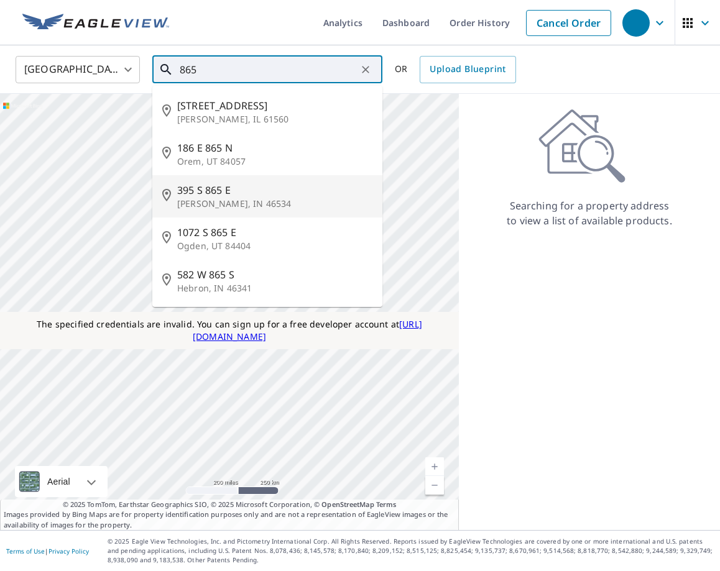
click at [210, 206] on p "Knox, IN 46534" at bounding box center [274, 204] width 195 height 12
type input "395 S 865 E Knox, IN 46534"
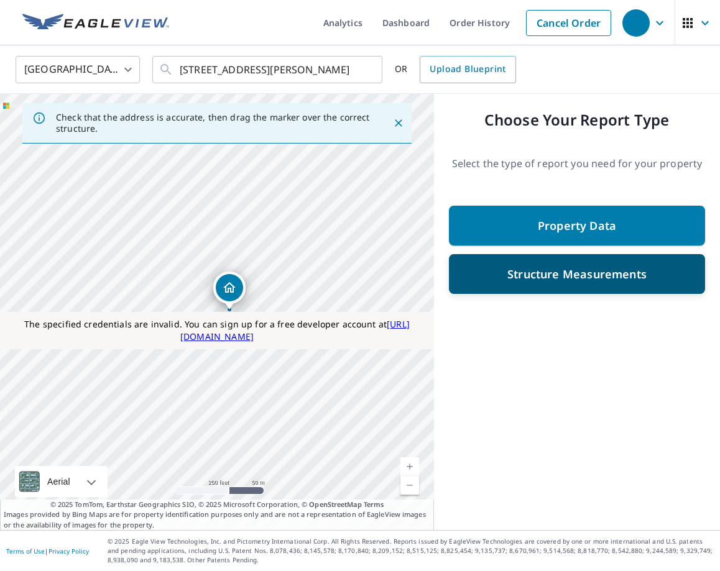
click at [628, 281] on p "Structure Measurements" at bounding box center [576, 274] width 139 height 15
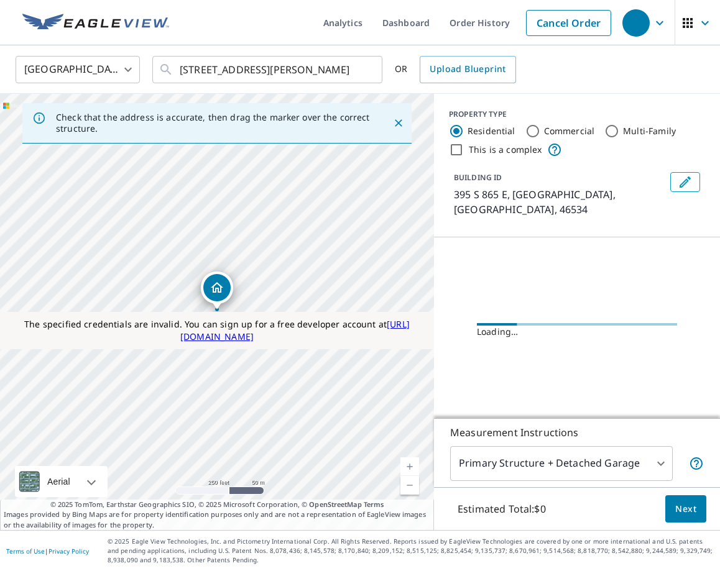
click at [532, 130] on input "Commercial" at bounding box center [532, 131] width 15 height 15
radio input "true"
type input "2"
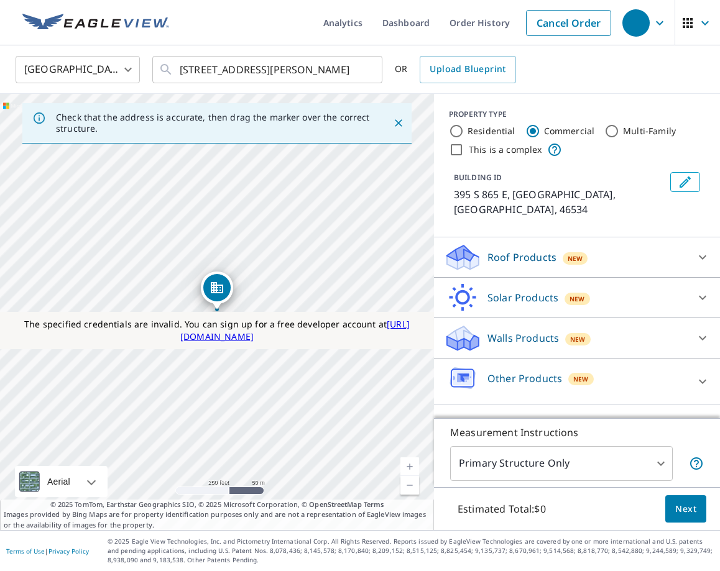
click at [542, 250] on p "Roof Products" at bounding box center [522, 257] width 69 height 15
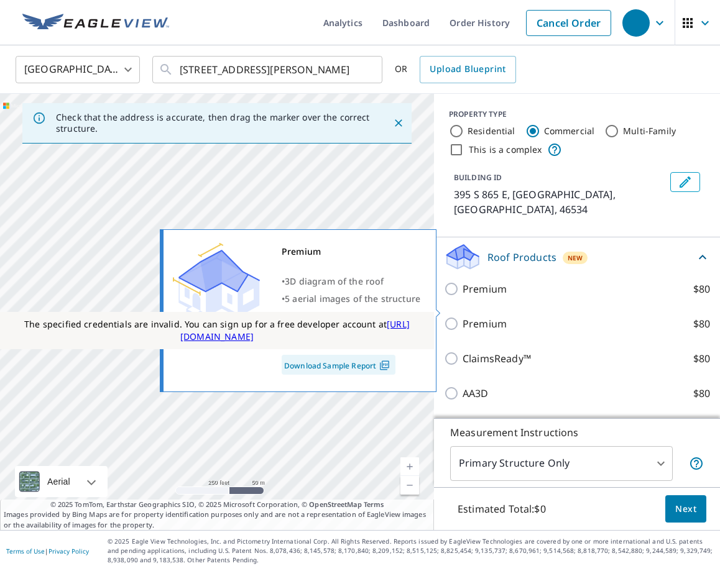
click at [479, 317] on p "Premium" at bounding box center [485, 324] width 44 height 15
click at [463, 317] on input "Premium $80" at bounding box center [453, 324] width 19 height 15
checkbox input "true"
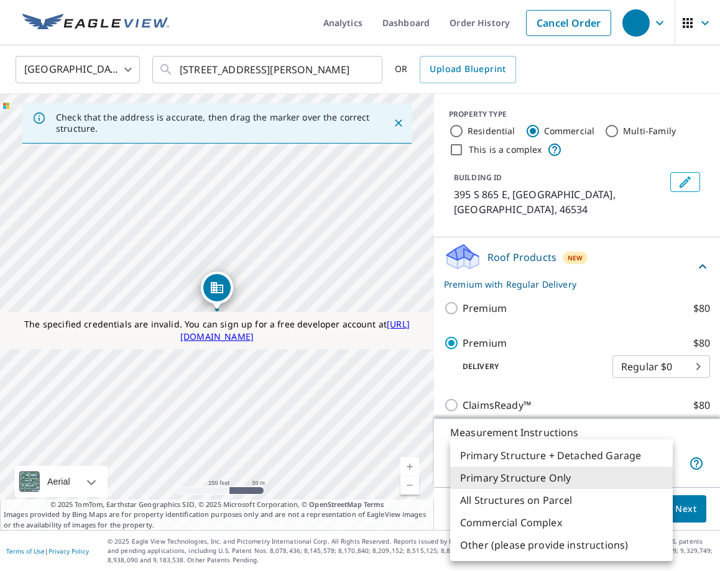
click at [584, 466] on body "Analytics Dashboard Order History Cancel Order United States US ​ 395 S 865 E K…" at bounding box center [360, 285] width 720 height 571
click at [567, 522] on li "Commercial Complex" at bounding box center [561, 523] width 223 height 22
type input "4"
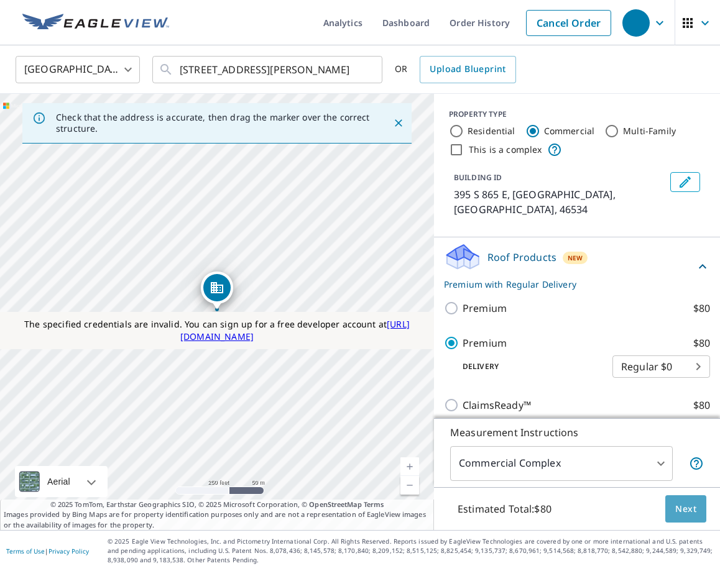
click at [688, 513] on span "Next" at bounding box center [685, 510] width 21 height 16
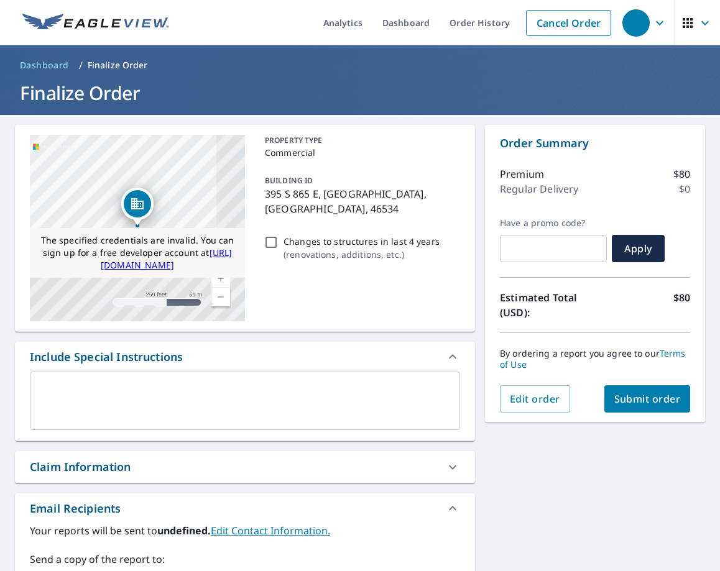
click at [656, 407] on button "Submit order" at bounding box center [647, 399] width 86 height 27
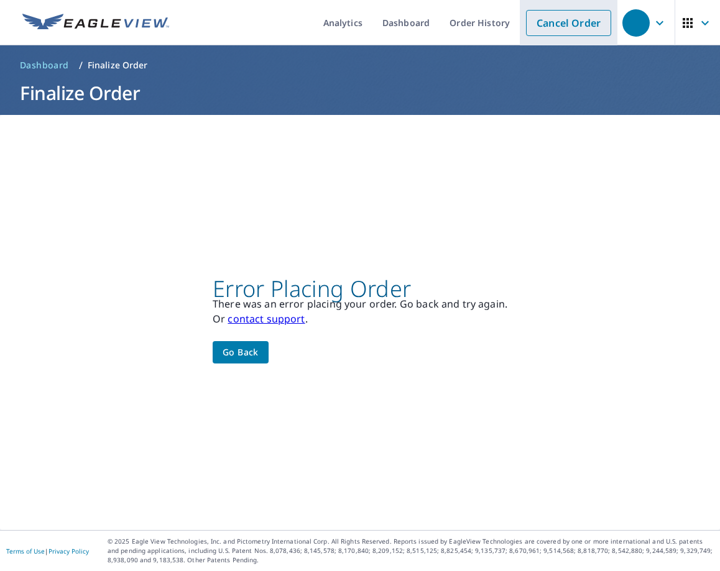
click at [552, 24] on link "Cancel Order" at bounding box center [568, 23] width 85 height 26
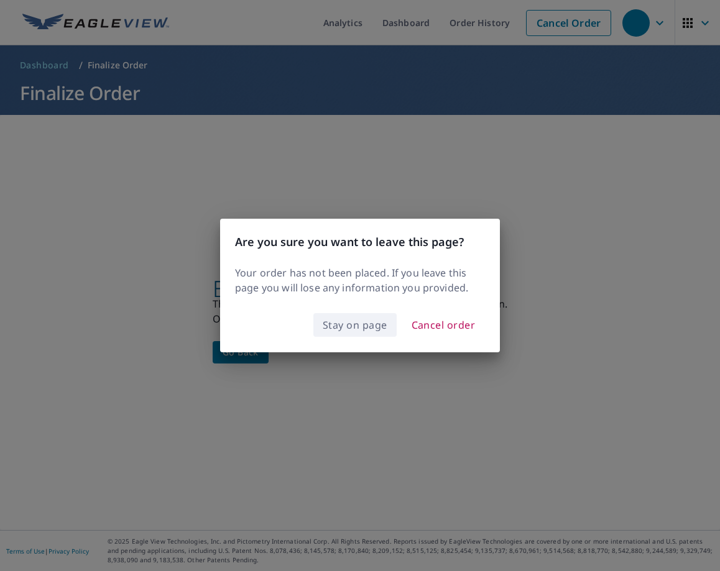
click at [366, 324] on span "Stay on page" at bounding box center [355, 325] width 65 height 17
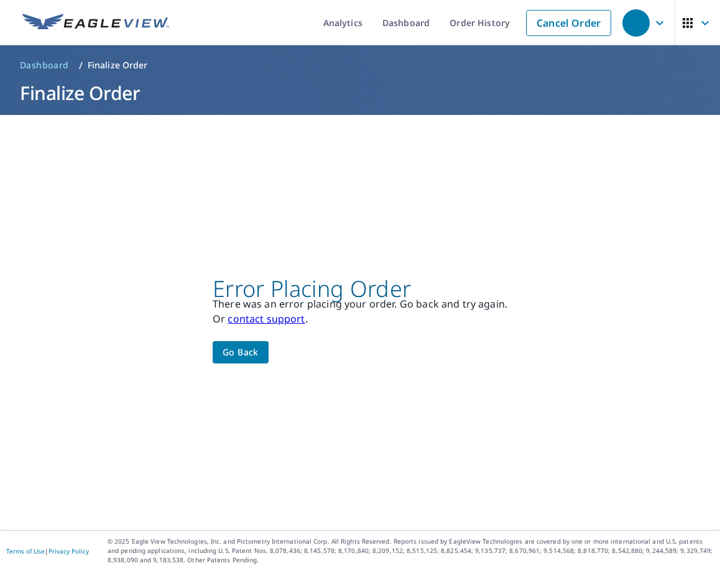
click at [254, 350] on span "Go back" at bounding box center [241, 353] width 36 height 16
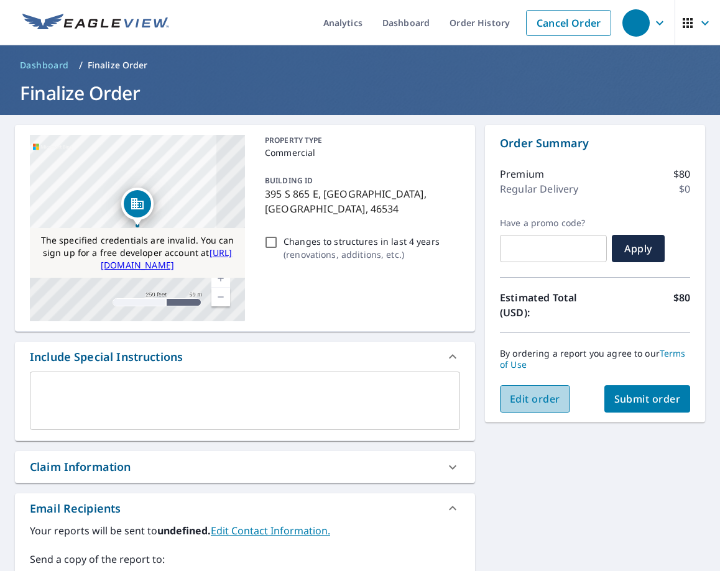
click at [557, 402] on span "Edit order" at bounding box center [535, 399] width 50 height 14
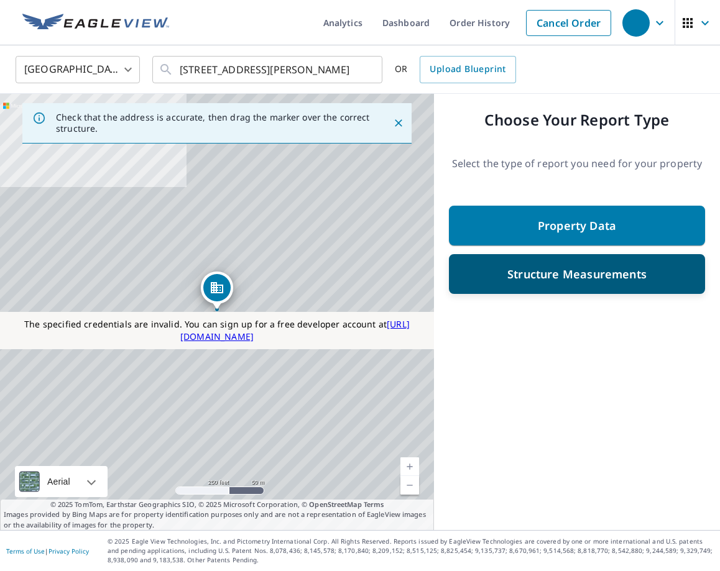
click at [541, 279] on p "Structure Measurements" at bounding box center [576, 274] width 139 height 15
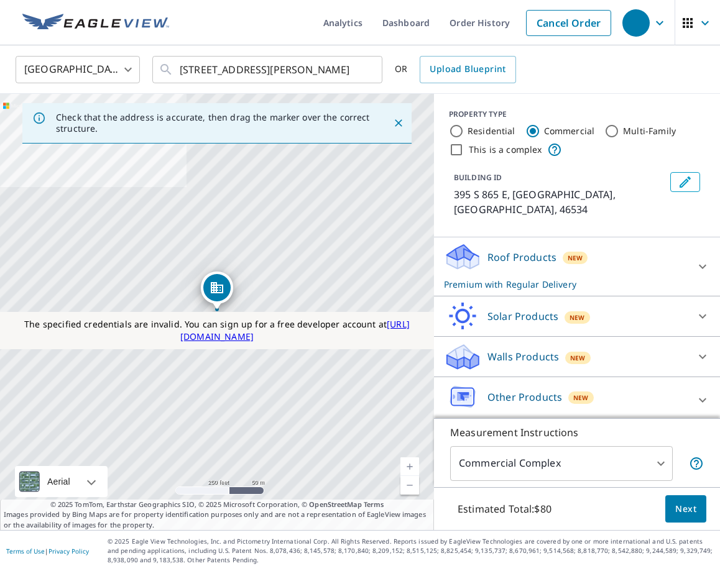
click at [511, 258] on div "Roof Products New Premium with Regular Delivery" at bounding box center [566, 267] width 244 height 49
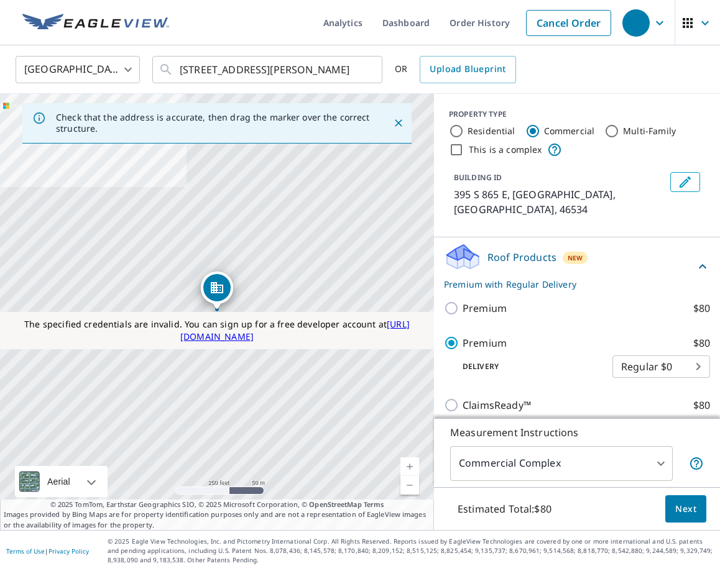
click at [592, 453] on body "Analytics Dashboard Order History Cancel Order United States US ​ 395 S 865 E K…" at bounding box center [360, 285] width 720 height 571
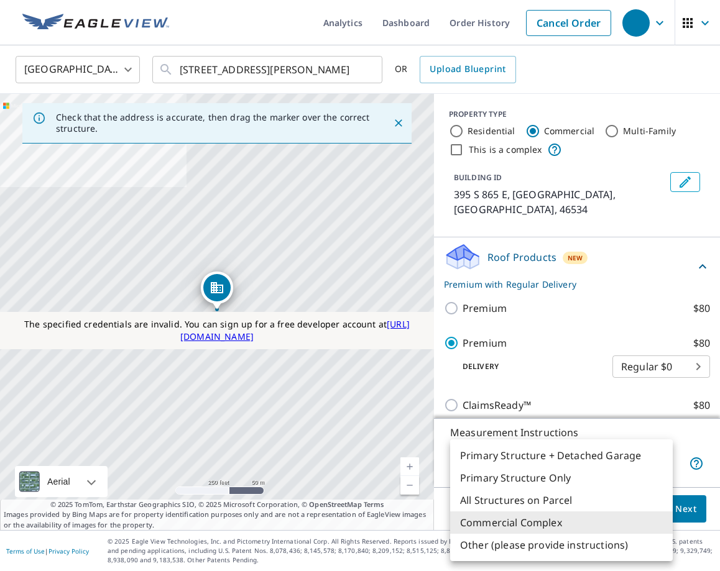
click at [573, 484] on li "Primary Structure Only" at bounding box center [561, 478] width 223 height 22
type input "2"
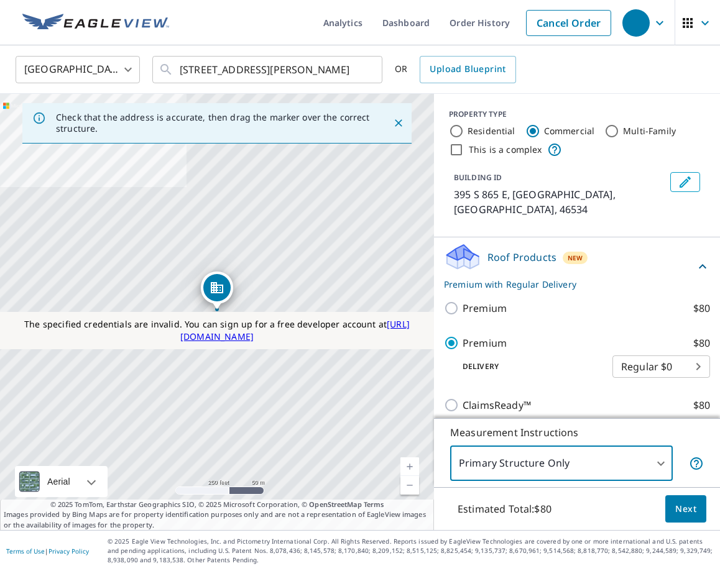
click at [682, 504] on span "Next" at bounding box center [685, 510] width 21 height 16
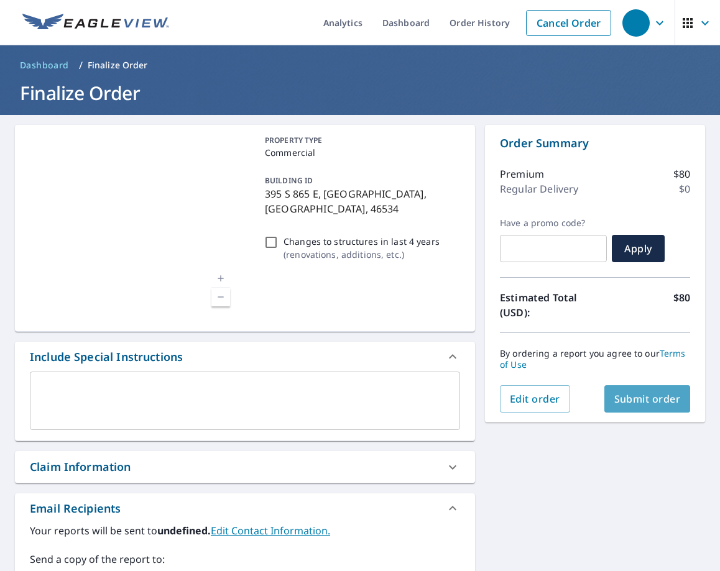
click at [639, 404] on span "Submit order" at bounding box center [647, 399] width 67 height 14
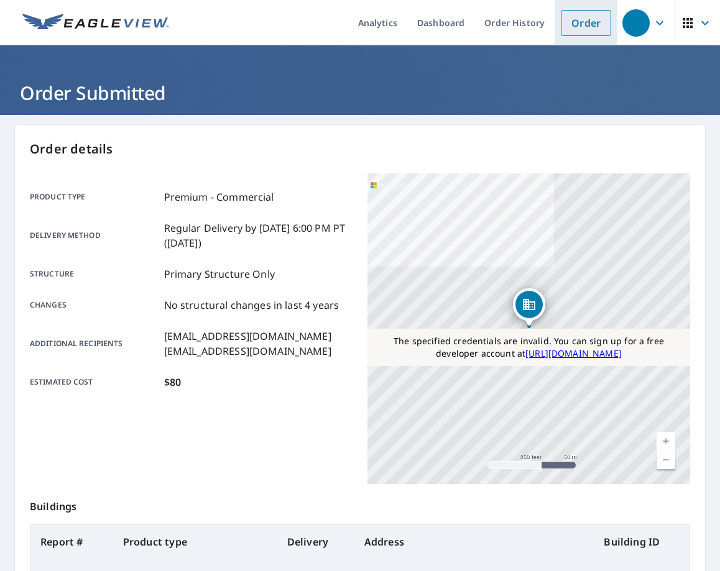
click at [577, 37] on li "Order" at bounding box center [586, 22] width 63 height 45
click at [581, 24] on link "Order" at bounding box center [586, 23] width 50 height 26
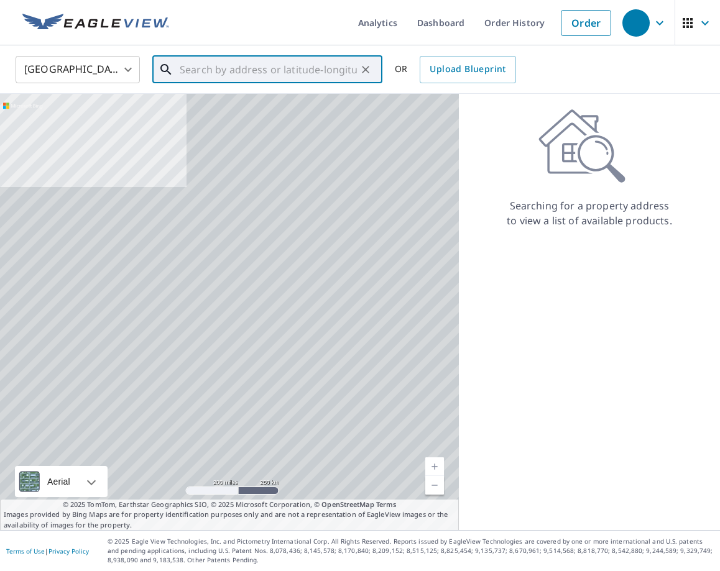
click at [340, 73] on input "text" at bounding box center [268, 69] width 177 height 35
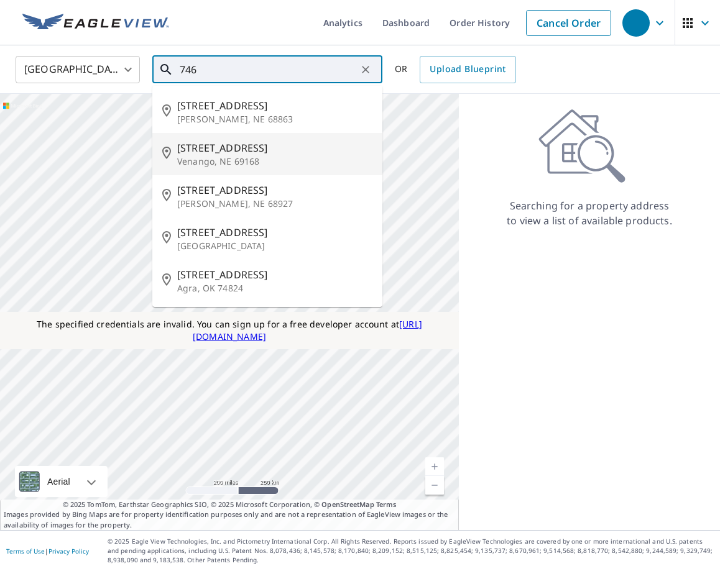
click at [297, 164] on p "Venango, NE 69168" at bounding box center [274, 161] width 195 height 12
type input "31645 746 Rd Venango, NE 69168"
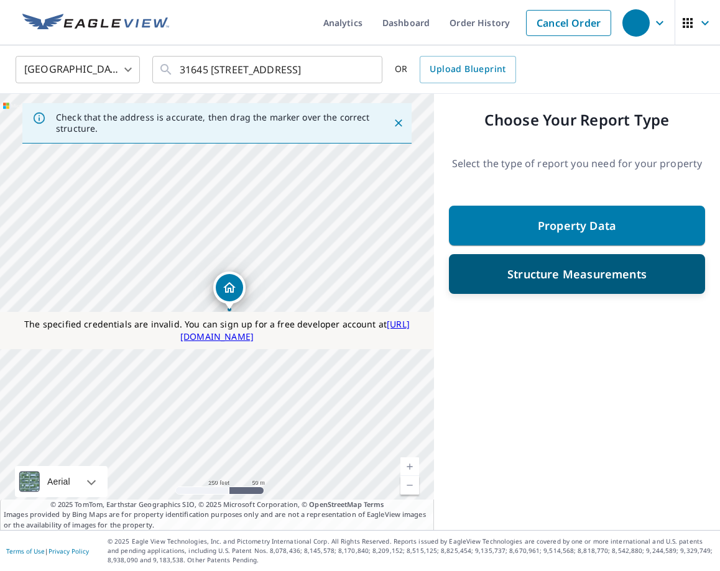
click at [550, 277] on p "Structure Measurements" at bounding box center [576, 274] width 139 height 15
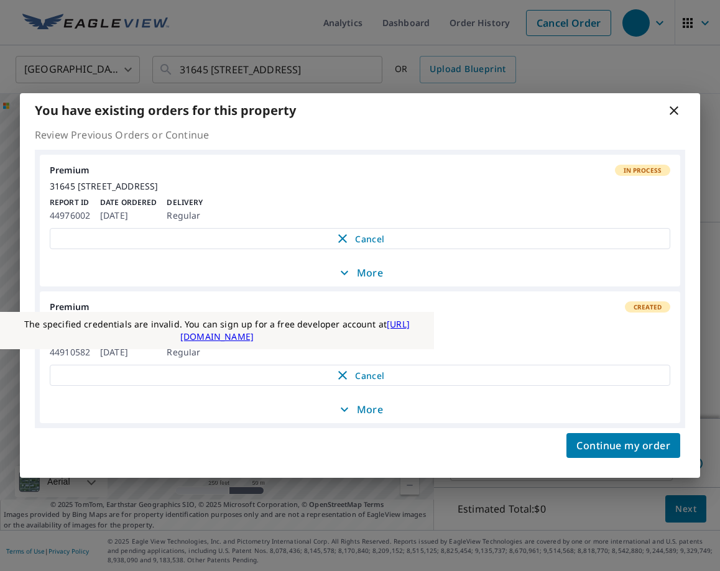
click at [670, 105] on icon at bounding box center [674, 110] width 15 height 15
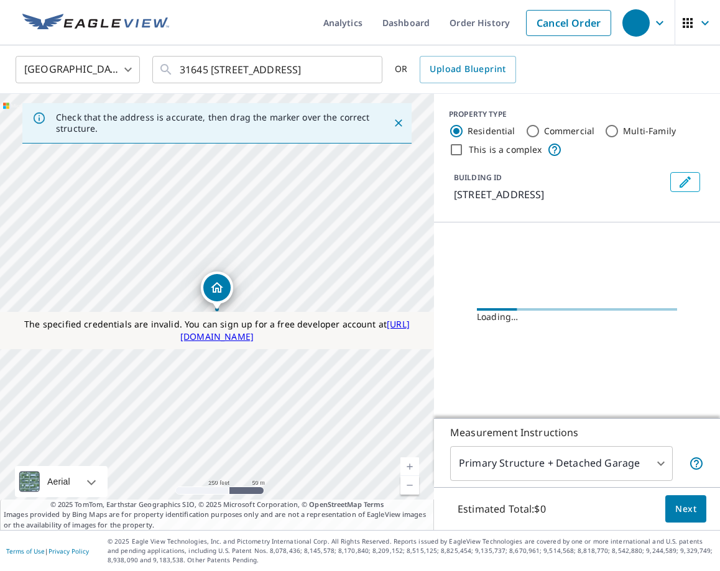
click at [556, 131] on label "Commercial" at bounding box center [569, 131] width 51 height 12
click at [540, 131] on input "Commercial" at bounding box center [532, 131] width 15 height 15
radio input "true"
type input "2"
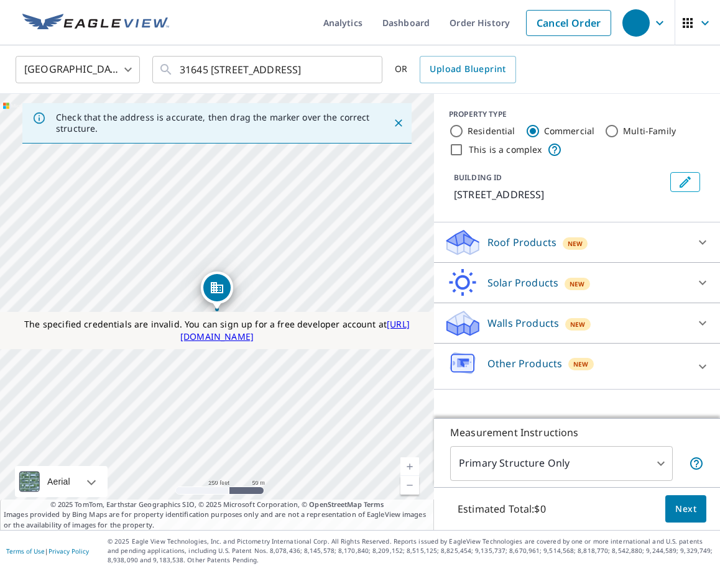
click at [551, 245] on p "Roof Products" at bounding box center [522, 242] width 69 height 15
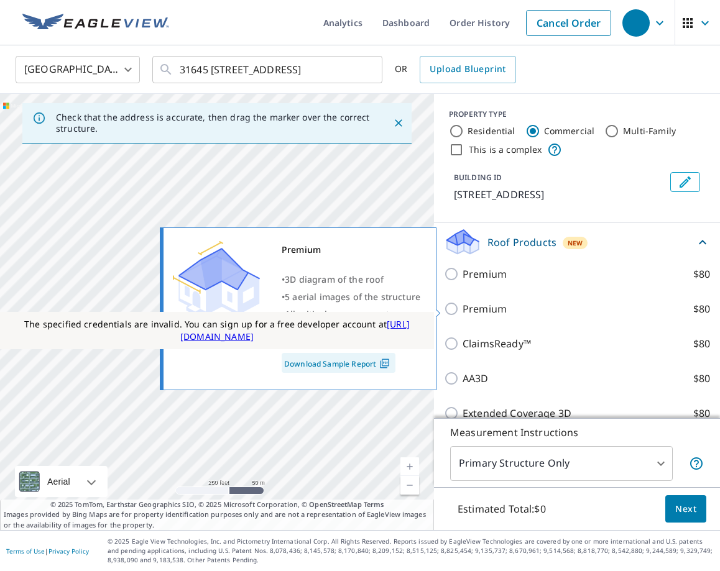
click at [483, 305] on p "Premium" at bounding box center [485, 309] width 44 height 15
click at [463, 305] on input "Premium $80" at bounding box center [453, 309] width 19 height 15
checkbox input "true"
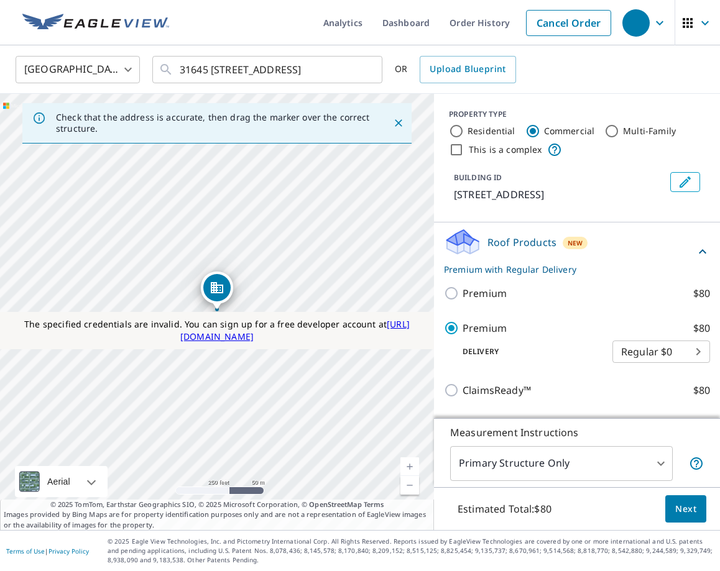
click at [545, 459] on body "Analytics Dashboard Order History Cancel Order United States US ​ 31645 746 Rd …" at bounding box center [360, 285] width 720 height 571
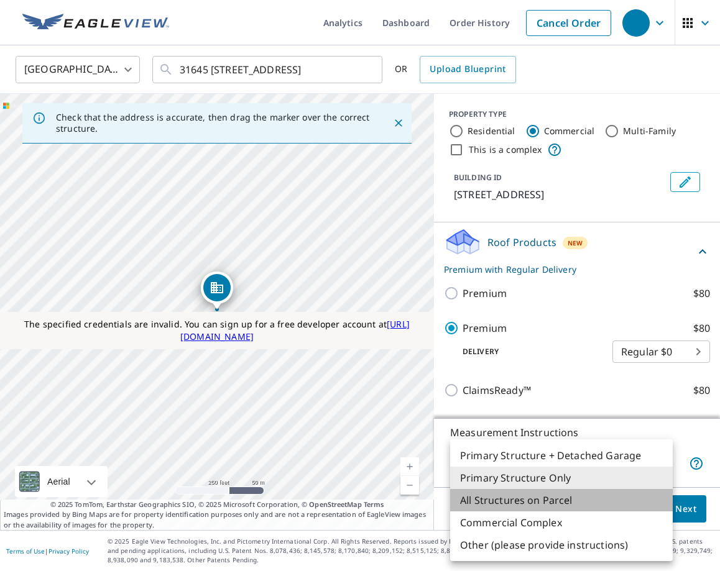
click at [544, 505] on li "All Structures on Parcel" at bounding box center [561, 500] width 223 height 22
type input "3"
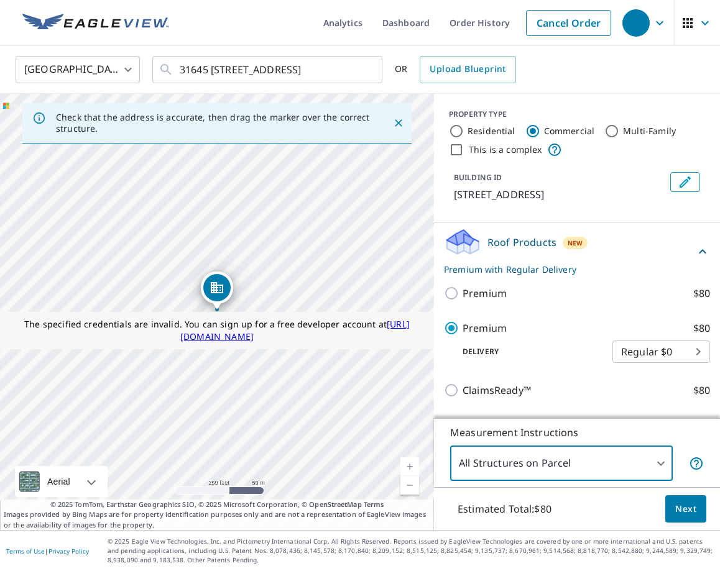
click at [685, 511] on span "Next" at bounding box center [685, 510] width 21 height 16
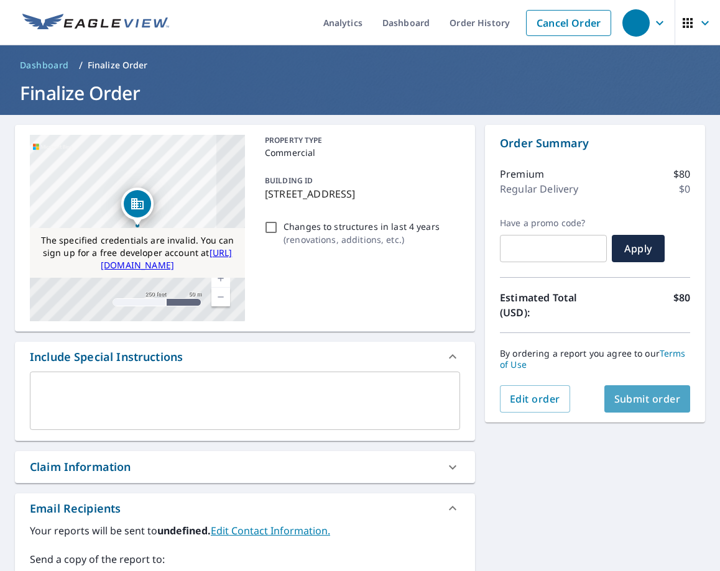
click at [631, 403] on span "Submit order" at bounding box center [647, 399] width 67 height 14
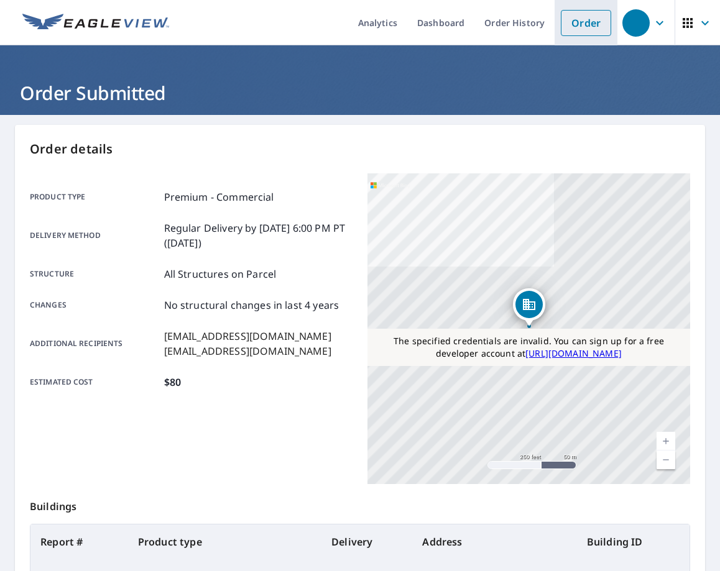
click at [582, 11] on link "Order" at bounding box center [586, 23] width 50 height 26
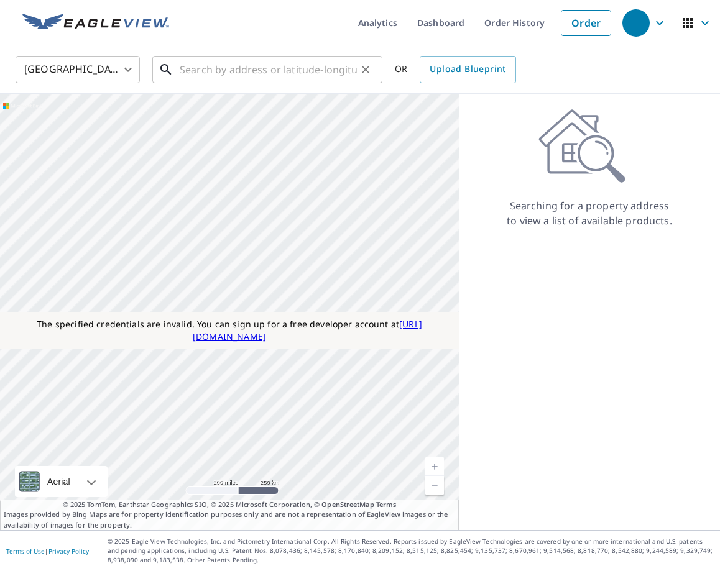
click at [277, 75] on input "text" at bounding box center [268, 69] width 177 height 35
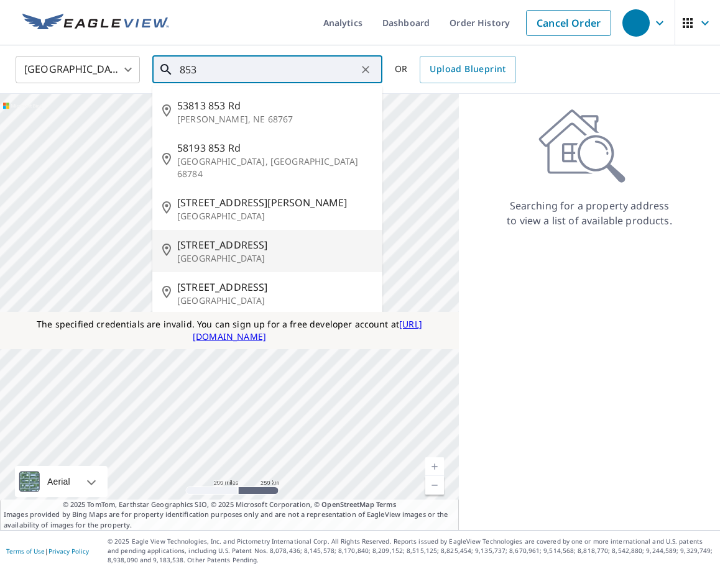
click at [267, 238] on span "5701 N 43rd Dr" at bounding box center [274, 245] width 195 height 15
type input "5701 N 43rd Dr Glendale, AZ 85301"
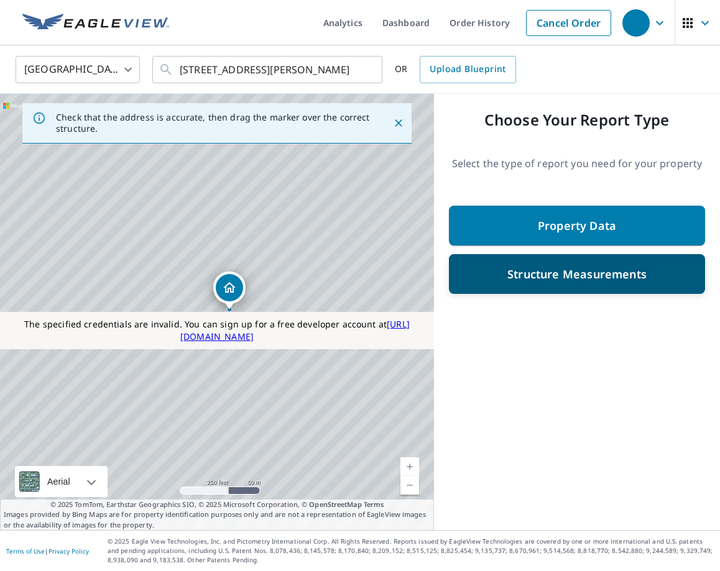
click at [527, 282] on div "Structure Measurements" at bounding box center [577, 274] width 224 height 22
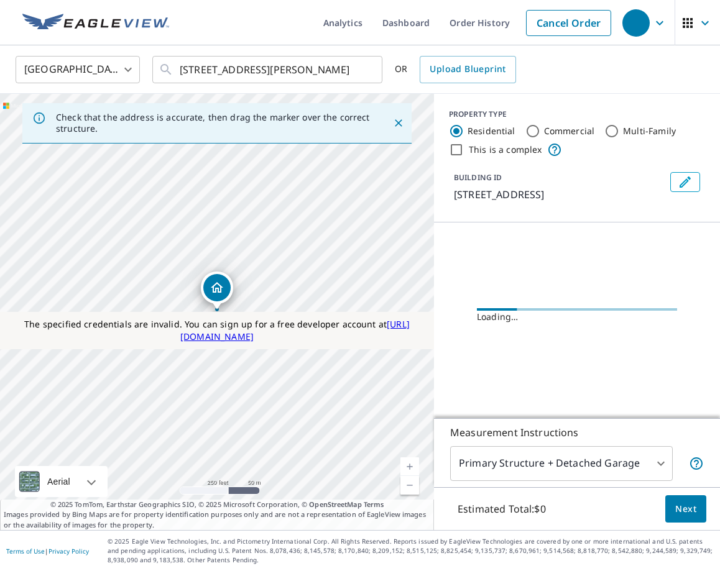
click at [529, 133] on input "Commercial" at bounding box center [532, 131] width 15 height 15
radio input "true"
type input "2"
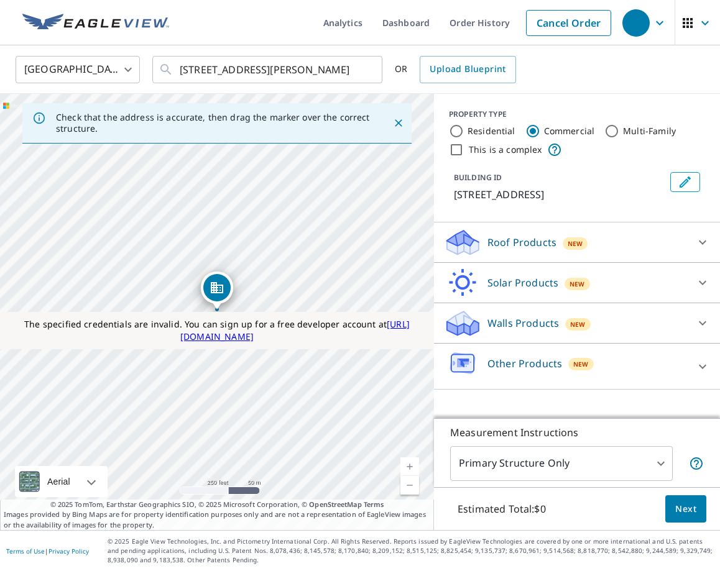
click at [553, 242] on p "Roof Products" at bounding box center [522, 242] width 69 height 15
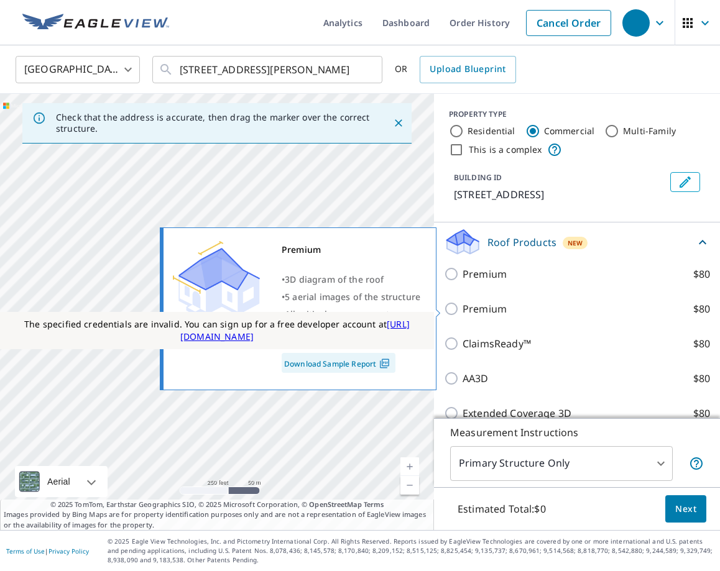
click at [493, 312] on p "Premium" at bounding box center [485, 309] width 44 height 15
click at [463, 312] on input "Premium $80" at bounding box center [453, 309] width 19 height 15
checkbox input "true"
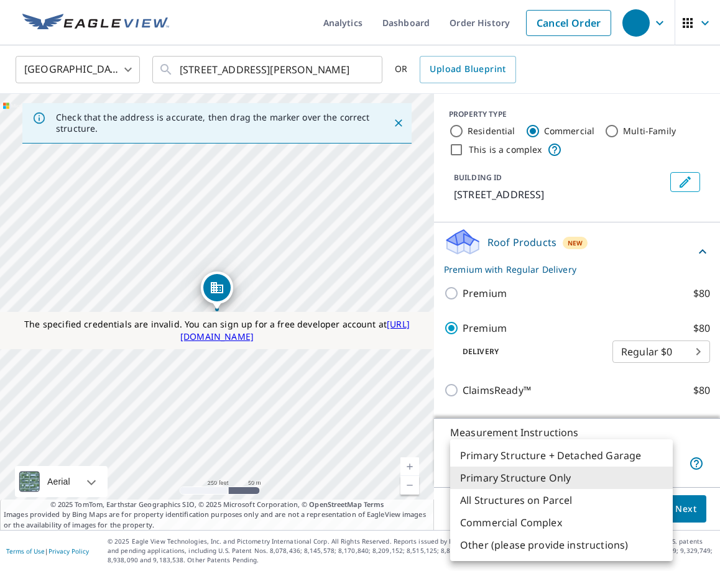
click at [591, 464] on body "Analytics Dashboard Order History Cancel Order United States US ​ 5701 N 43rd D…" at bounding box center [360, 285] width 720 height 571
click at [562, 543] on li "Other (please provide instructions)" at bounding box center [561, 545] width 223 height 22
type input "5"
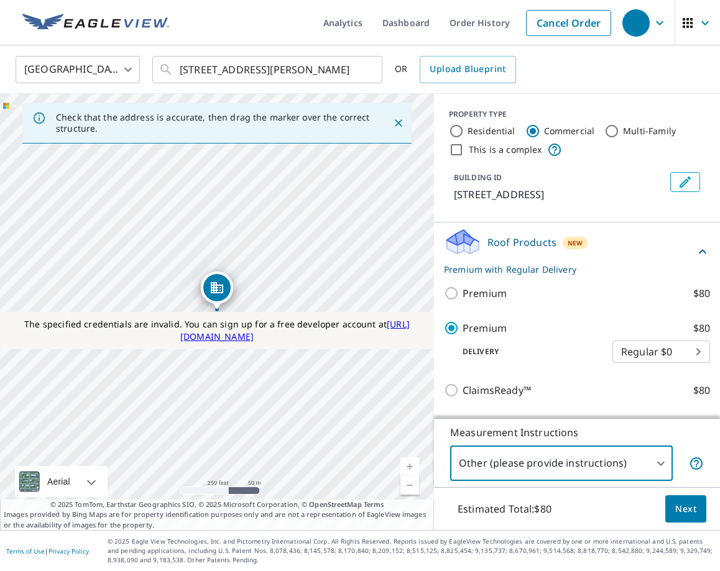
click at [705, 523] on div "Estimated Total: $80 Next" at bounding box center [577, 510] width 286 height 44
click at [693, 512] on span "Next" at bounding box center [685, 510] width 21 height 16
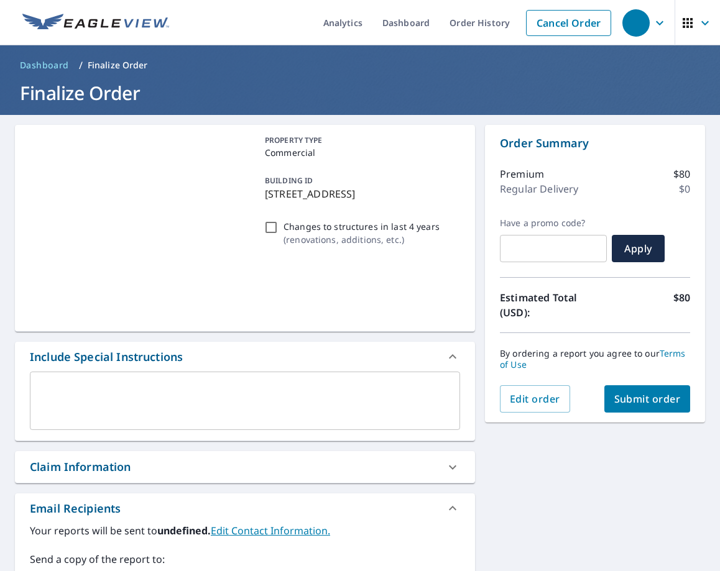
click at [652, 401] on span "Submit order" at bounding box center [647, 399] width 67 height 14
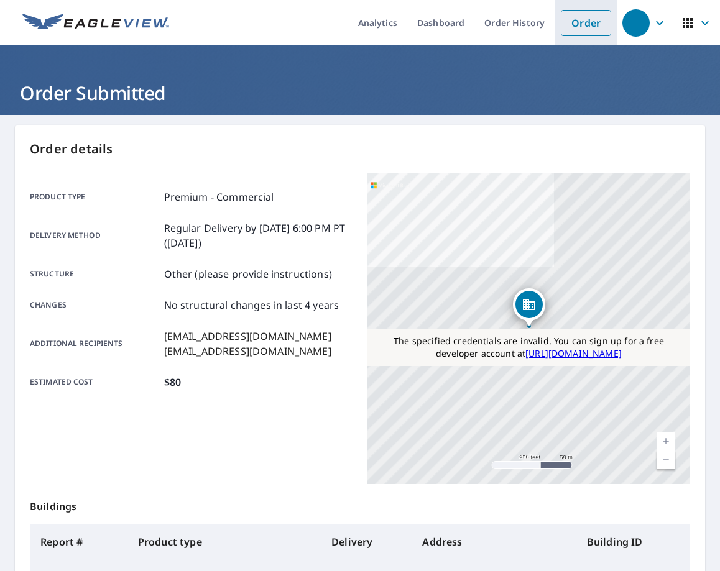
click at [585, 30] on link "Order" at bounding box center [586, 23] width 50 height 26
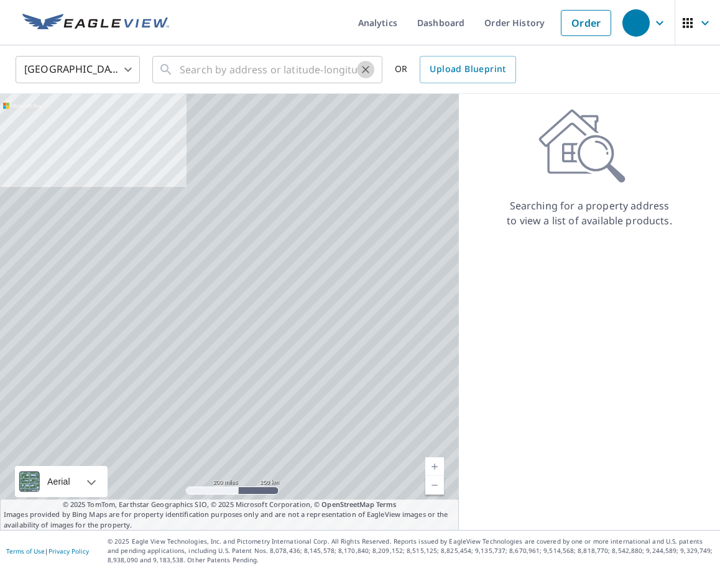
click at [372, 70] on button "Clear" at bounding box center [365, 69] width 17 height 17
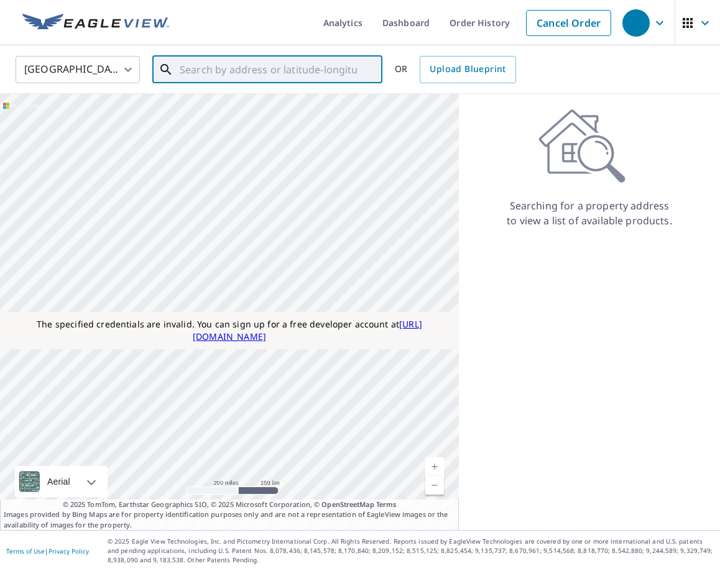
click at [301, 71] on input "text" at bounding box center [268, 69] width 177 height 35
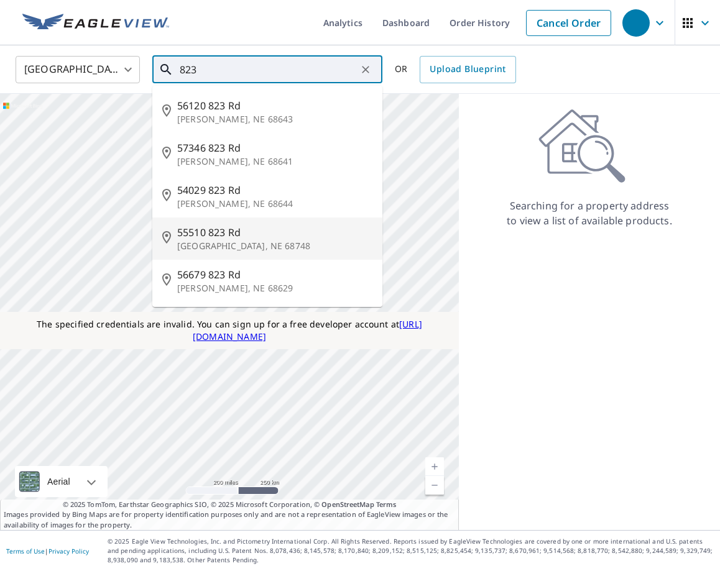
click at [275, 220] on li "55510 823 Rd Madison, NE 68748" at bounding box center [267, 239] width 230 height 42
type input "55510 823 Rd Madison, NE 68748"
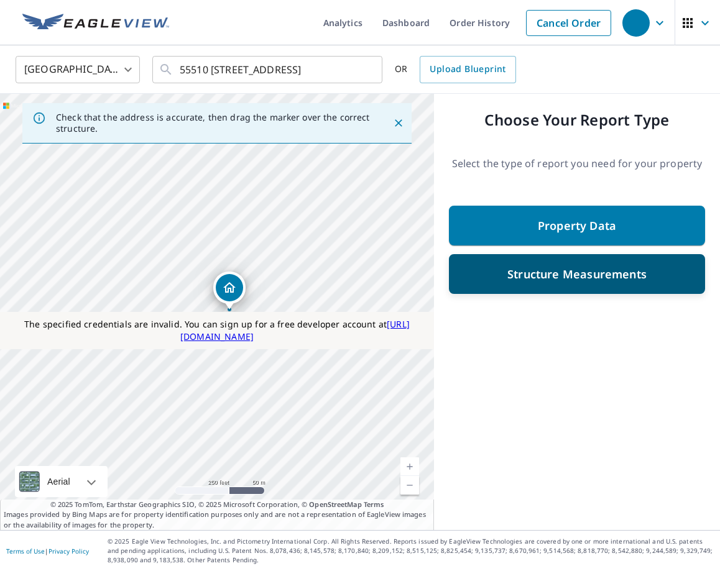
click at [544, 278] on p "Structure Measurements" at bounding box center [576, 274] width 139 height 15
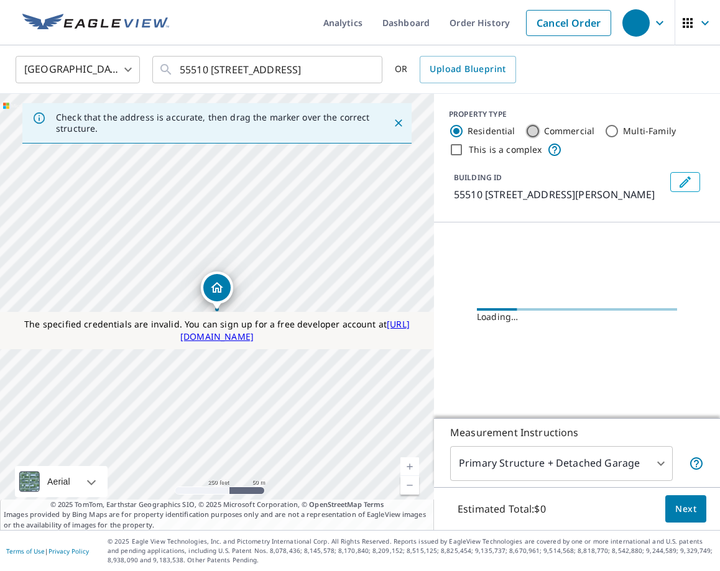
click at [531, 129] on input "Commercial" at bounding box center [532, 131] width 15 height 15
radio input "true"
type input "2"
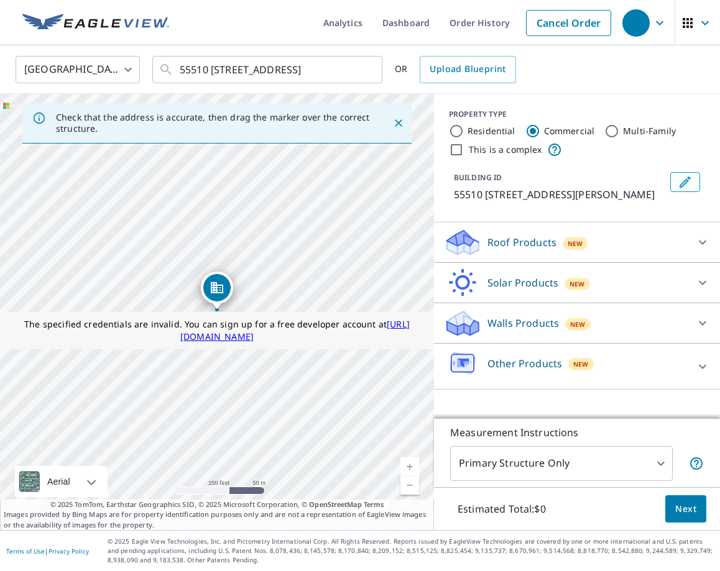
click at [520, 254] on div "Roof Products New" at bounding box center [566, 242] width 244 height 29
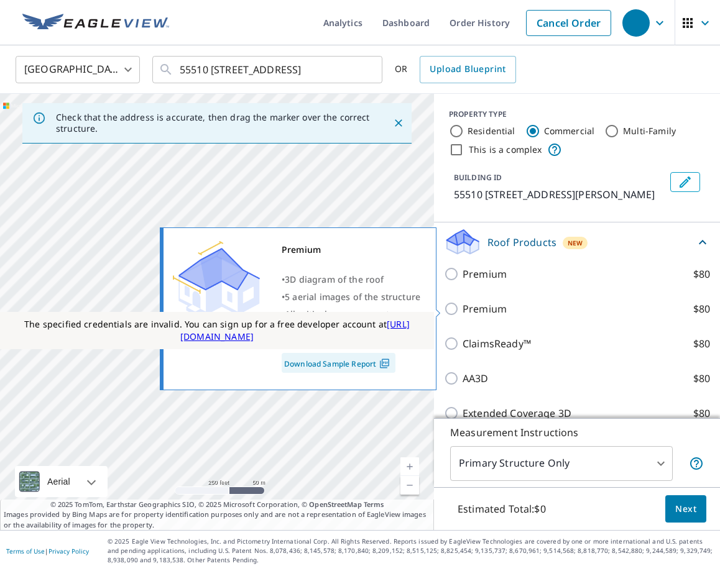
click at [493, 308] on p "Premium" at bounding box center [485, 309] width 44 height 15
click at [463, 308] on input "Premium $80" at bounding box center [453, 309] width 19 height 15
checkbox input "true"
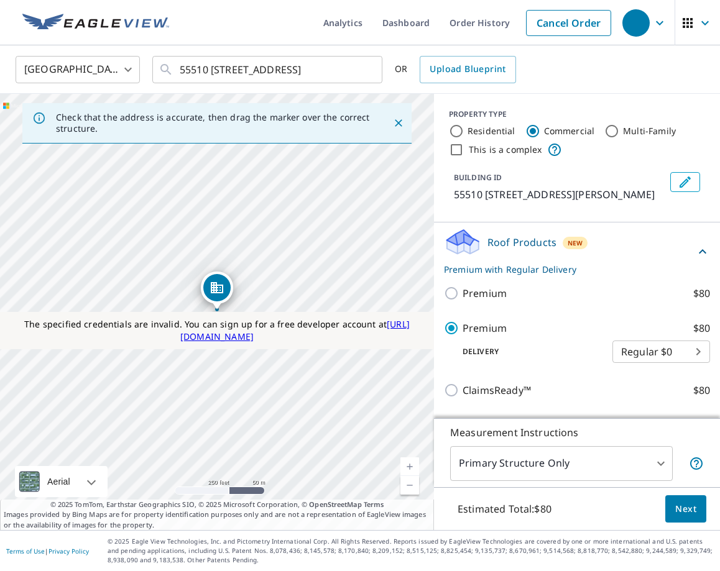
click at [570, 463] on body "Analytics Dashboard Order History Cancel Order United States US ​ 55510 823 Rd …" at bounding box center [360, 285] width 720 height 571
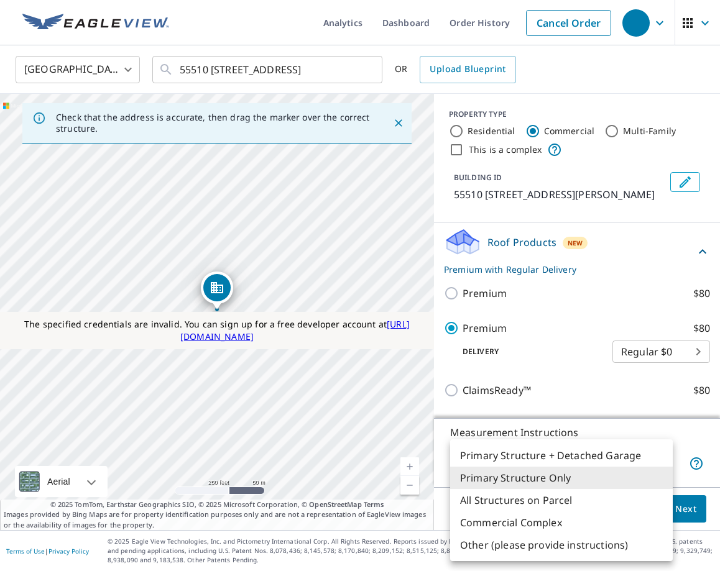
click at [560, 450] on li "Primary Structure + Detached Garage" at bounding box center [561, 456] width 223 height 22
type input "1"
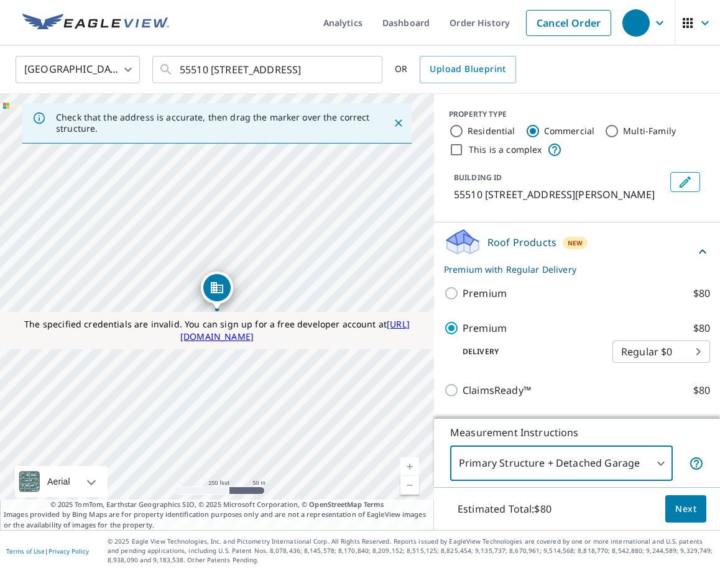
click at [669, 508] on button "Next" at bounding box center [685, 510] width 41 height 28
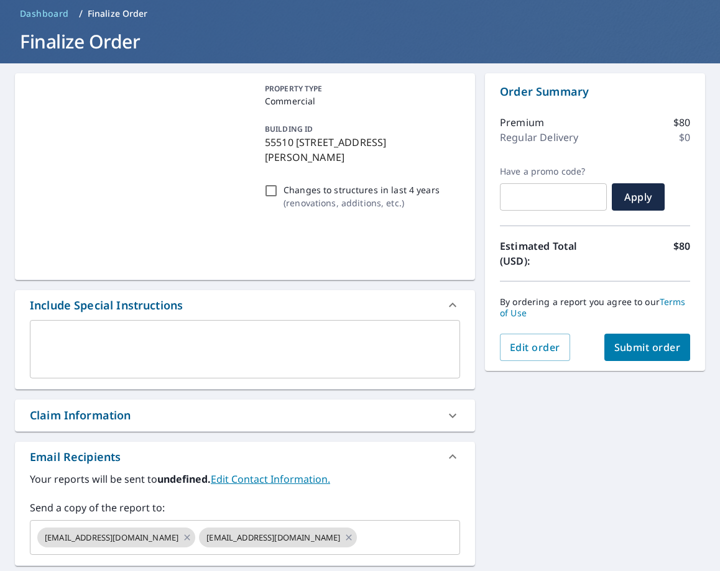
scroll to position [70, 0]
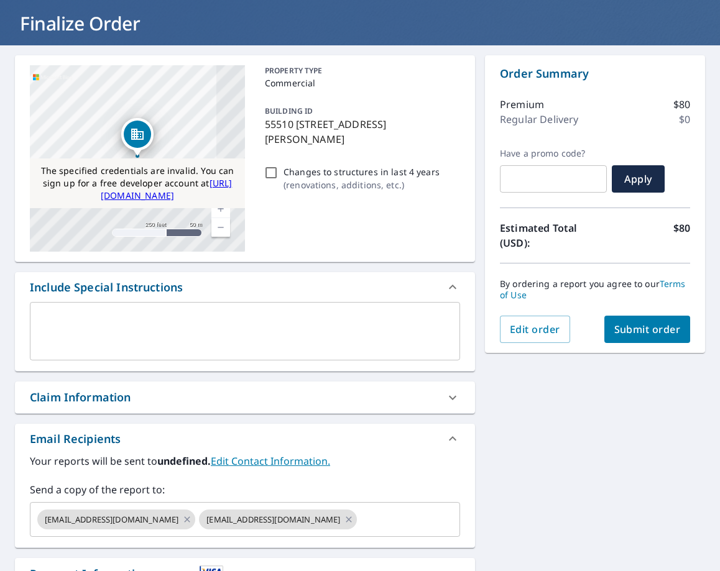
click at [637, 327] on span "Submit order" at bounding box center [647, 330] width 67 height 14
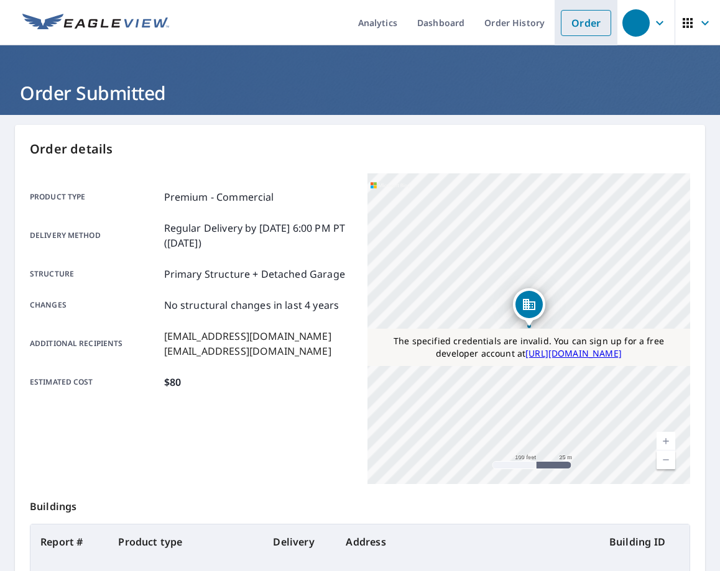
click at [588, 25] on link "Order" at bounding box center [586, 23] width 50 height 26
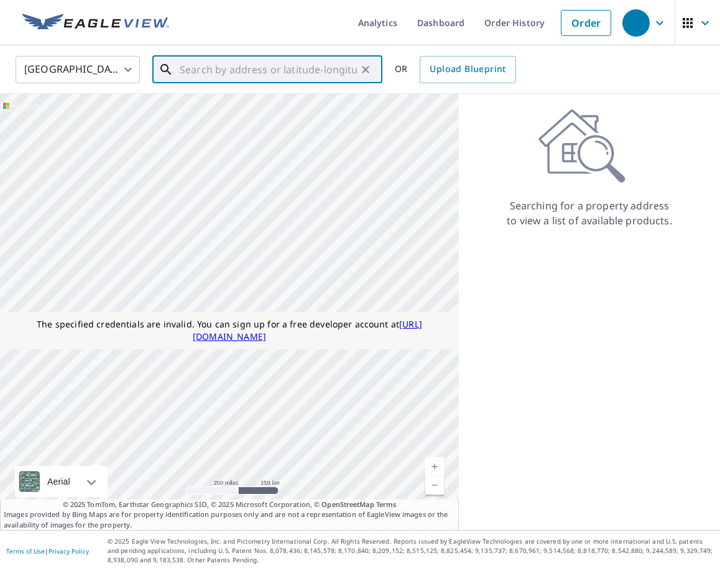
click at [289, 57] on input "text" at bounding box center [268, 69] width 177 height 35
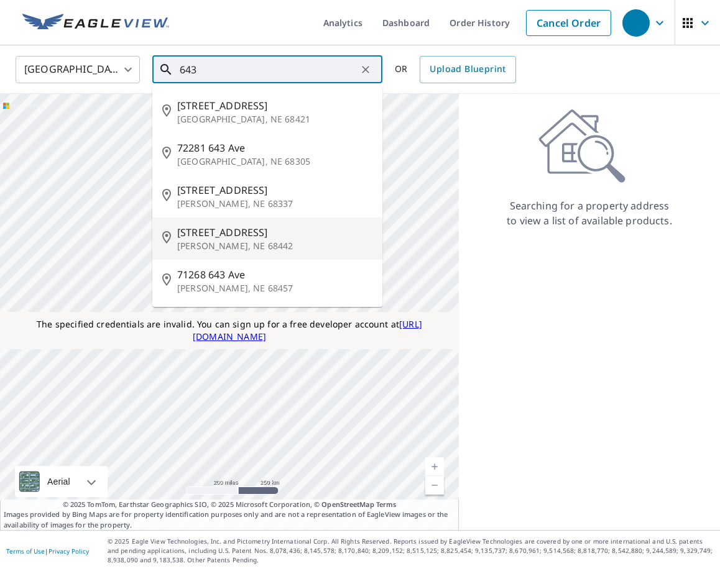
click at [244, 232] on span "71496 643 Ave" at bounding box center [274, 232] width 195 height 15
type input "71496 643 Ave Stella, NE 68442"
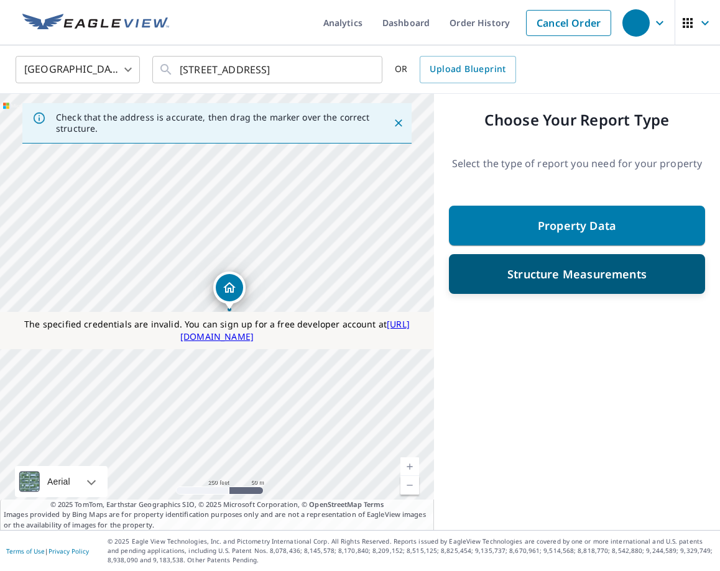
click at [541, 276] on p "Structure Measurements" at bounding box center [576, 274] width 139 height 15
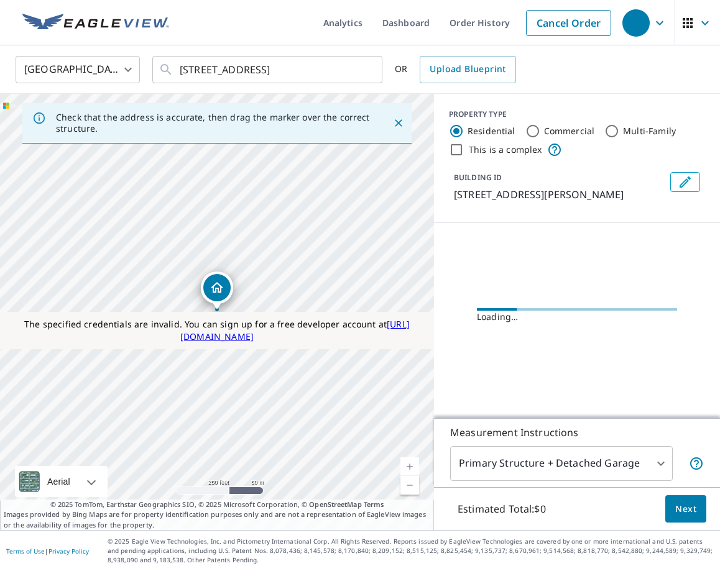
click at [528, 129] on input "Commercial" at bounding box center [532, 131] width 15 height 15
radio input "true"
type input "2"
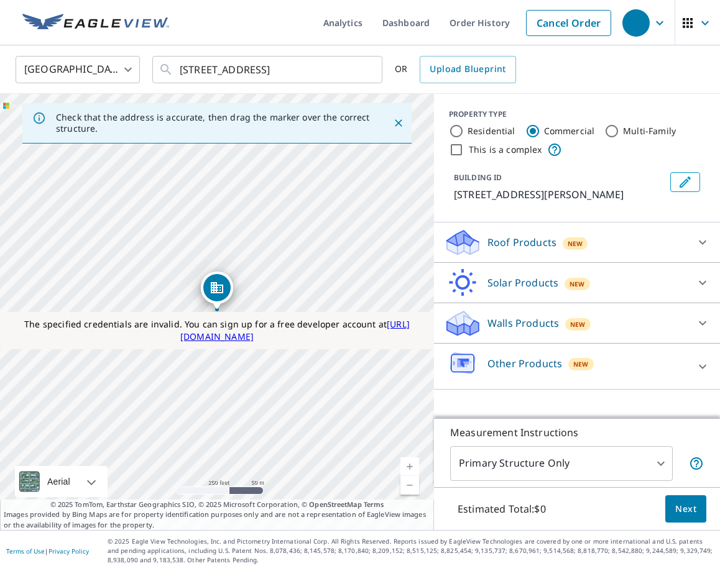
click at [544, 249] on p "Roof Products" at bounding box center [522, 242] width 69 height 15
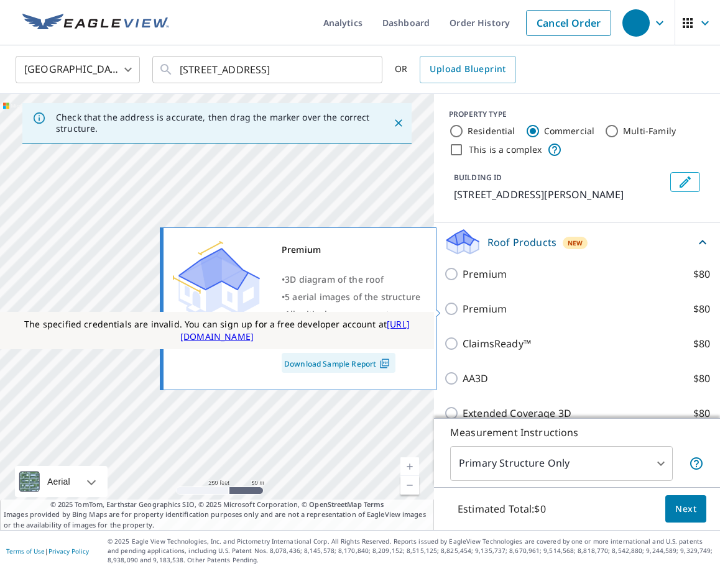
click at [491, 315] on p "Premium" at bounding box center [485, 309] width 44 height 15
click at [463, 315] on input "Premium $80" at bounding box center [453, 309] width 19 height 15
checkbox input "true"
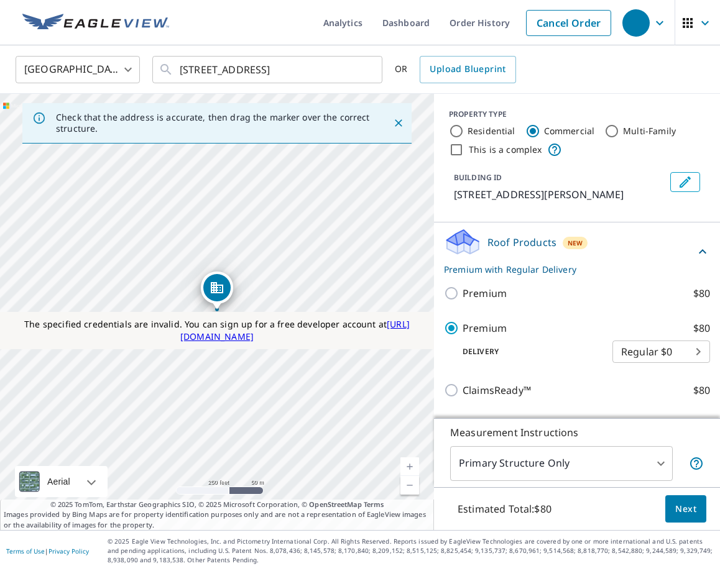
click at [542, 453] on body "Analytics Dashboard Order History Cancel Order United States US ​ 71496 643 Ave…" at bounding box center [360, 285] width 720 height 571
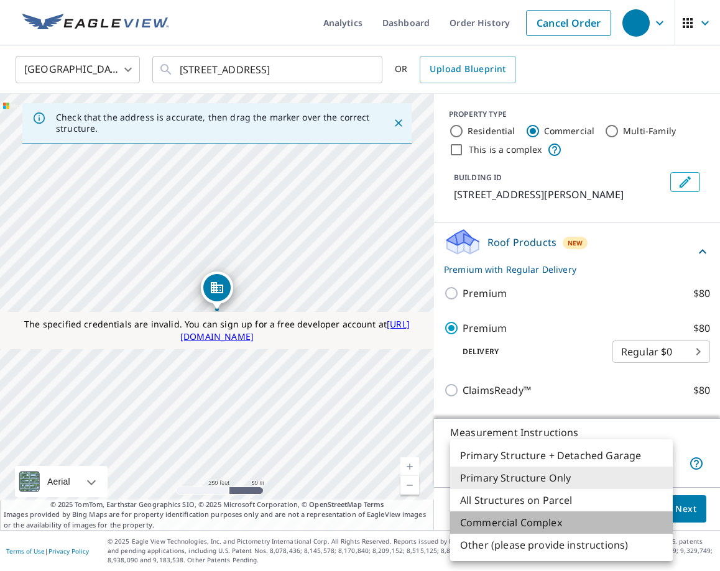
click at [534, 519] on li "Commercial Complex" at bounding box center [561, 523] width 223 height 22
type input "4"
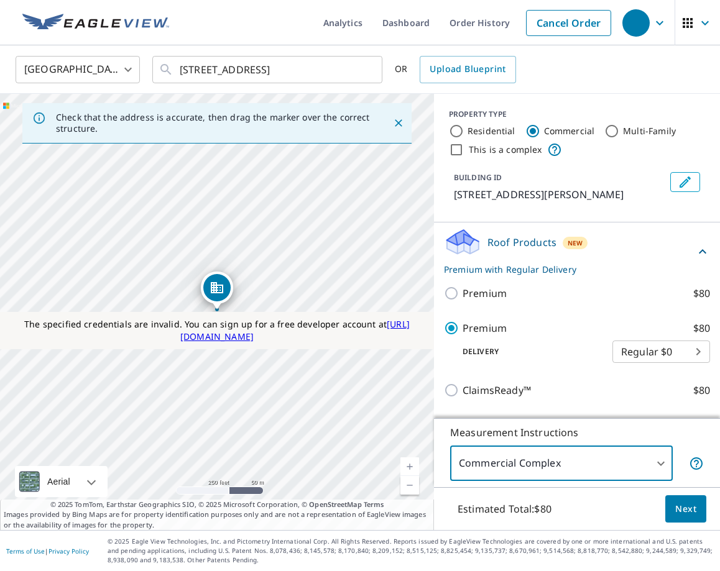
click at [680, 515] on span "Next" at bounding box center [685, 510] width 21 height 16
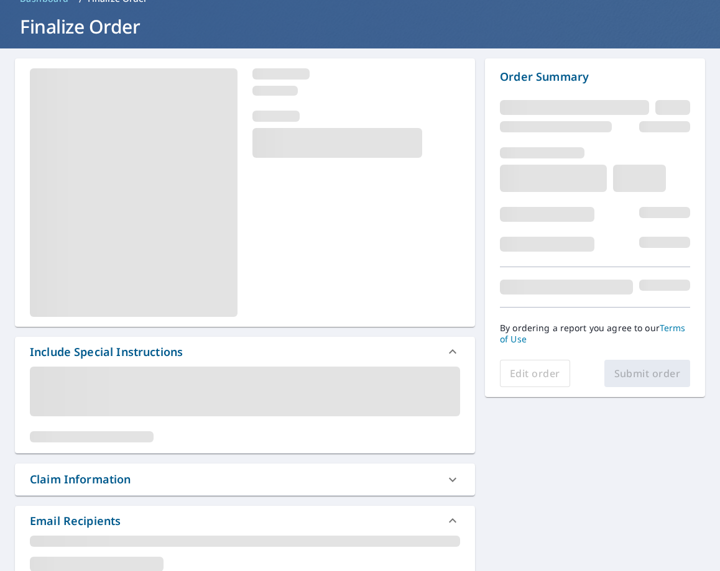
scroll to position [68, 0]
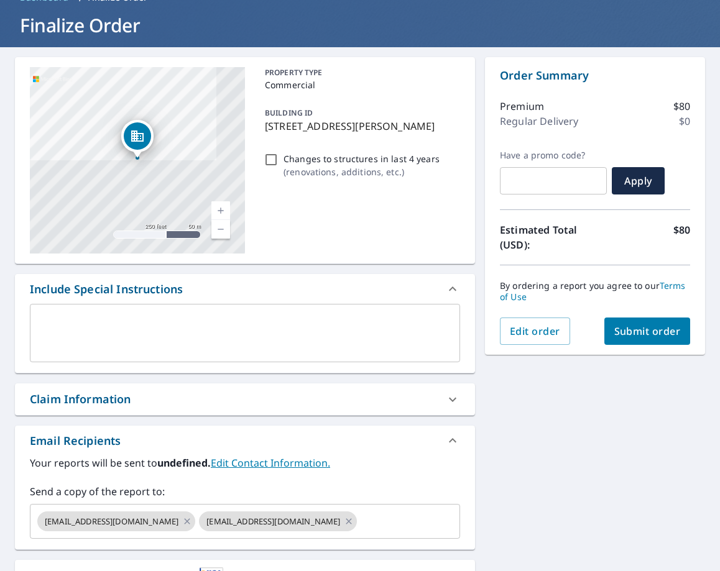
click at [631, 340] on button "Submit order" at bounding box center [647, 331] width 86 height 27
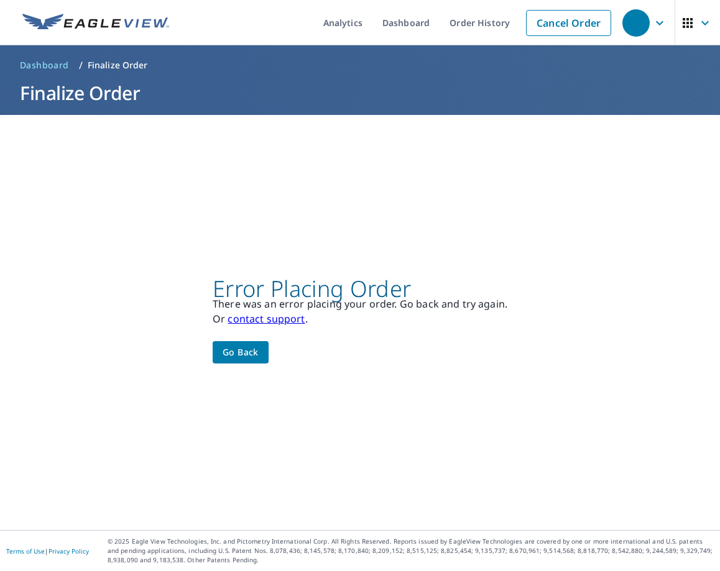
scroll to position [0, 0]
click at [248, 349] on span "Go back" at bounding box center [241, 353] width 36 height 16
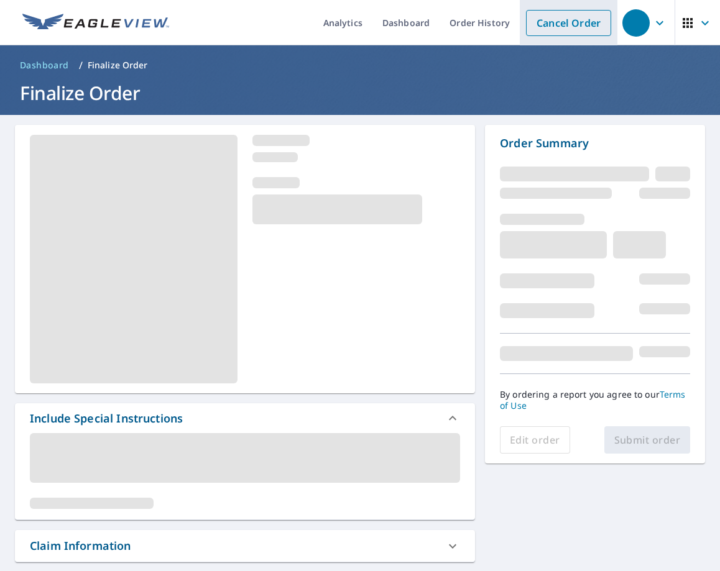
click at [568, 14] on link "Cancel Order" at bounding box center [568, 23] width 85 height 26
click at [548, 30] on link "Cancel Order" at bounding box center [568, 23] width 85 height 26
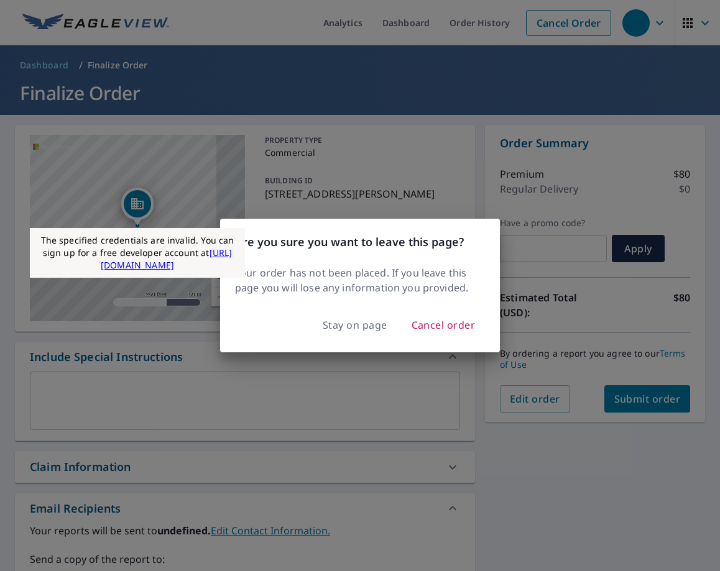
click at [440, 342] on div "Stay on page Cancel order" at bounding box center [360, 330] width 280 height 45
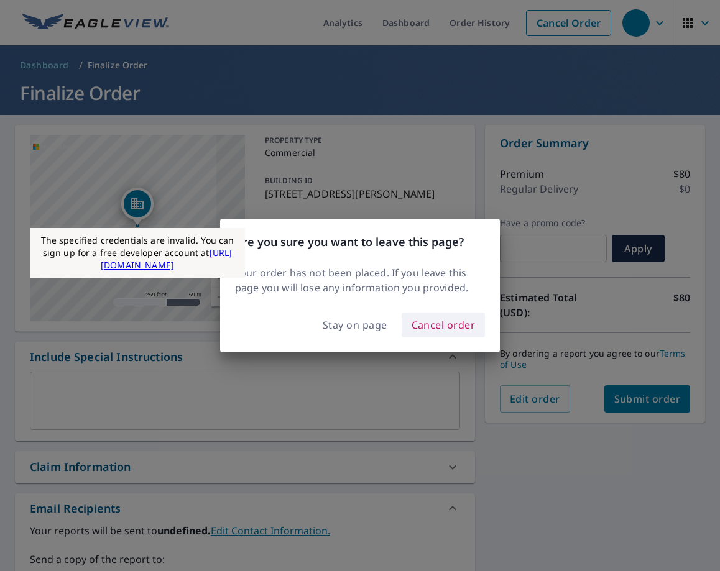
click at [440, 331] on span "Cancel order" at bounding box center [444, 325] width 64 height 17
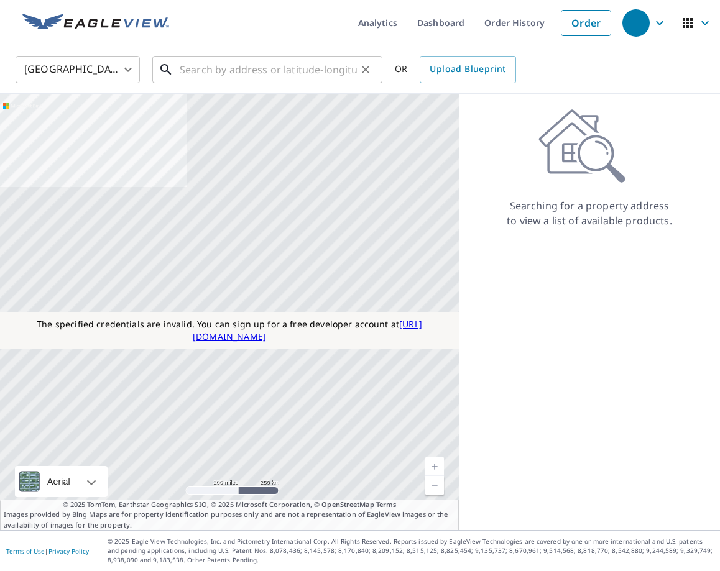
click at [257, 63] on input "text" at bounding box center [268, 69] width 177 height 35
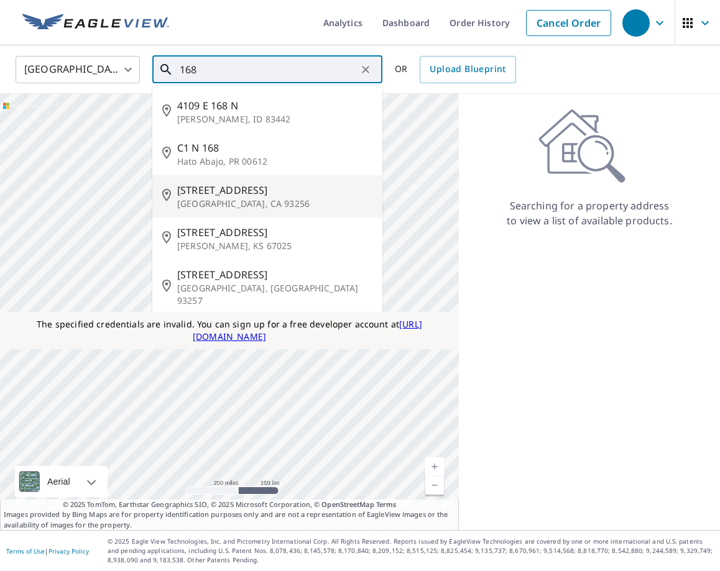
click at [243, 209] on p "Pixley, CA 93256" at bounding box center [274, 204] width 195 height 12
type input "17546 Ave 168 Pixley, CA 93256"
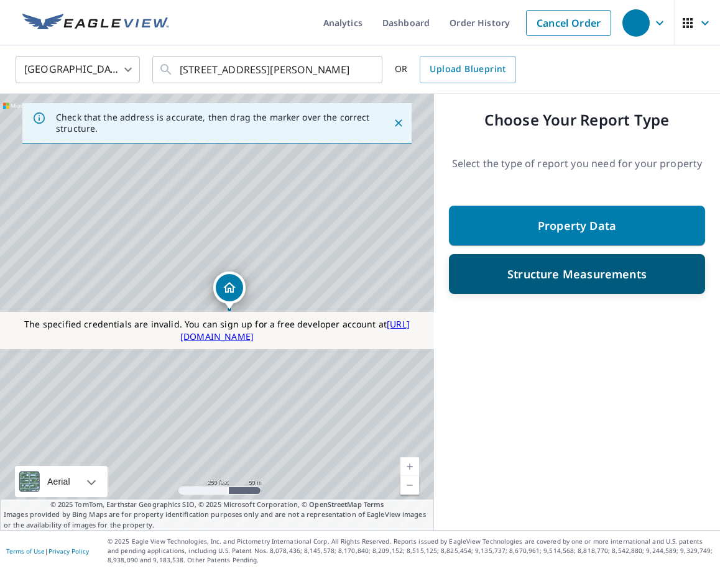
click at [478, 281] on div "Structure Measurements" at bounding box center [577, 274] width 224 height 22
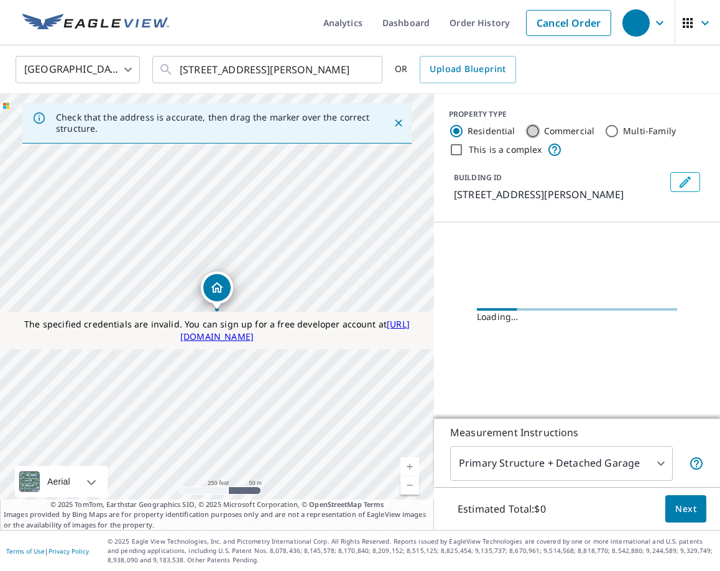
click at [532, 137] on input "Commercial" at bounding box center [532, 131] width 15 height 15
radio input "true"
type input "2"
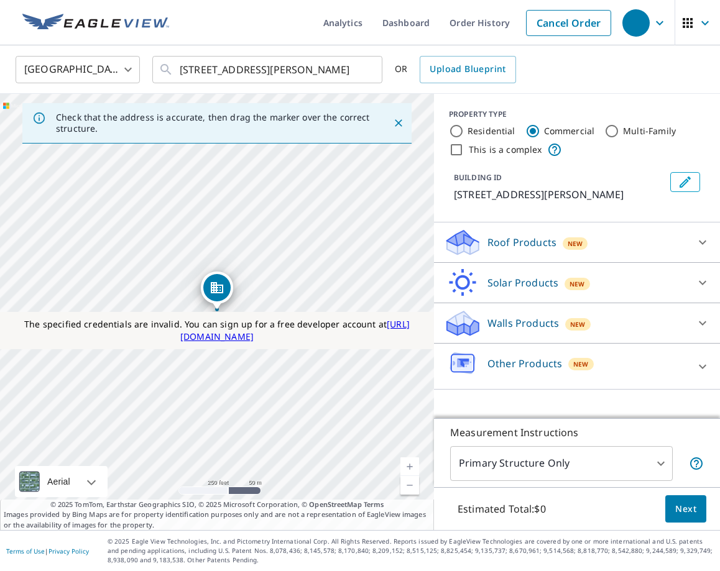
click at [535, 240] on p "Roof Products" at bounding box center [522, 242] width 69 height 15
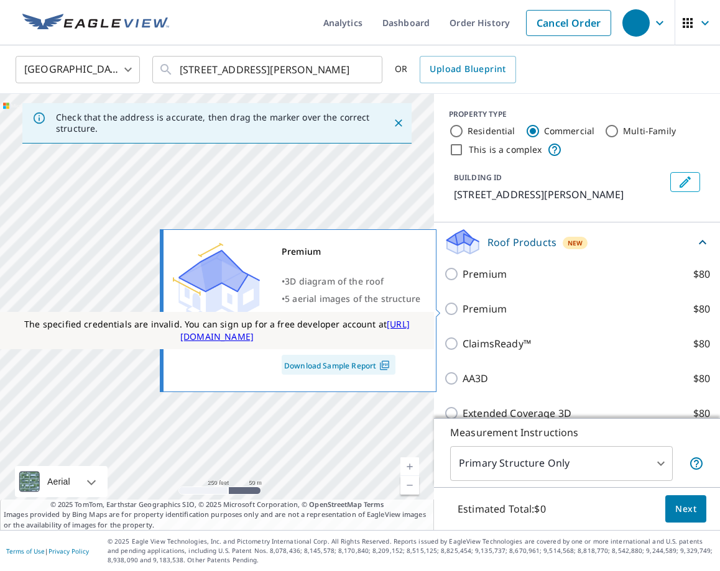
click at [494, 302] on p "Premium" at bounding box center [485, 309] width 44 height 15
click at [463, 302] on input "Premium $80" at bounding box center [453, 309] width 19 height 15
checkbox input "true"
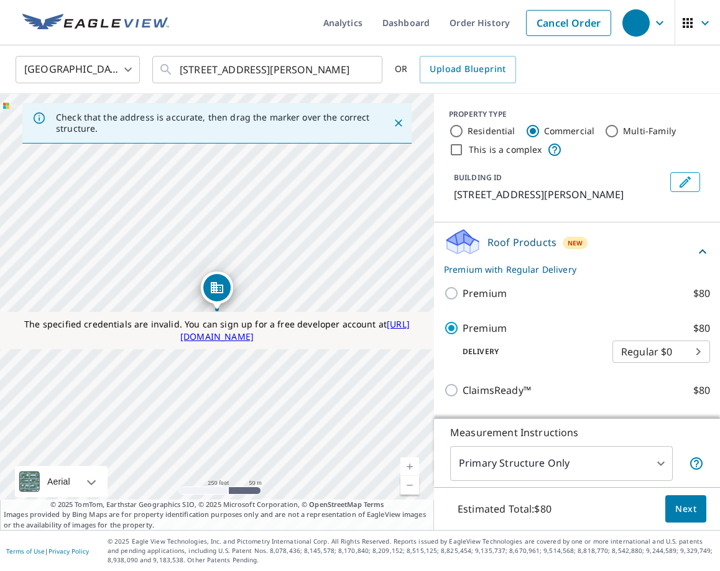
click at [553, 465] on body "Analytics Dashboard Order History Cancel Order United States US ​ 17546 Ave 168…" at bounding box center [360, 285] width 720 height 571
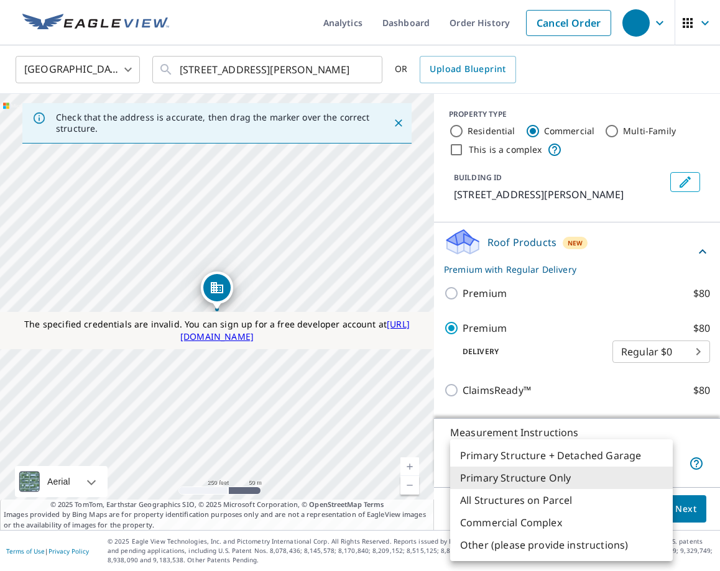
click at [539, 520] on li "Commercial Complex" at bounding box center [561, 523] width 223 height 22
type input "4"
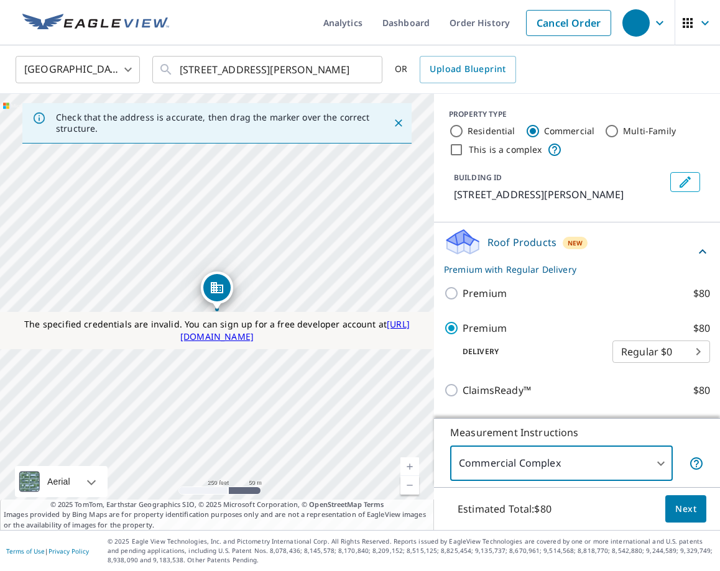
click at [691, 511] on span "Next" at bounding box center [685, 510] width 21 height 16
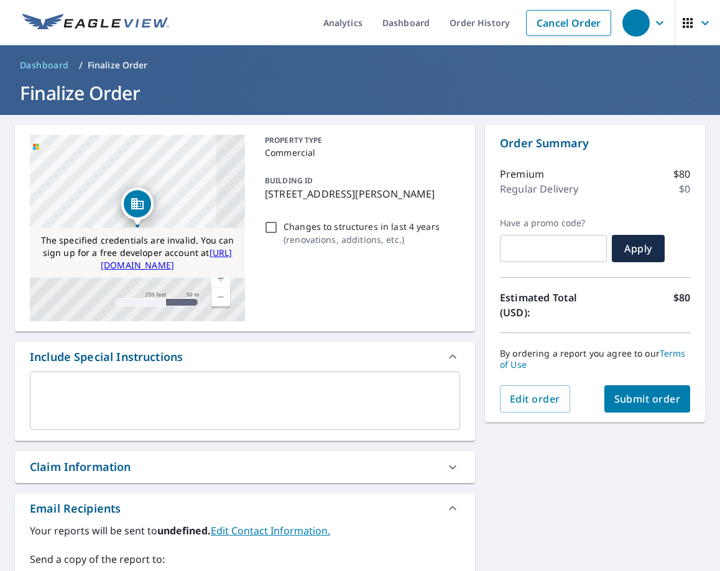
scroll to position [173, 0]
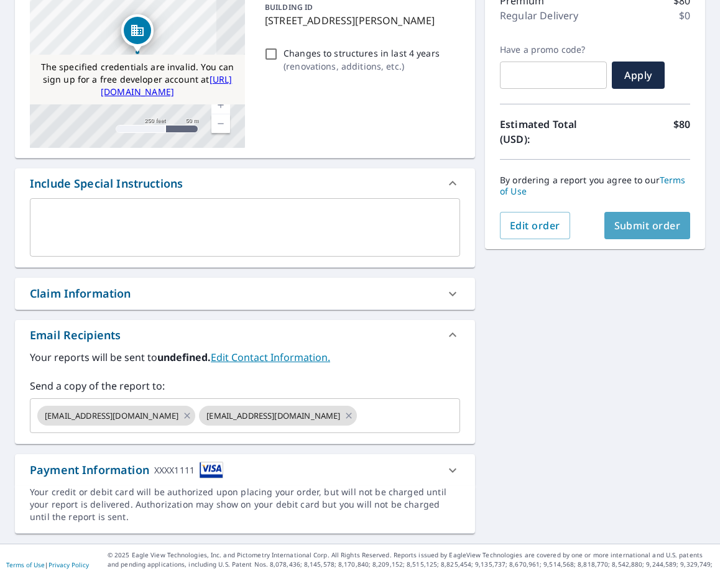
click at [646, 223] on span "Submit order" at bounding box center [647, 226] width 67 height 14
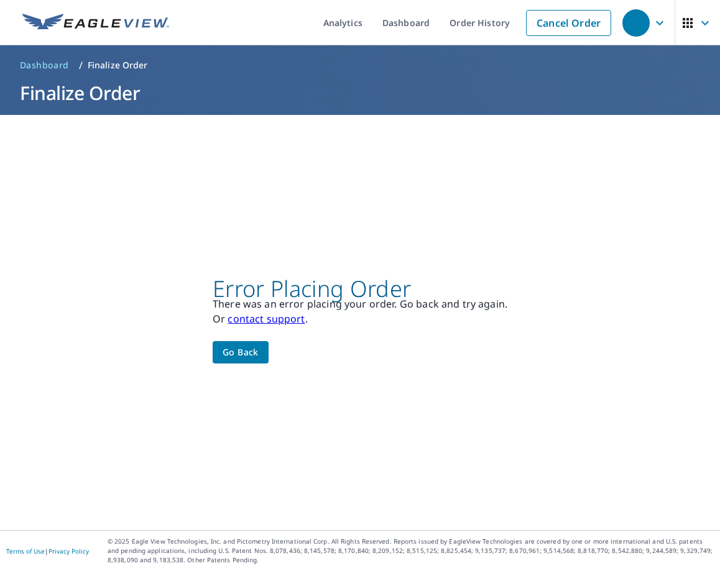
scroll to position [0, 0]
click at [249, 353] on span "Go back" at bounding box center [241, 353] width 36 height 16
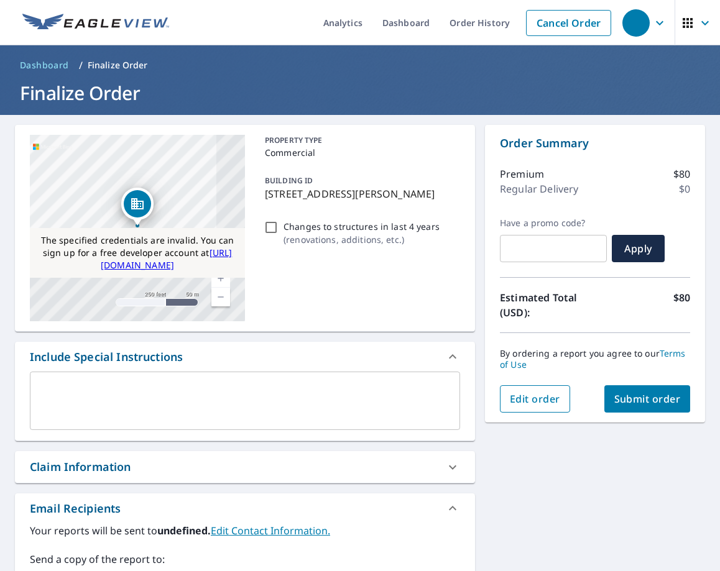
click at [529, 400] on span "Edit order" at bounding box center [535, 399] width 50 height 14
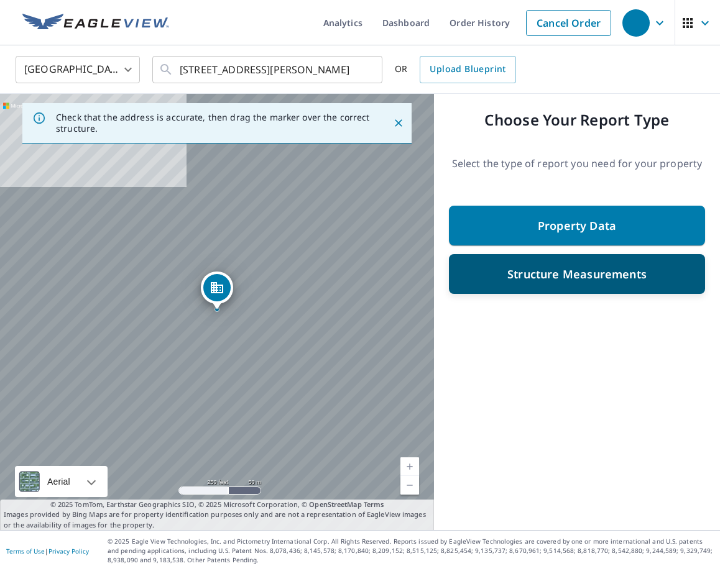
click at [513, 277] on p "Structure Measurements" at bounding box center [576, 274] width 139 height 15
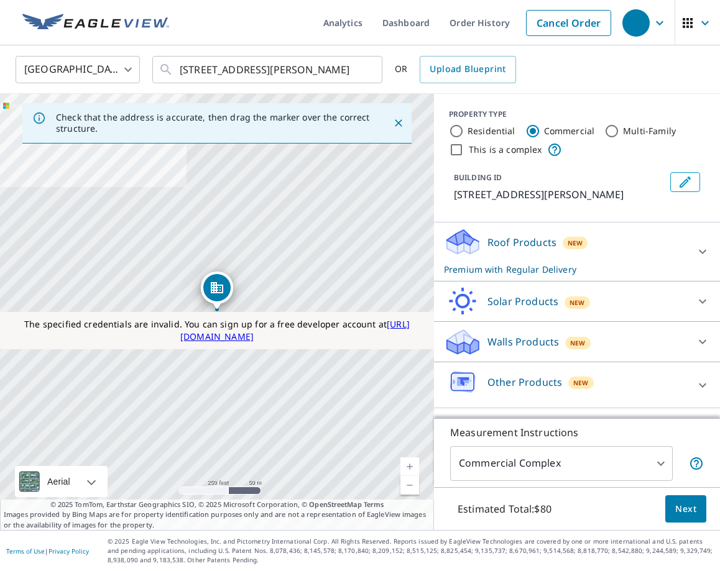
click at [297, 185] on div "17546 Ave 168 Pixley, CA 93256" at bounding box center [217, 312] width 434 height 437
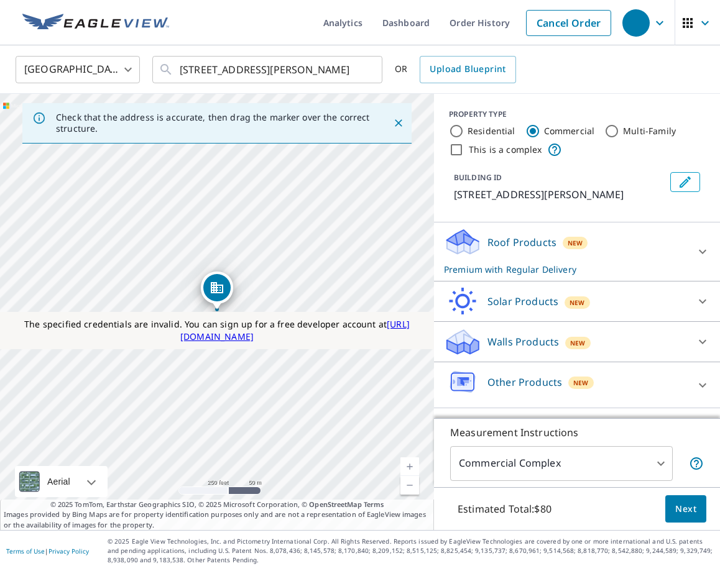
click at [457, 148] on input "This is a complex" at bounding box center [456, 149] width 15 height 15
checkbox input "true"
type input "2"
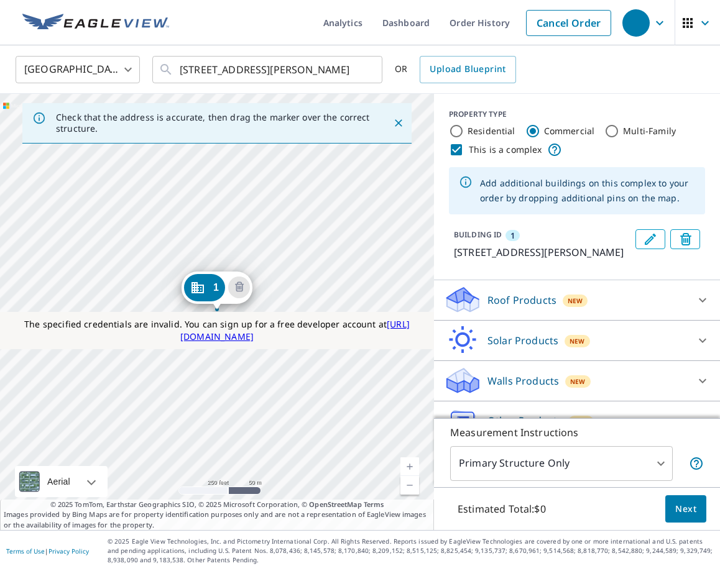
click at [269, 180] on div "1 17546 Ave 168 Pixley, CA 93256" at bounding box center [217, 312] width 434 height 437
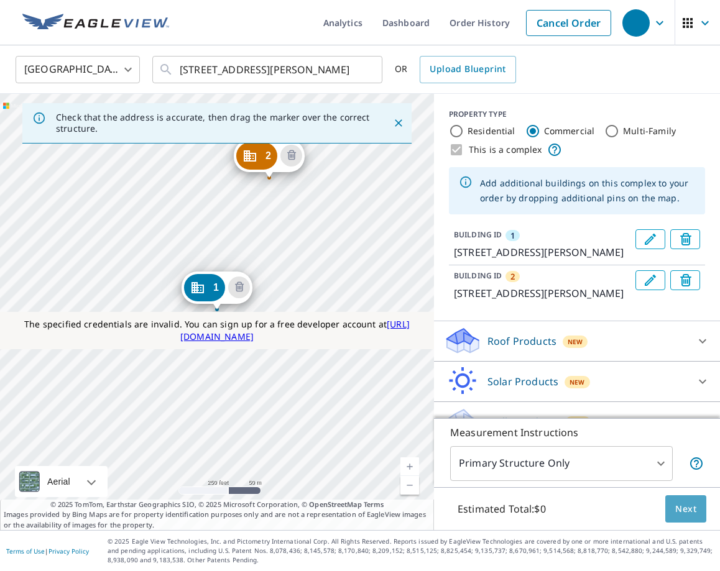
click at [688, 514] on span "Next" at bounding box center [685, 510] width 21 height 16
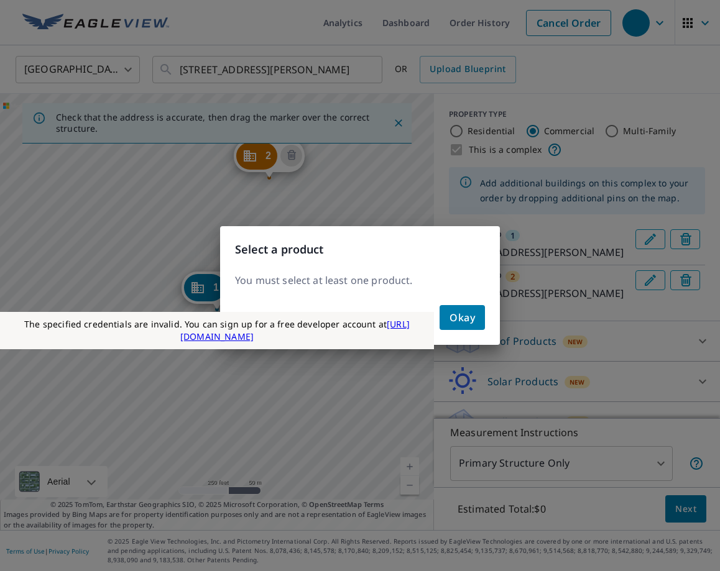
click at [456, 318] on span "Okay" at bounding box center [462, 317] width 25 height 17
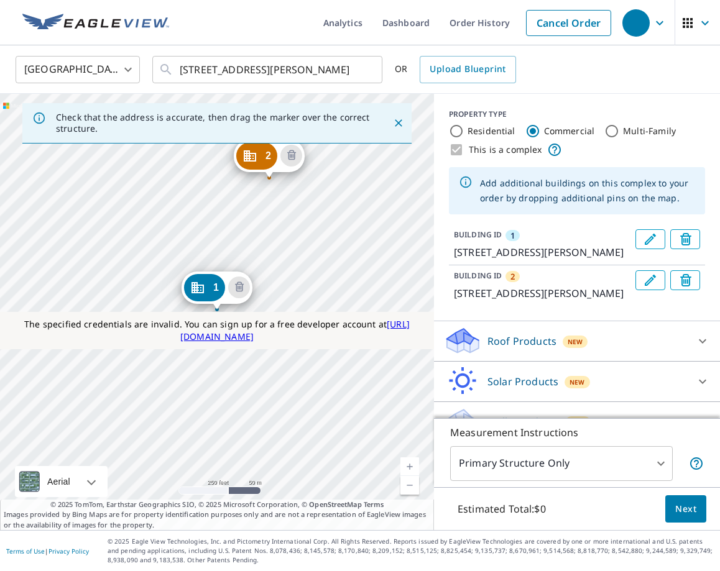
click at [525, 340] on p "Roof Products" at bounding box center [522, 341] width 69 height 15
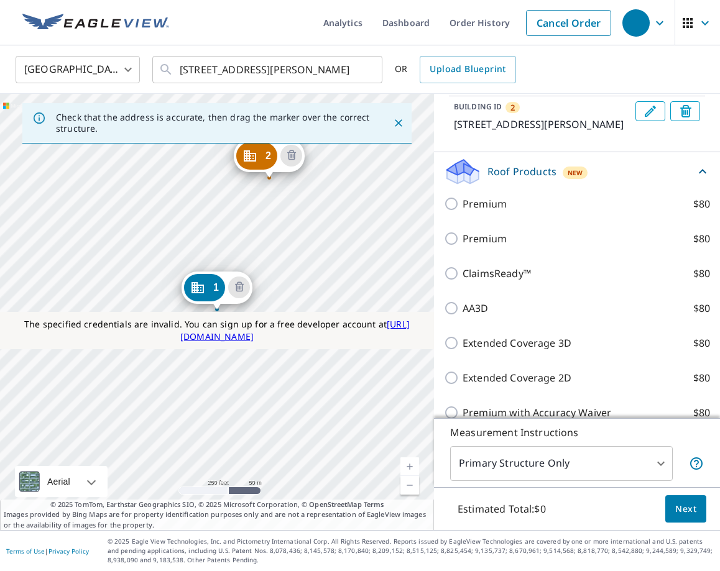
scroll to position [178, 0]
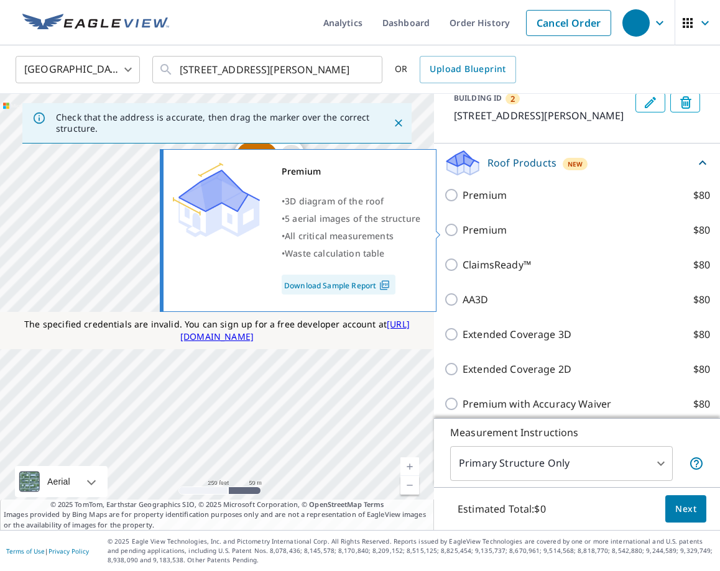
click at [477, 226] on p "Premium" at bounding box center [485, 230] width 44 height 15
click at [463, 226] on input "Premium $80" at bounding box center [453, 230] width 19 height 15
checkbox input "true"
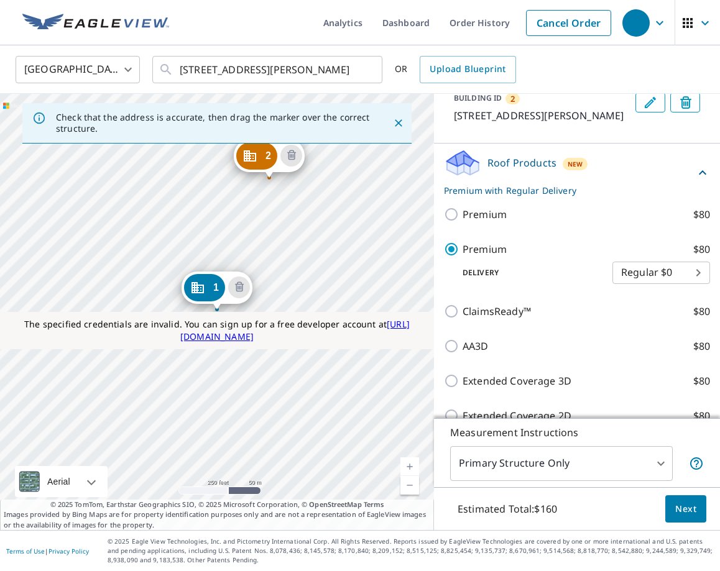
click at [569, 469] on body "Analytics Dashboard Order History Cancel Order United States US ​ 17546 Ave 168…" at bounding box center [360, 285] width 720 height 571
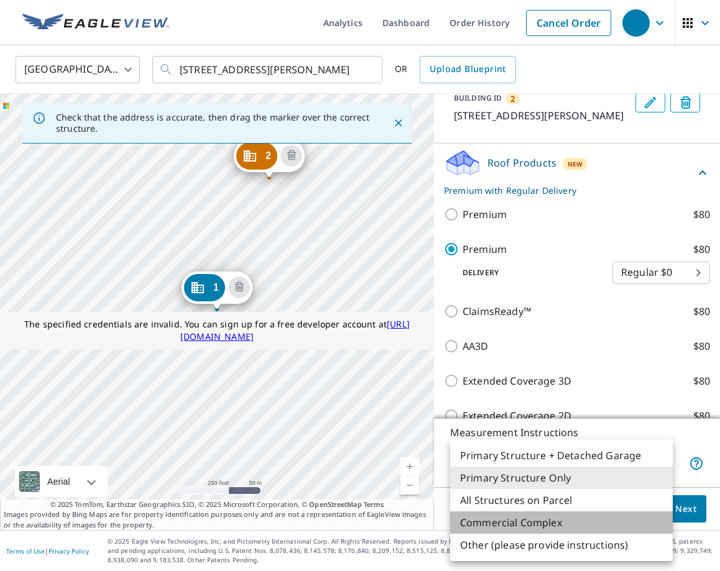
click at [554, 517] on li "Commercial Complex" at bounding box center [561, 523] width 223 height 22
type input "4"
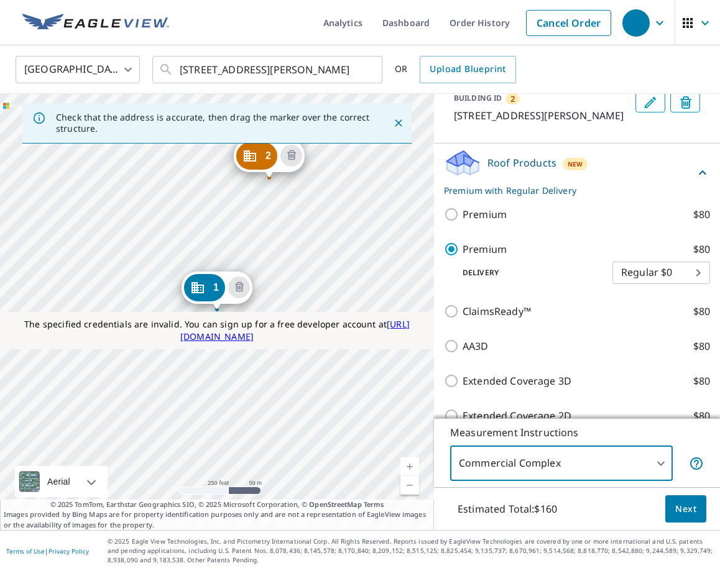
click at [673, 517] on button "Next" at bounding box center [685, 510] width 41 height 28
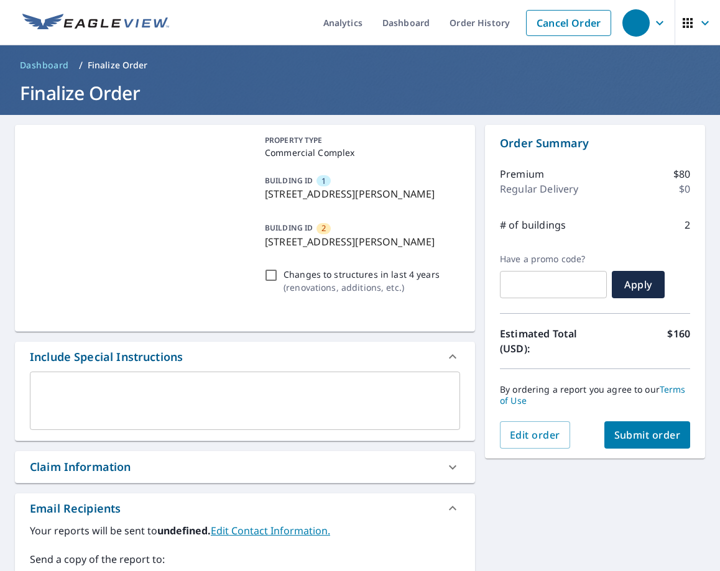
click at [633, 428] on span "Submit order" at bounding box center [647, 435] width 67 height 14
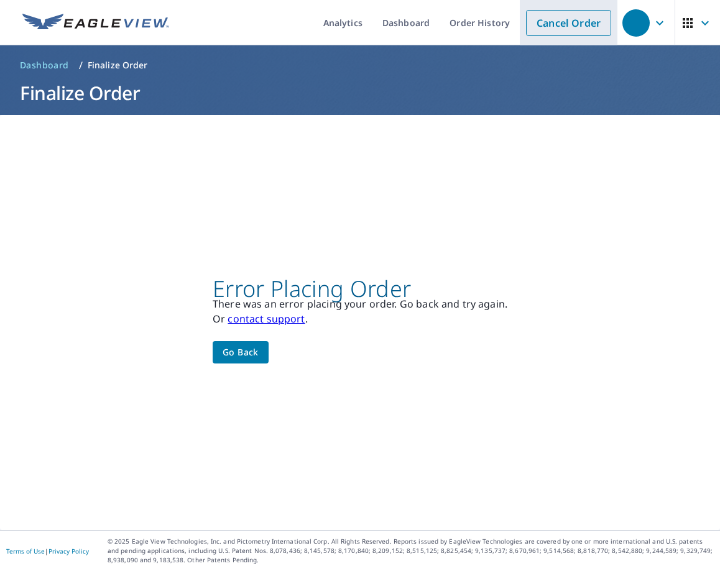
click at [545, 21] on link "Cancel Order" at bounding box center [568, 23] width 85 height 26
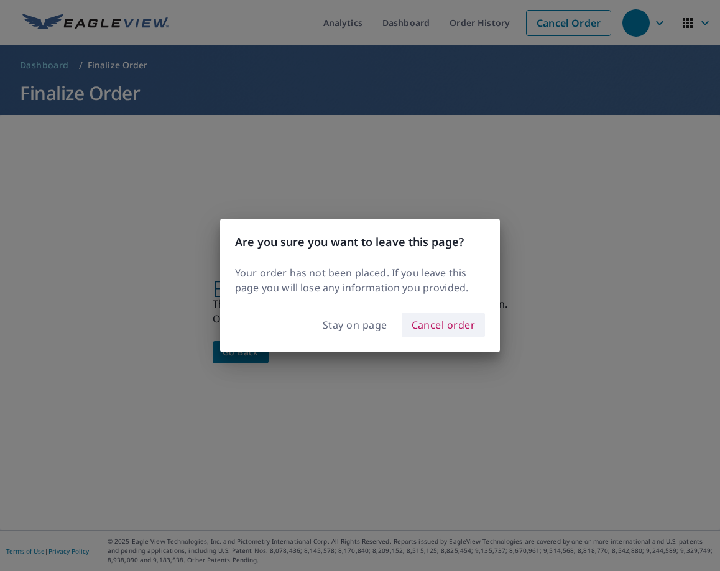
click at [441, 320] on span "Cancel order" at bounding box center [444, 325] width 64 height 17
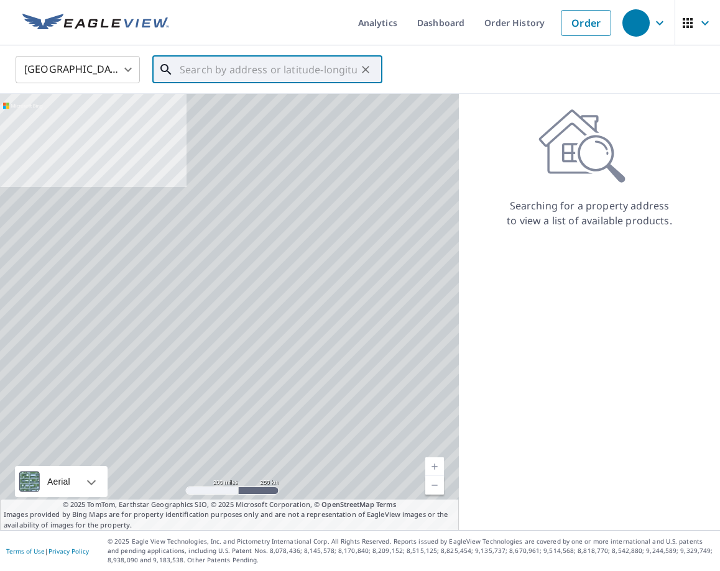
click at [232, 68] on input "text" at bounding box center [268, 69] width 177 height 35
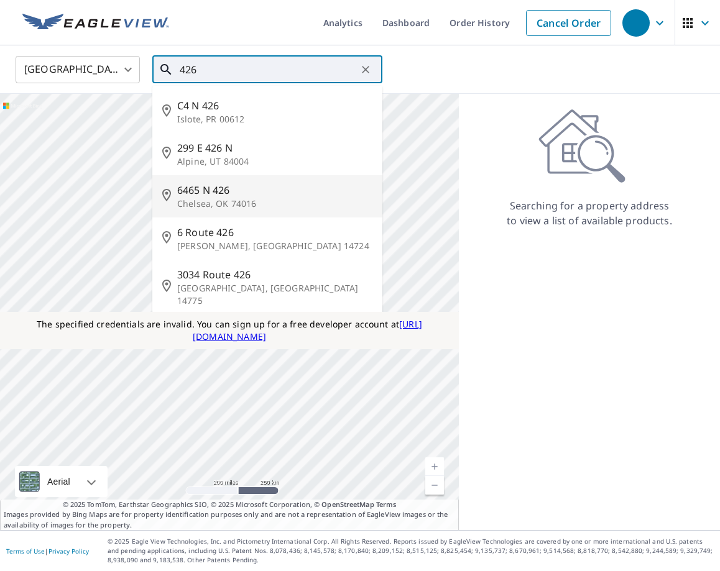
click at [221, 195] on span "6465 N 426" at bounding box center [274, 190] width 195 height 15
type input "[STREET_ADDRESS]"
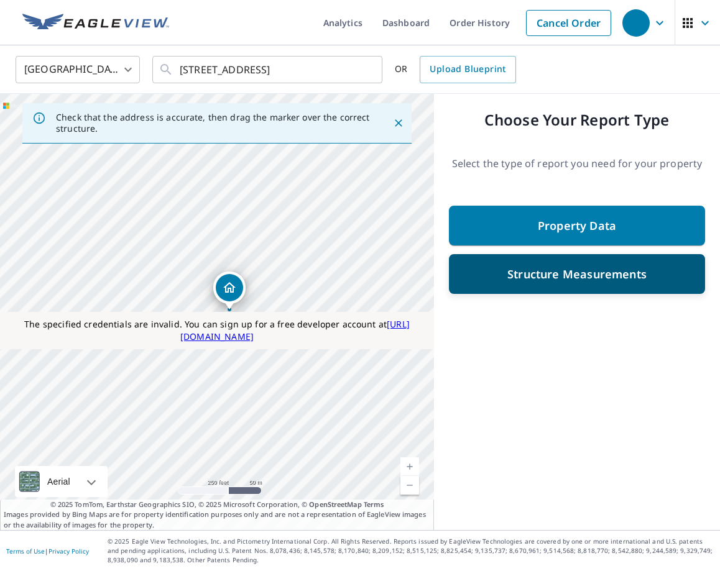
click at [586, 285] on div "Structure Measurements" at bounding box center [577, 274] width 256 height 40
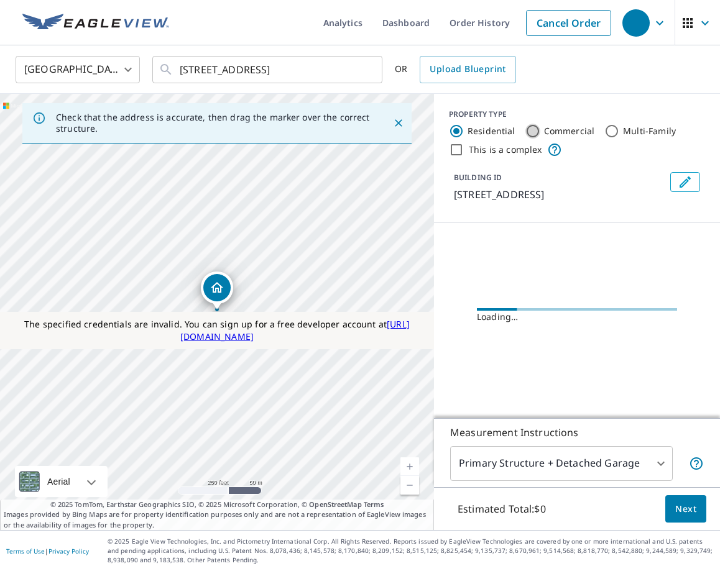
click at [533, 129] on input "Commercial" at bounding box center [532, 131] width 15 height 15
radio input "true"
type input "4"
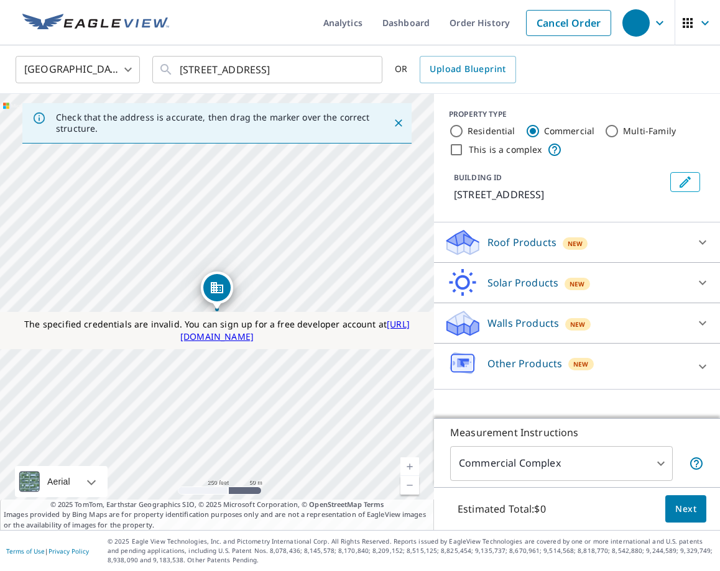
click at [527, 238] on p "Roof Products" at bounding box center [522, 242] width 69 height 15
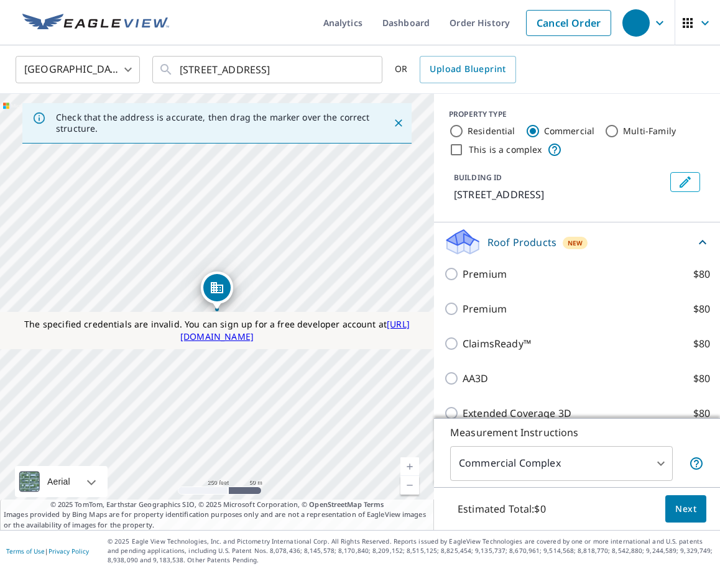
click at [493, 300] on div "Premium $80" at bounding box center [577, 309] width 266 height 35
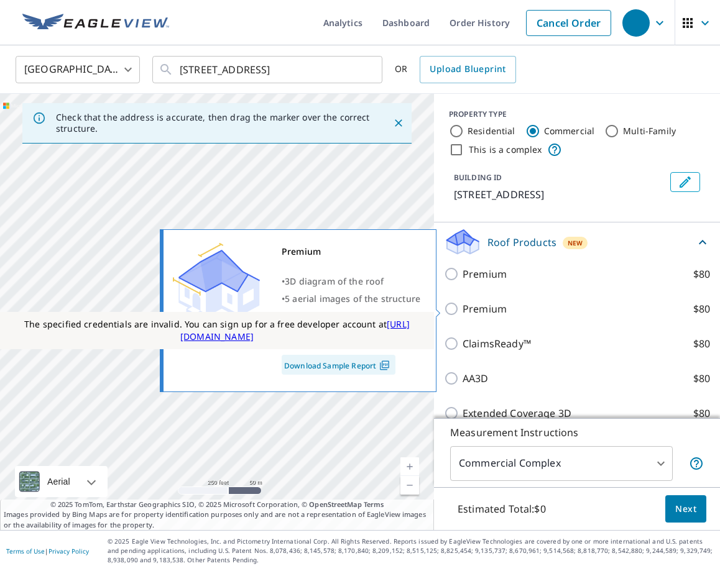
click at [496, 313] on p "Premium" at bounding box center [485, 309] width 44 height 15
click at [463, 313] on input "Premium $80" at bounding box center [453, 309] width 19 height 15
checkbox input "true"
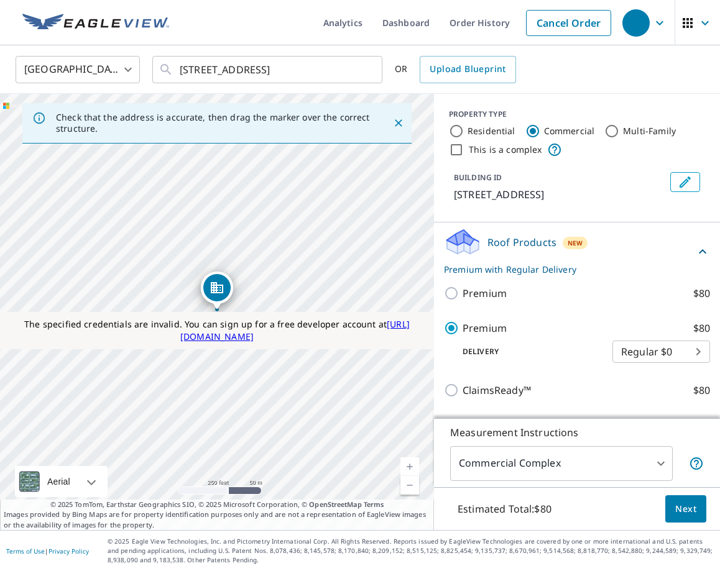
click at [691, 508] on span "Next" at bounding box center [685, 510] width 21 height 16
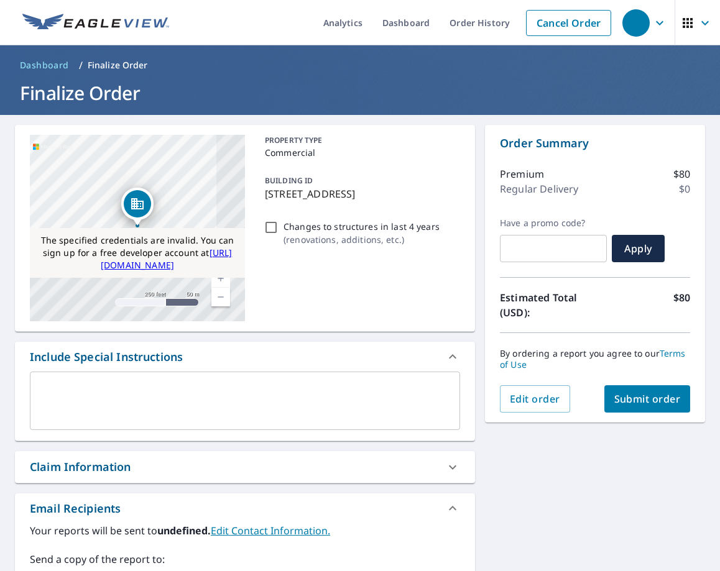
click at [635, 402] on span "Submit order" at bounding box center [647, 399] width 67 height 14
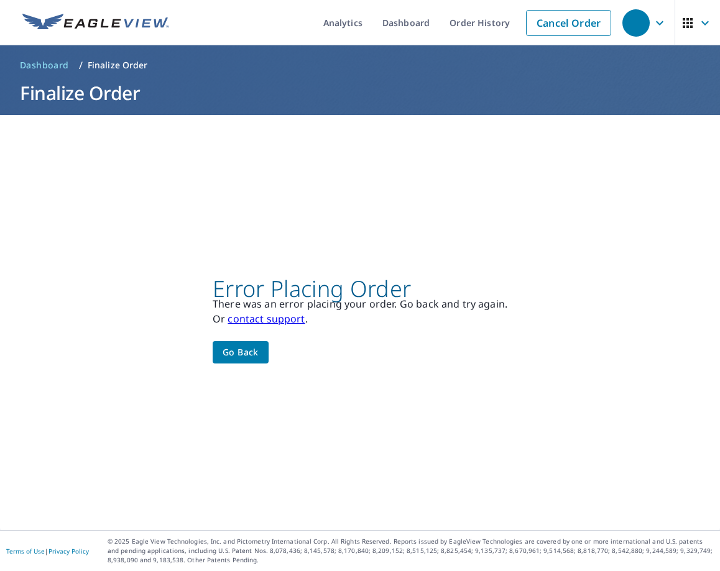
click at [241, 354] on span "Go back" at bounding box center [241, 353] width 36 height 16
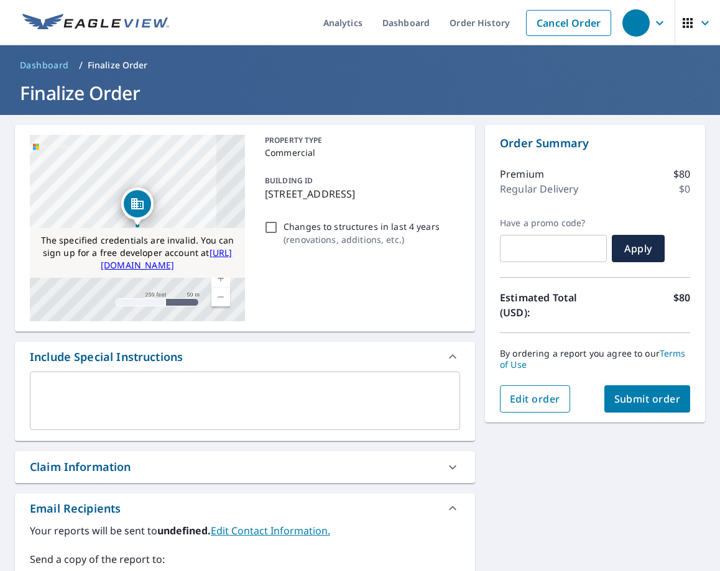
click at [540, 403] on span "Edit order" at bounding box center [535, 399] width 50 height 14
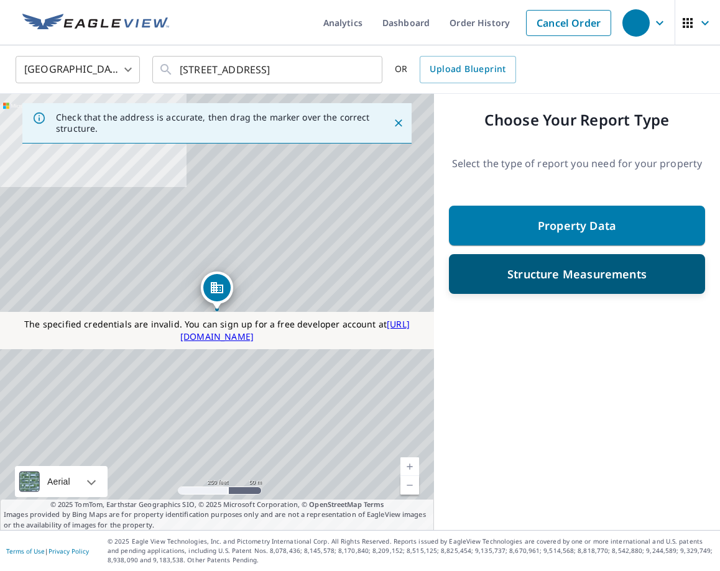
click at [536, 262] on div "Structure Measurements" at bounding box center [577, 274] width 256 height 40
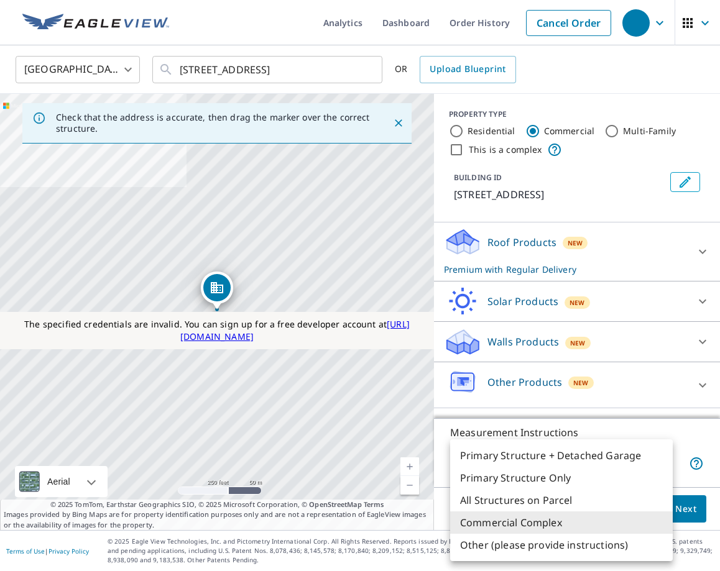
click at [576, 462] on body "Analytics Dashboard Order History Cancel Order United States [GEOGRAPHIC_DATA] …" at bounding box center [360, 285] width 720 height 571
click at [571, 476] on li "Primary Structure Only" at bounding box center [561, 478] width 223 height 22
type input "2"
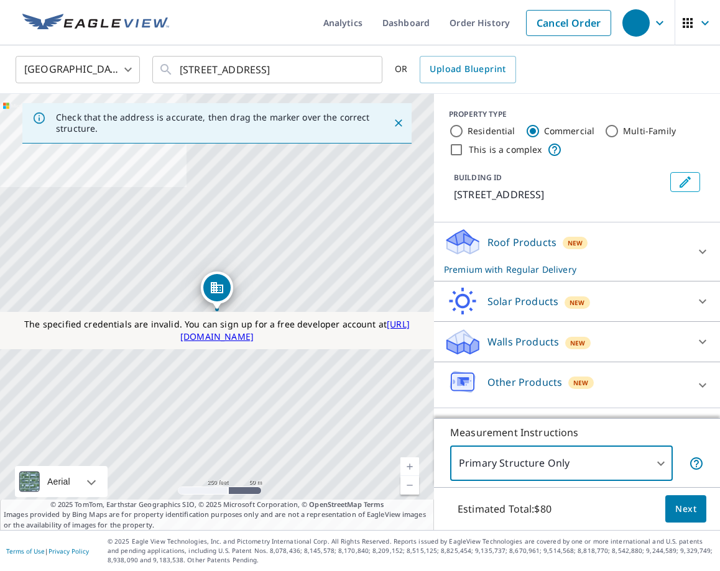
click at [679, 519] on button "Next" at bounding box center [685, 510] width 41 height 28
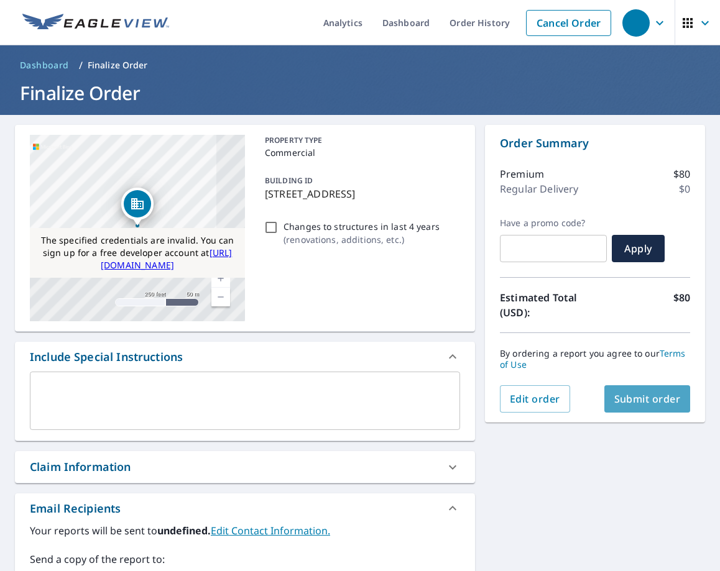
click at [639, 399] on span "Submit order" at bounding box center [647, 399] width 67 height 14
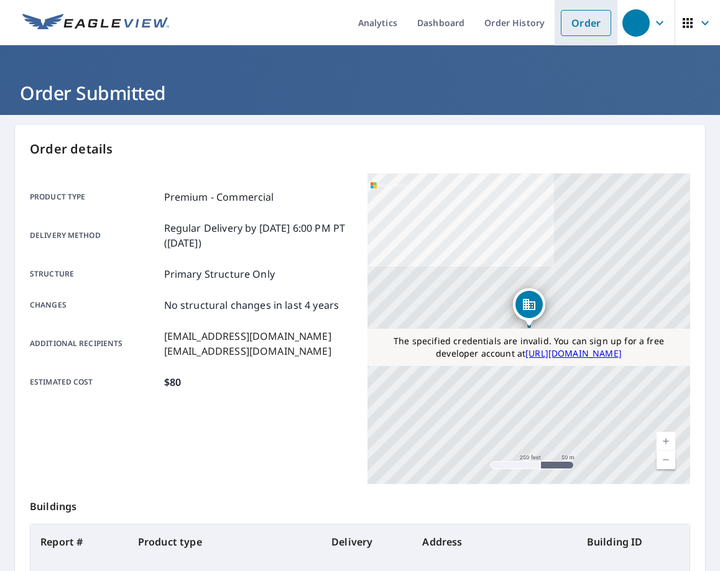
click at [569, 18] on link "Order" at bounding box center [586, 23] width 50 height 26
